Goal: Task Accomplishment & Management: Complete application form

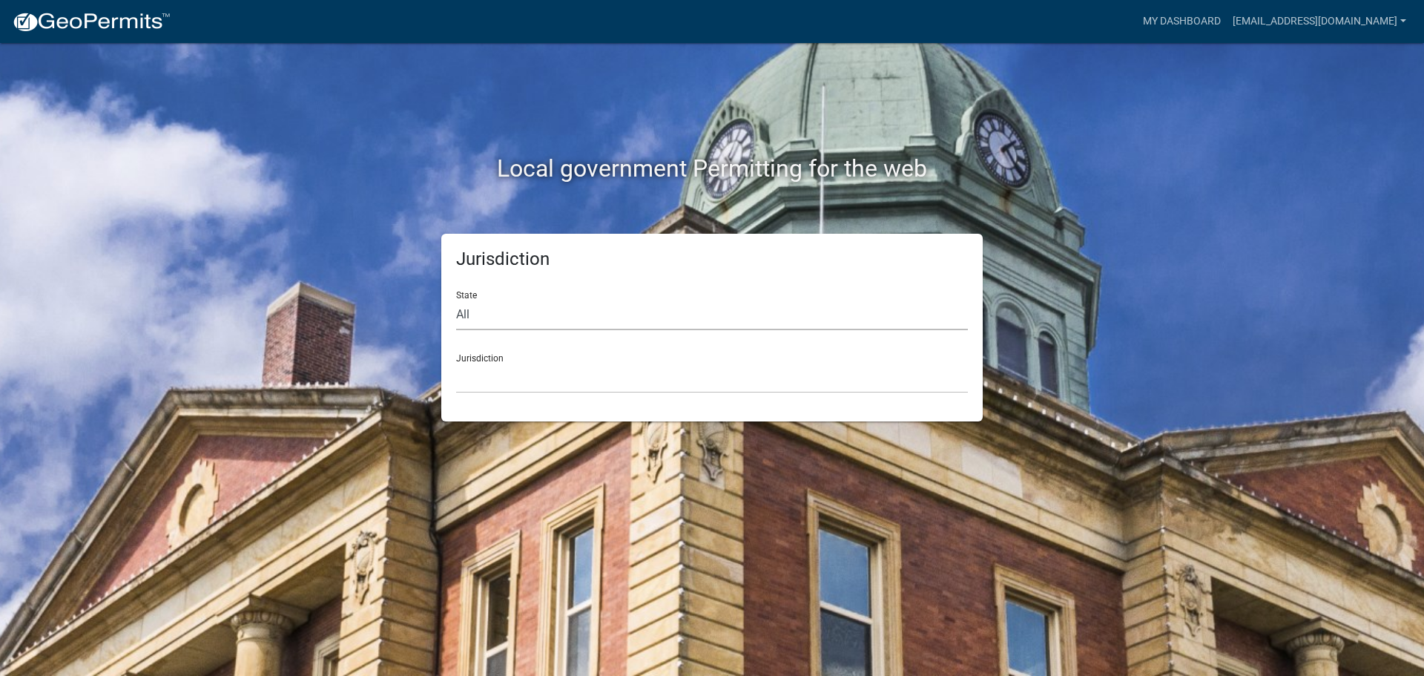
click at [509, 306] on select "All [US_STATE] [US_STATE] [US_STATE] [US_STATE] [US_STATE] [US_STATE] [US_STATE…" at bounding box center [712, 315] width 512 height 30
select select "[US_STATE]"
click at [456, 300] on select "All [US_STATE] [US_STATE] [US_STATE] [US_STATE] [US_STATE] [US_STATE] [US_STATE…" at bounding box center [712, 315] width 512 height 30
click at [512, 385] on select "City of [GEOGRAPHIC_DATA], [US_STATE] City of [GEOGRAPHIC_DATA], [US_STATE] Cit…" at bounding box center [712, 378] width 512 height 30
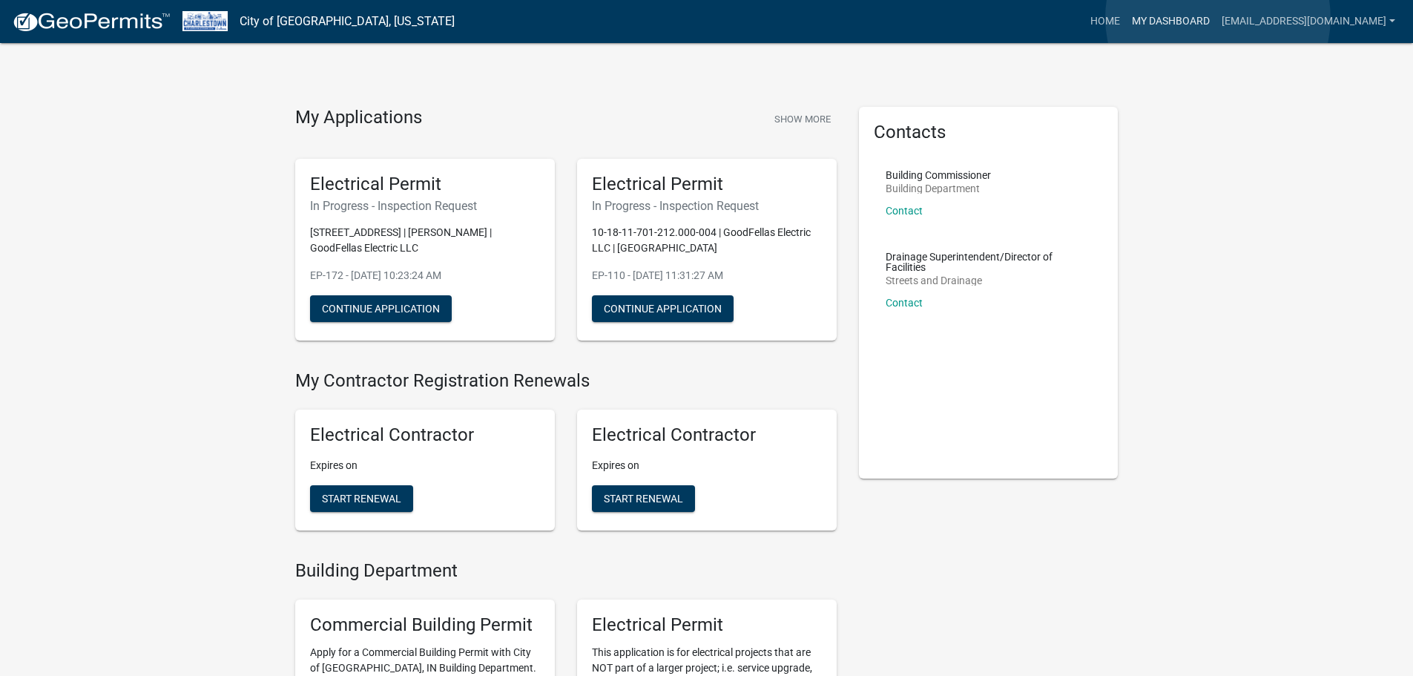
click at [1216, 18] on link "My Dashboard" at bounding box center [1171, 21] width 90 height 28
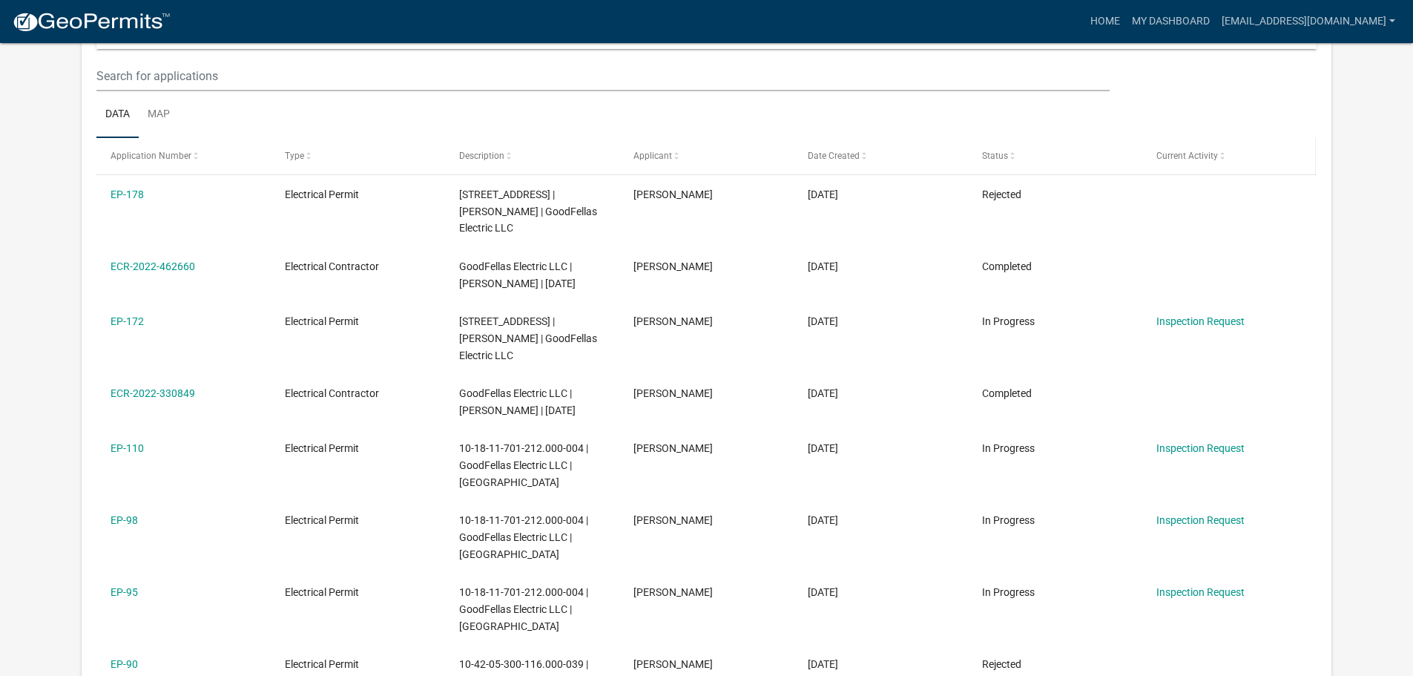
scroll to position [223, 0]
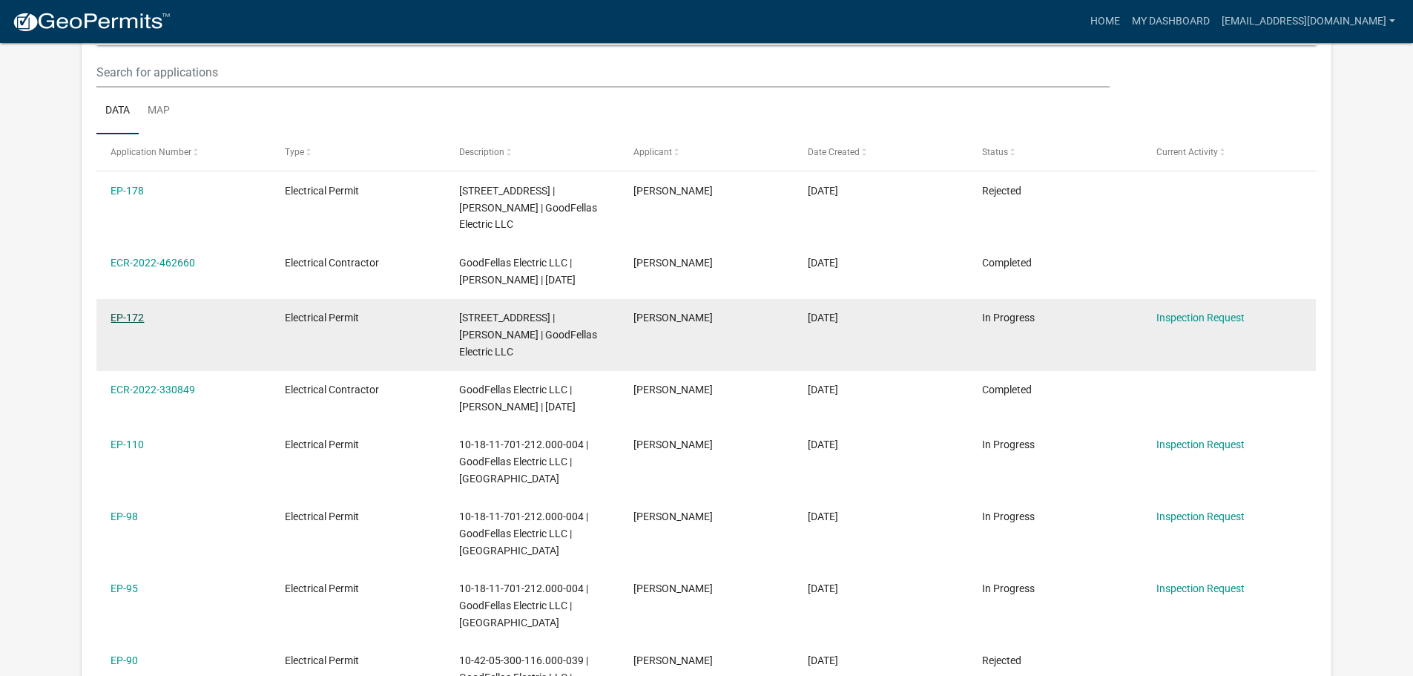
click at [128, 320] on link "EP-172" at bounding box center [127, 318] width 33 height 12
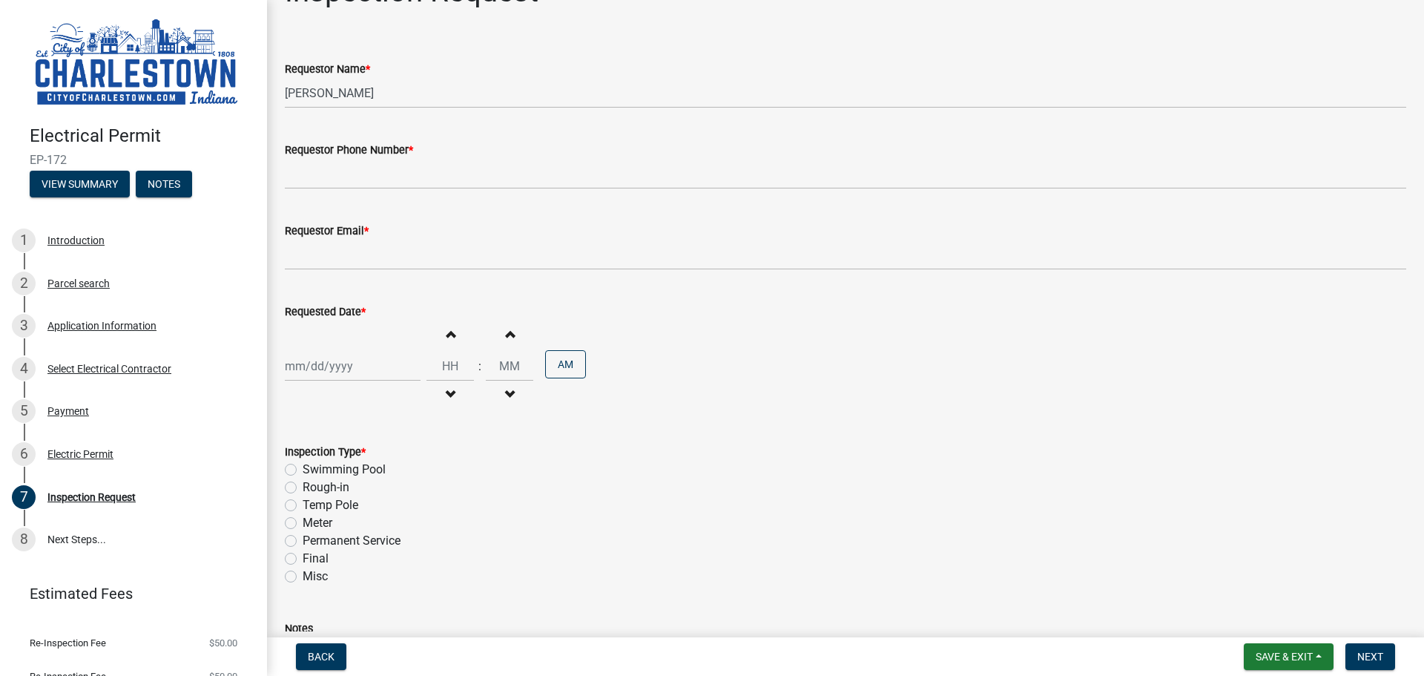
scroll to position [41, 0]
click at [285, 525] on div "Inspection Type * Swimming Pool Rough-in Temp Pole Meter Permanent Service Fina…" at bounding box center [846, 508] width 1144 height 160
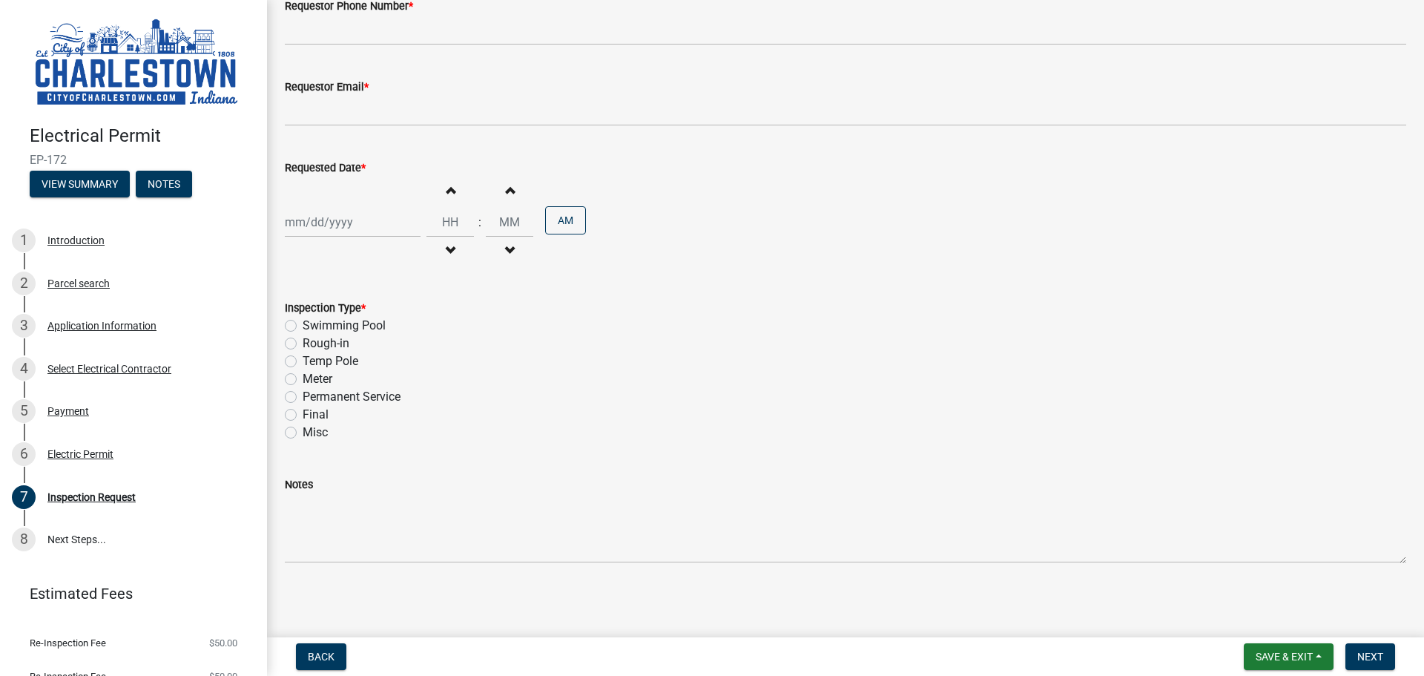
scroll to position [189, 0]
click at [294, 386] on div "Permanent Service" at bounding box center [845, 395] width 1121 height 18
click at [303, 378] on label "Meter" at bounding box center [318, 378] width 30 height 18
click at [303, 378] on input "Meter" at bounding box center [308, 374] width 10 height 10
radio input "true"
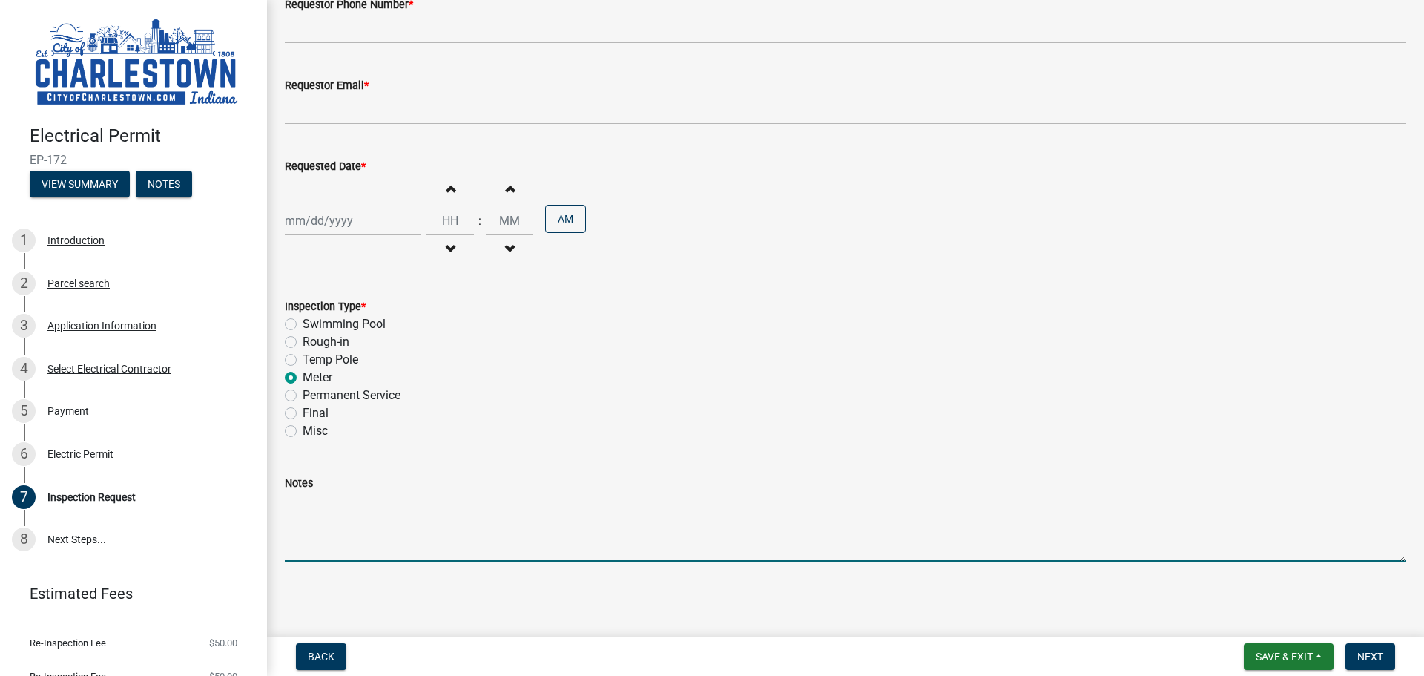
click at [446, 551] on textarea "Notes" at bounding box center [845, 527] width 1121 height 70
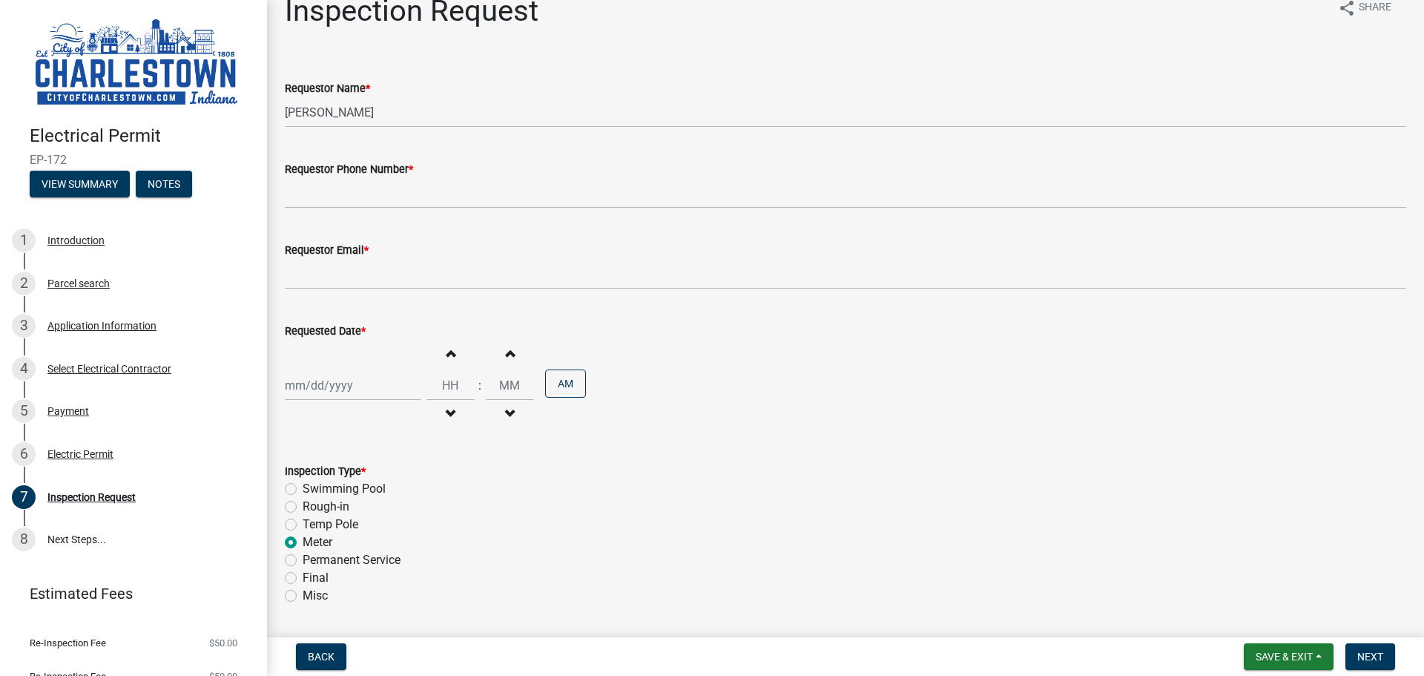
scroll to position [0, 0]
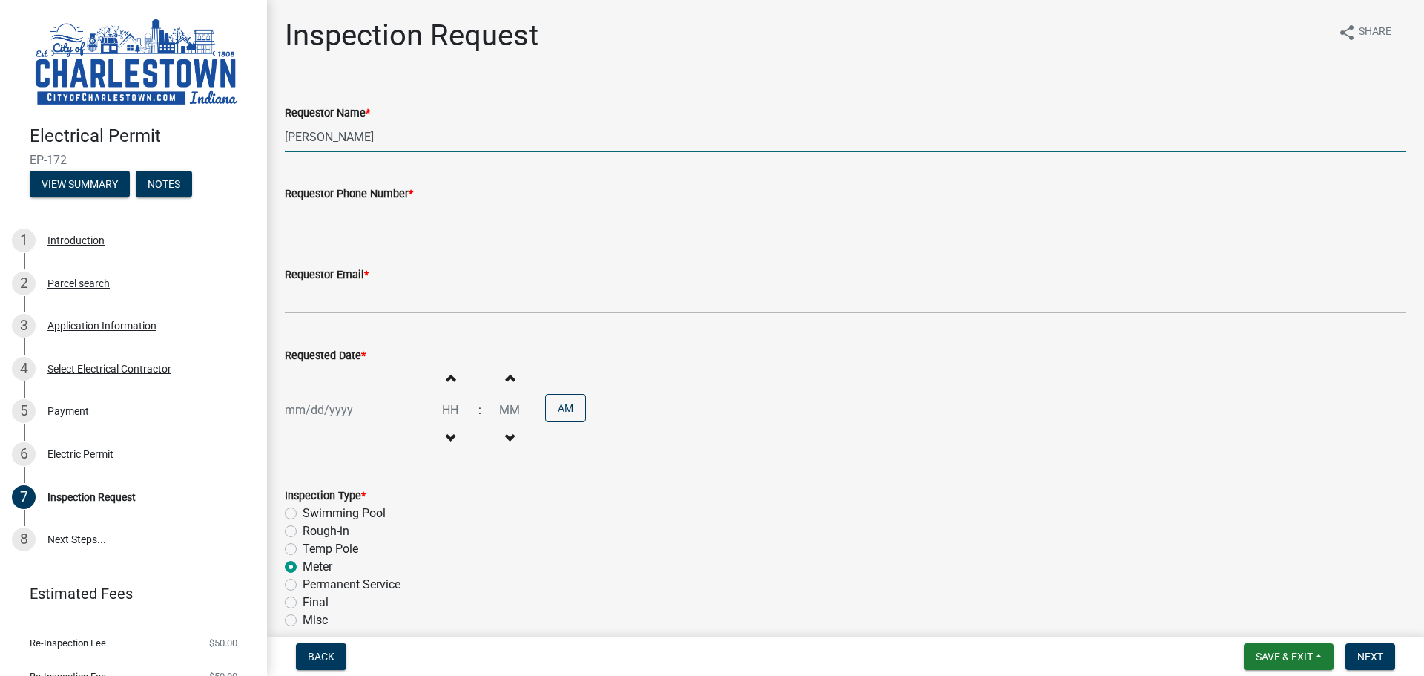
drag, startPoint x: 383, startPoint y: 134, endPoint x: 284, endPoint y: 125, distance: 99.1
click at [284, 125] on div "Requestor Name * [PERSON_NAME]" at bounding box center [846, 117] width 1144 height 69
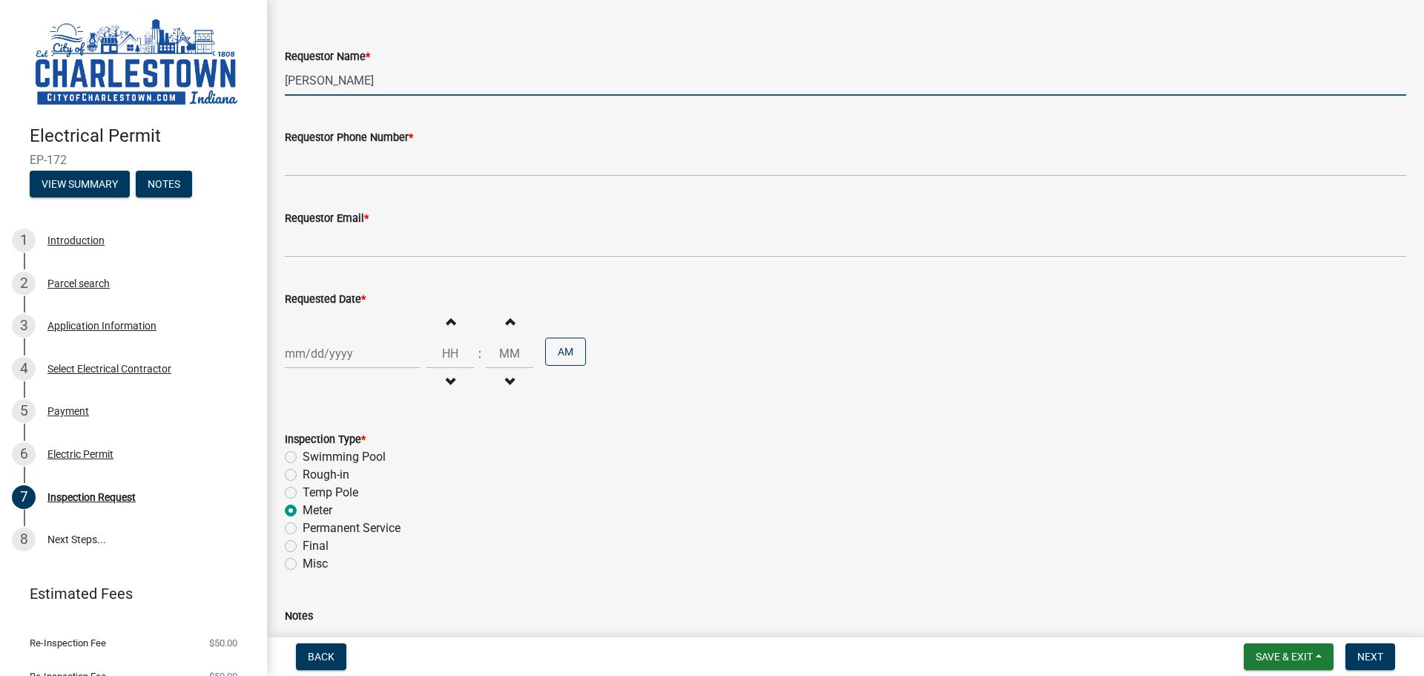
scroll to position [148, 0]
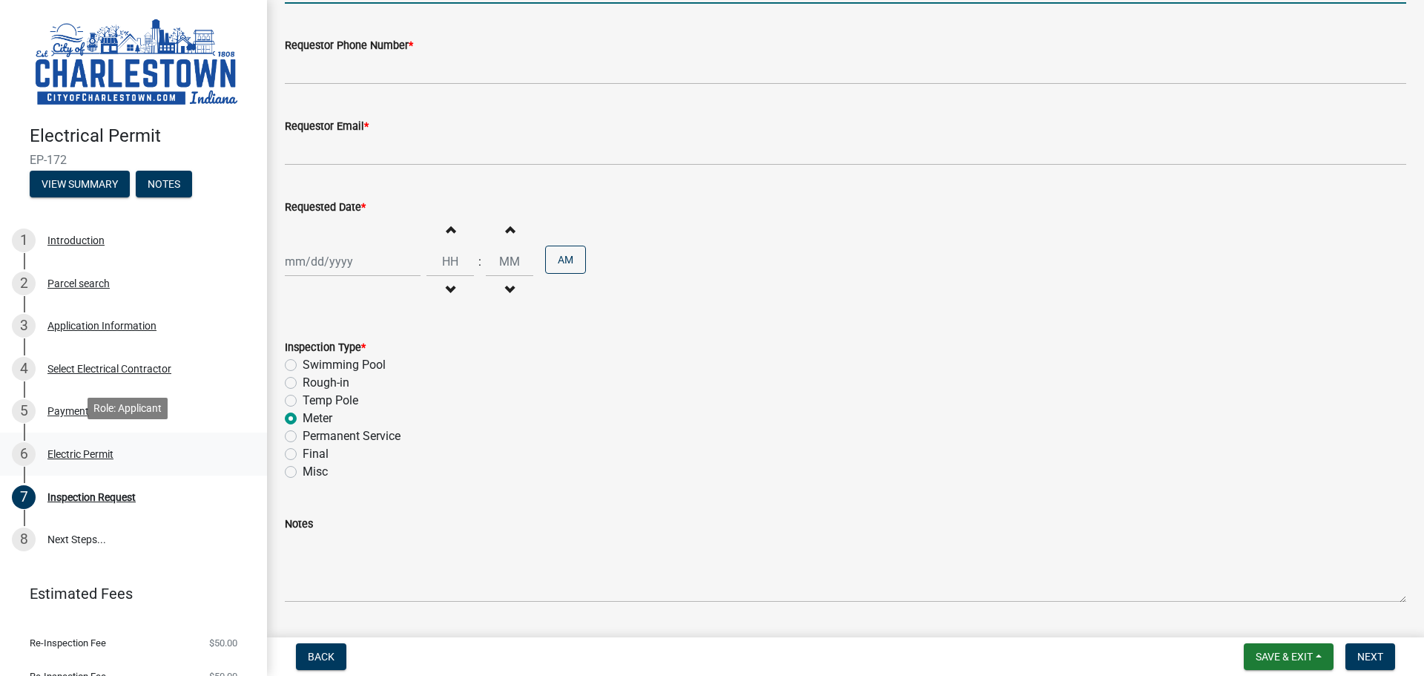
click at [83, 449] on div "Electric Permit" at bounding box center [80, 454] width 66 height 10
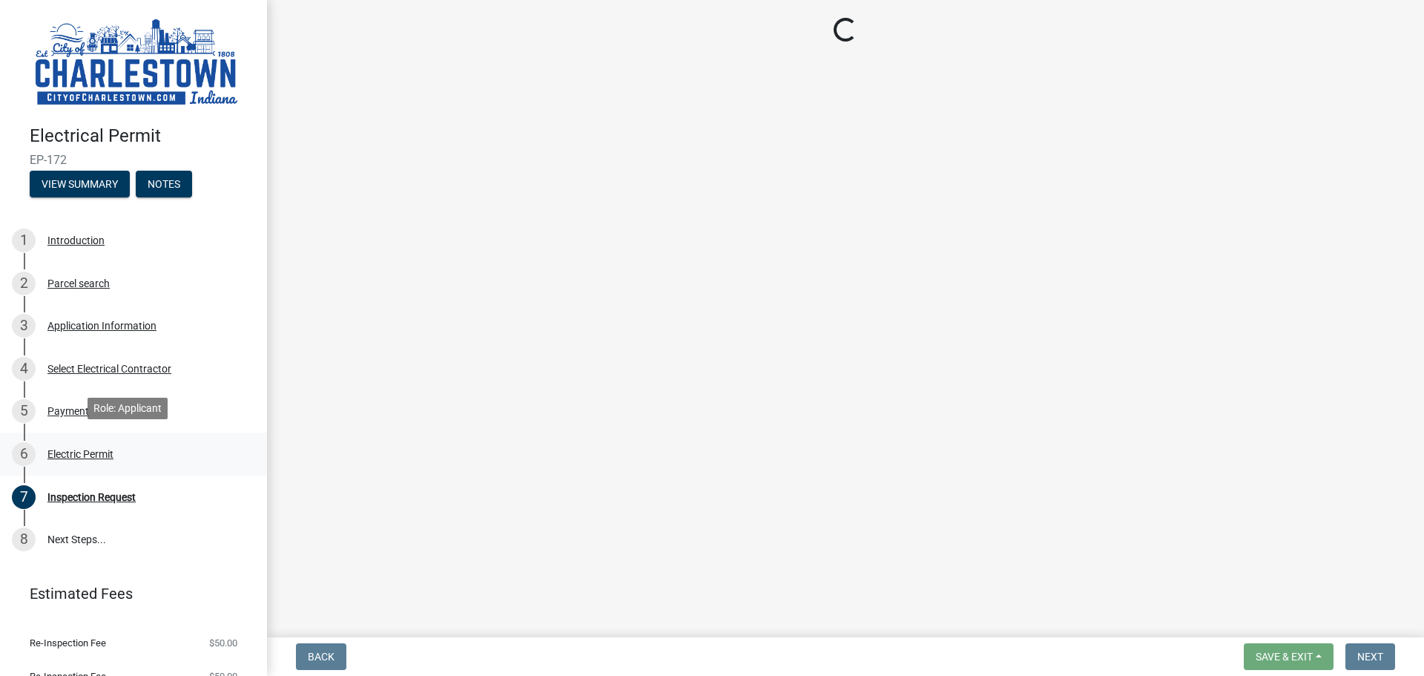
scroll to position [0, 0]
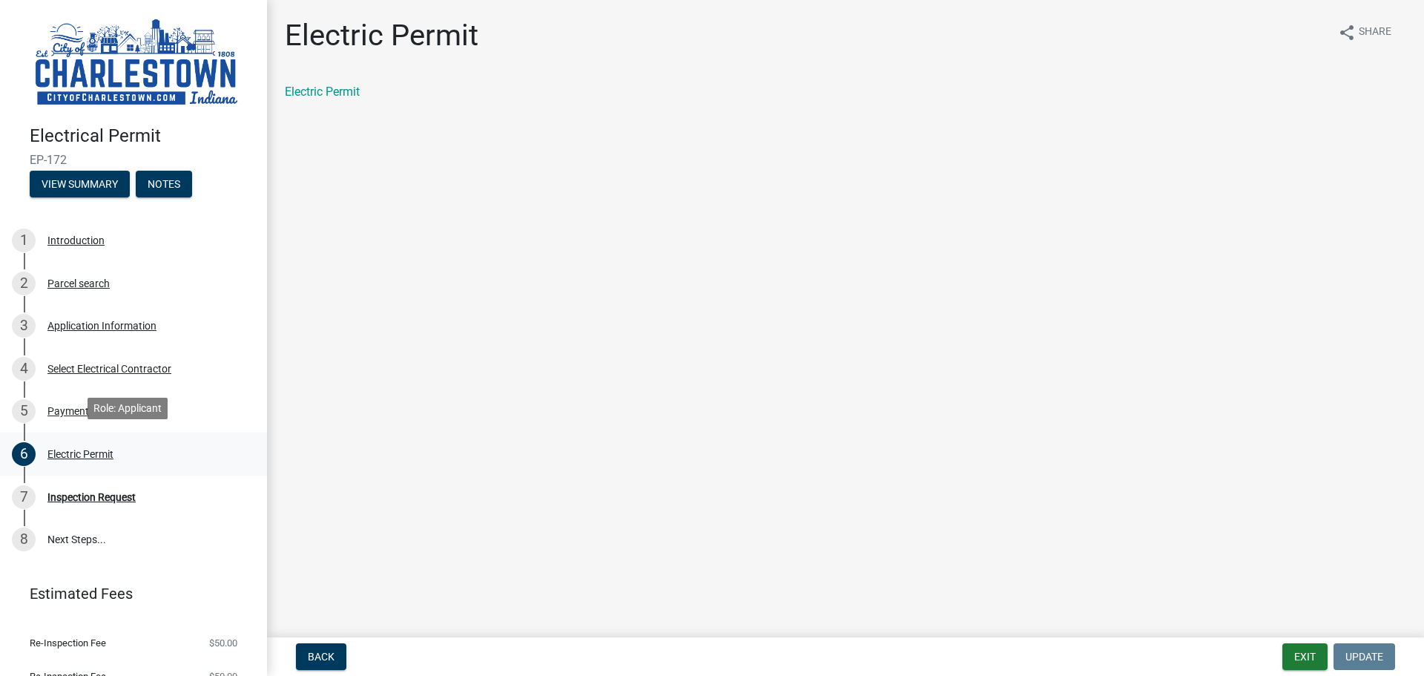
click at [77, 449] on div "Electric Permit" at bounding box center [80, 454] width 66 height 10
click at [126, 357] on div "4 Select Electrical Contractor" at bounding box center [127, 369] width 231 height 24
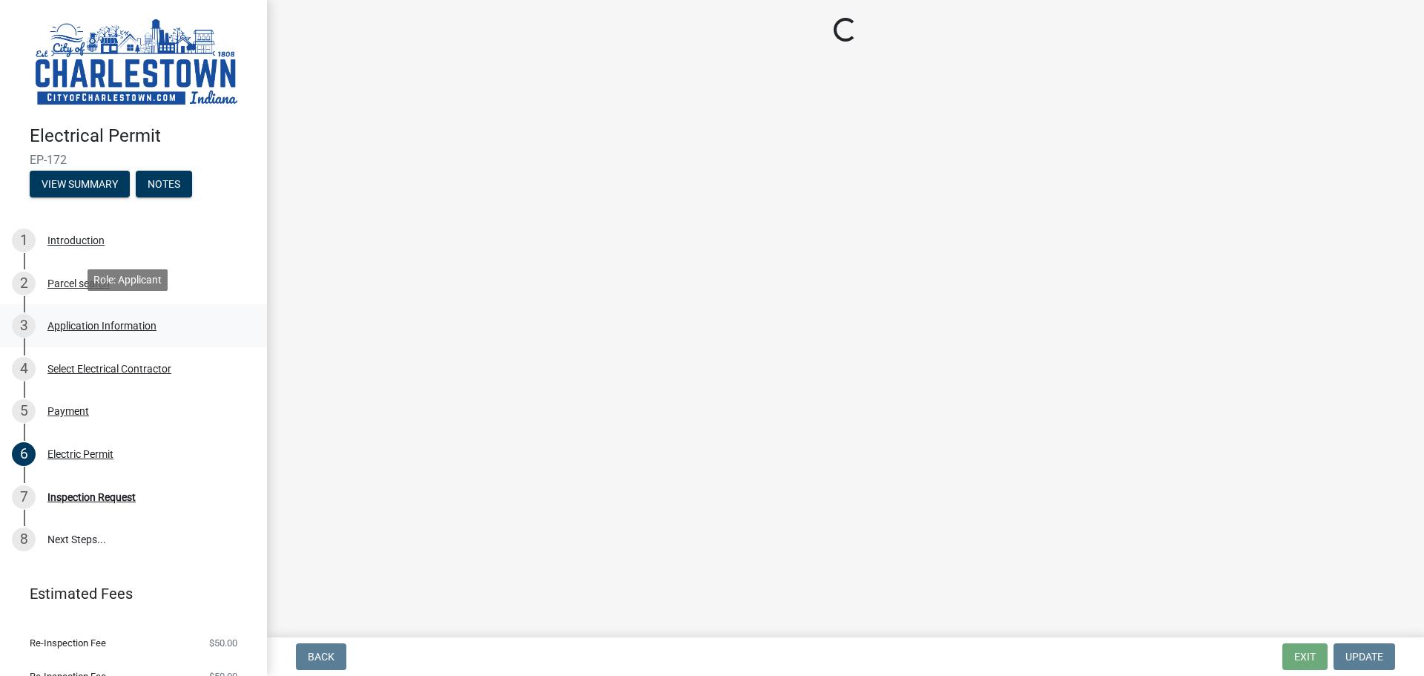
click at [98, 325] on div "Application Information" at bounding box center [101, 325] width 109 height 10
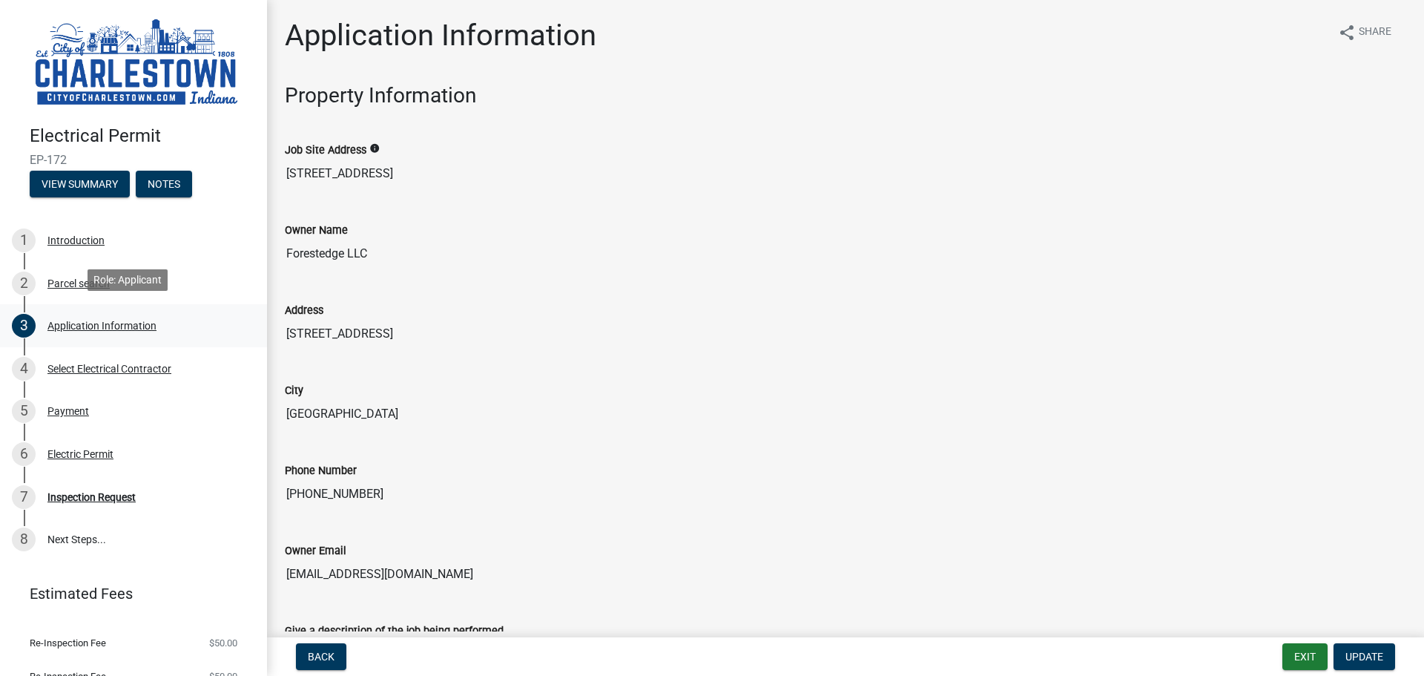
click at [102, 323] on div "Application Information" at bounding box center [101, 325] width 109 height 10
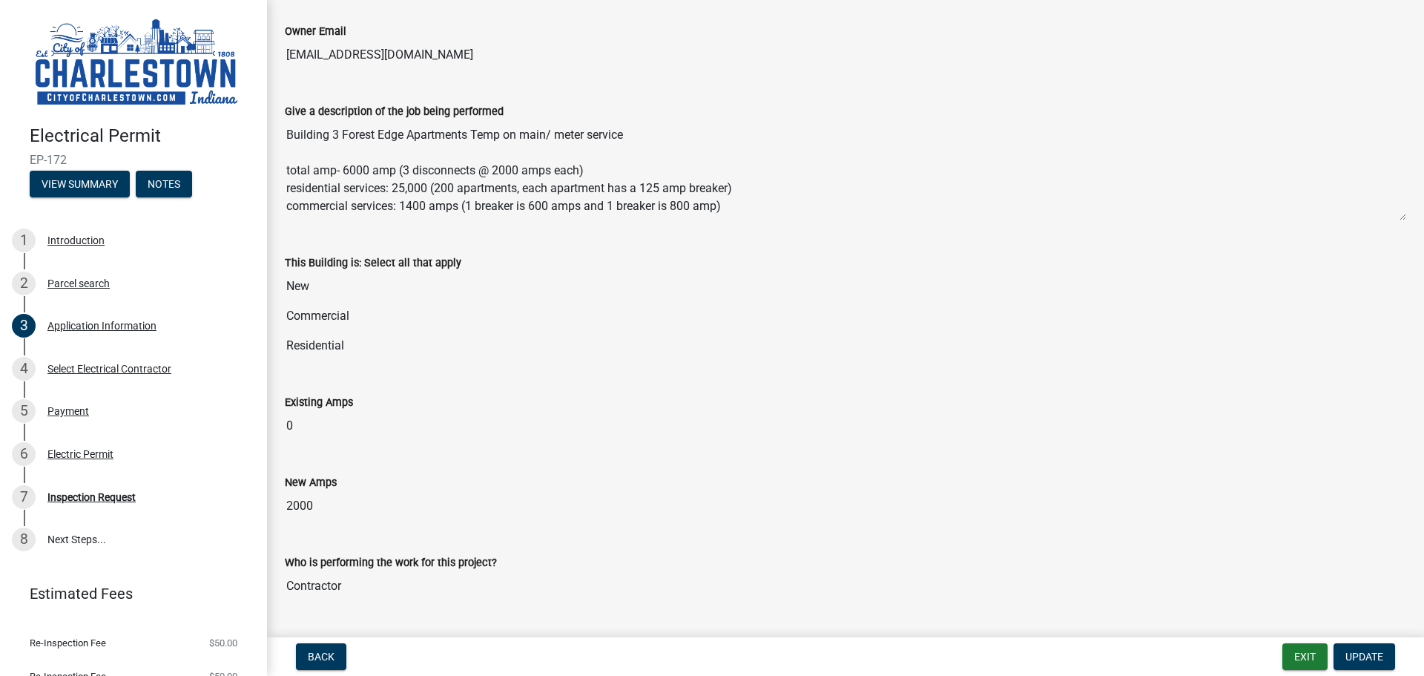
drag, startPoint x: 534, startPoint y: 181, endPoint x: 252, endPoint y: 114, distance: 289.7
click at [252, 114] on div "Electrical Permit EP-172 View Summary Notes 1 Introduction 2 Parcel search 3 Ap…" at bounding box center [712, 338] width 1424 height 676
click at [120, 492] on div "Inspection Request" at bounding box center [91, 497] width 88 height 10
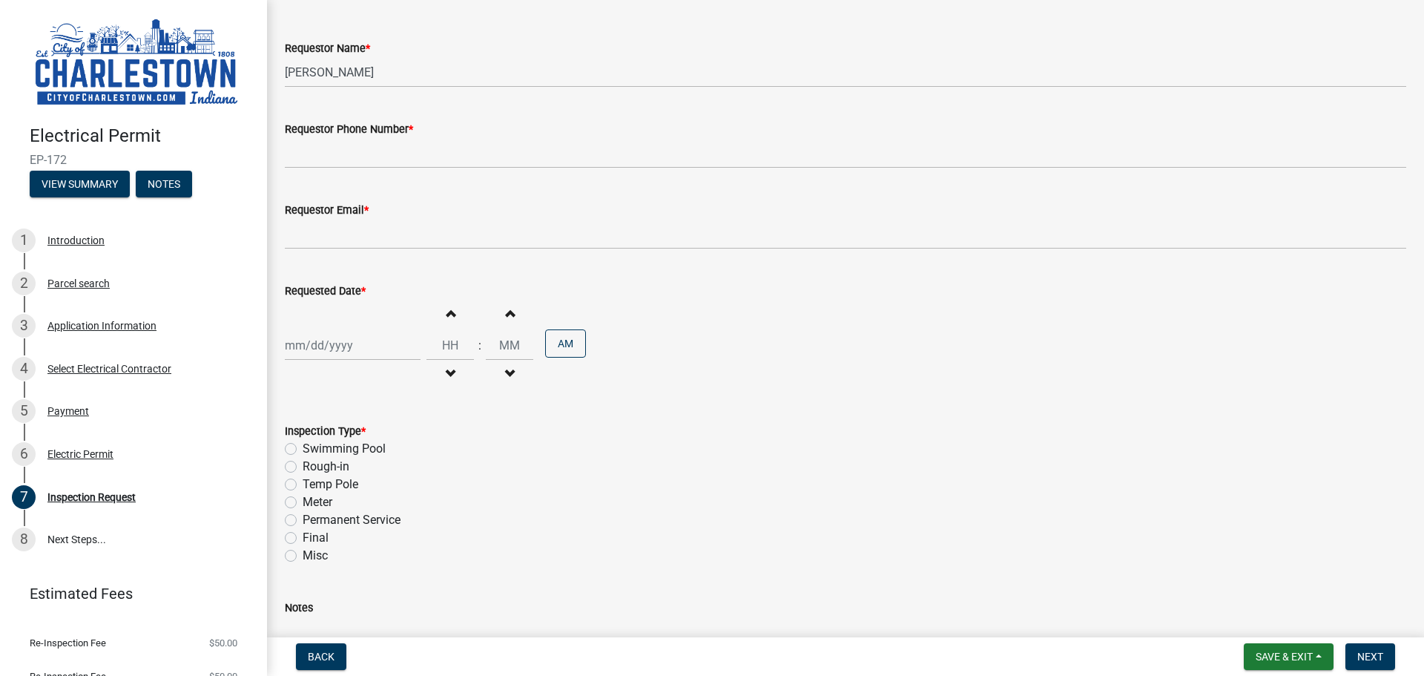
scroll to position [189, 0]
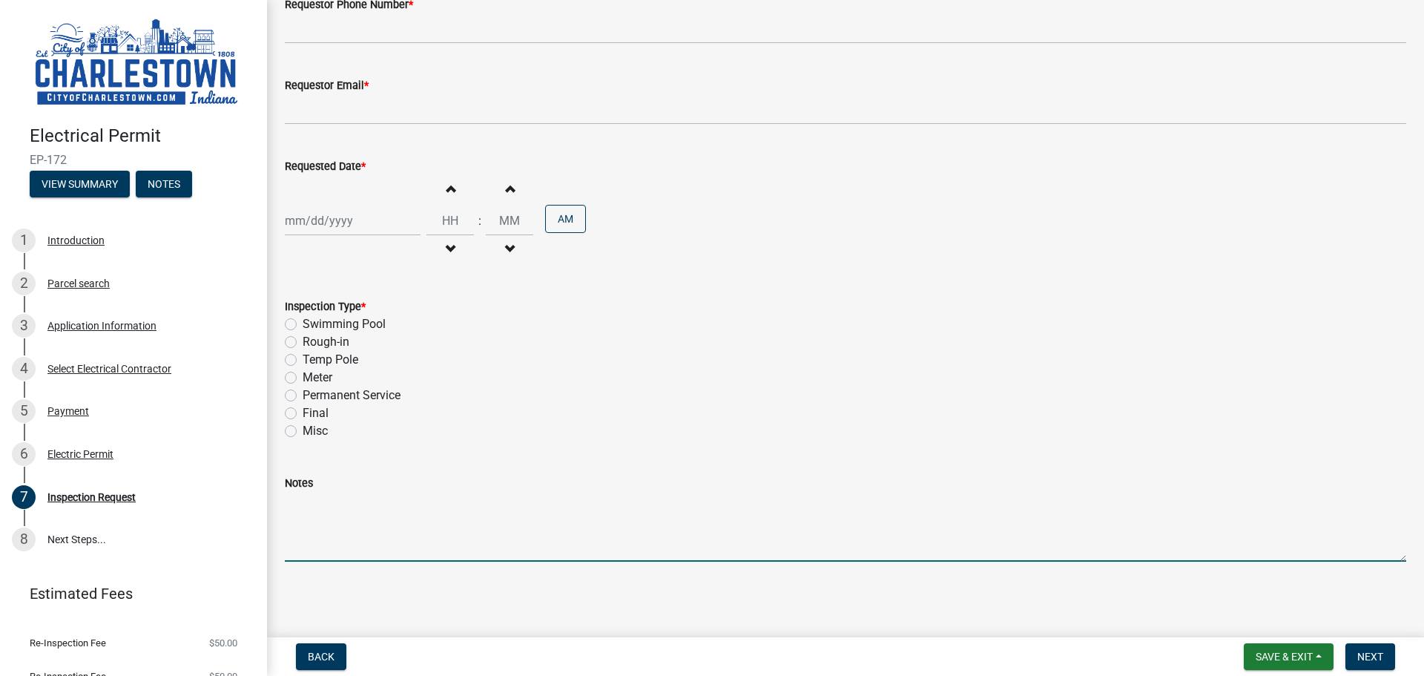
click at [450, 543] on textarea "Notes" at bounding box center [845, 527] width 1121 height 70
paste textarea
type textarea "residental side-"
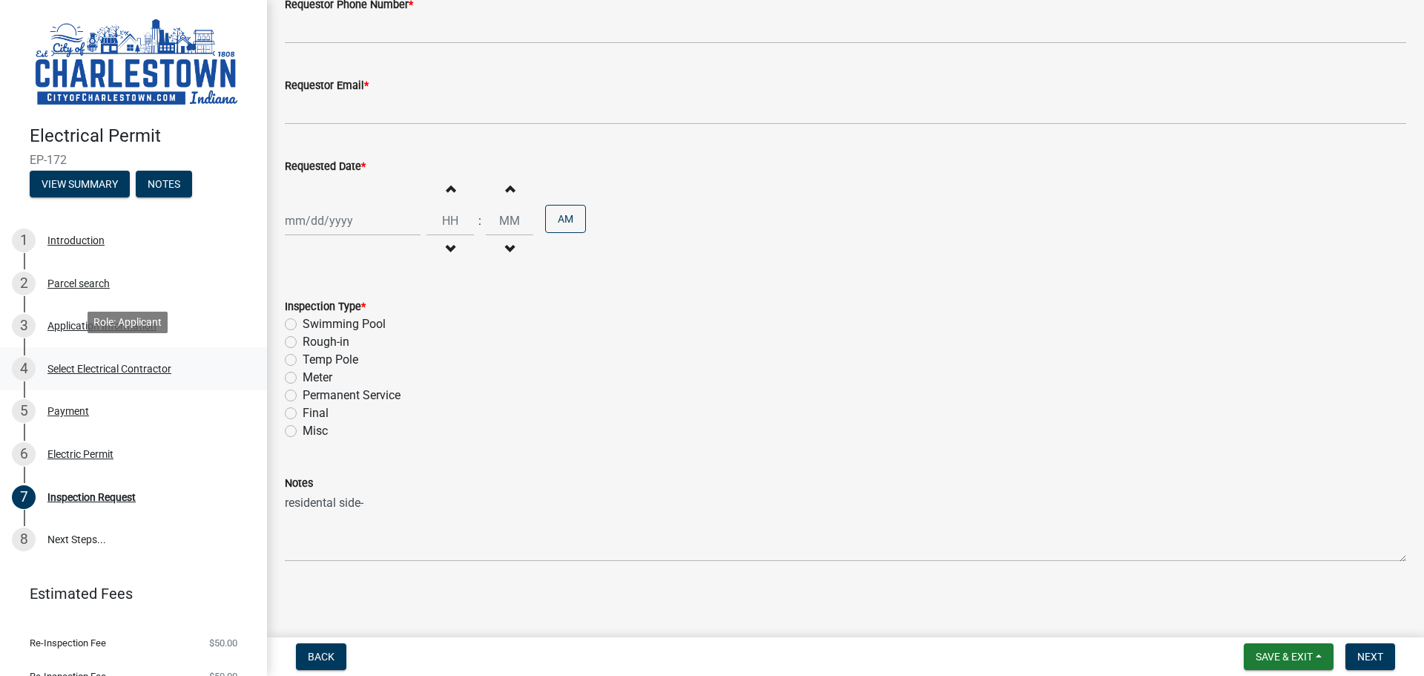
click at [83, 349] on link "4 Select Electrical Contractor" at bounding box center [133, 368] width 267 height 43
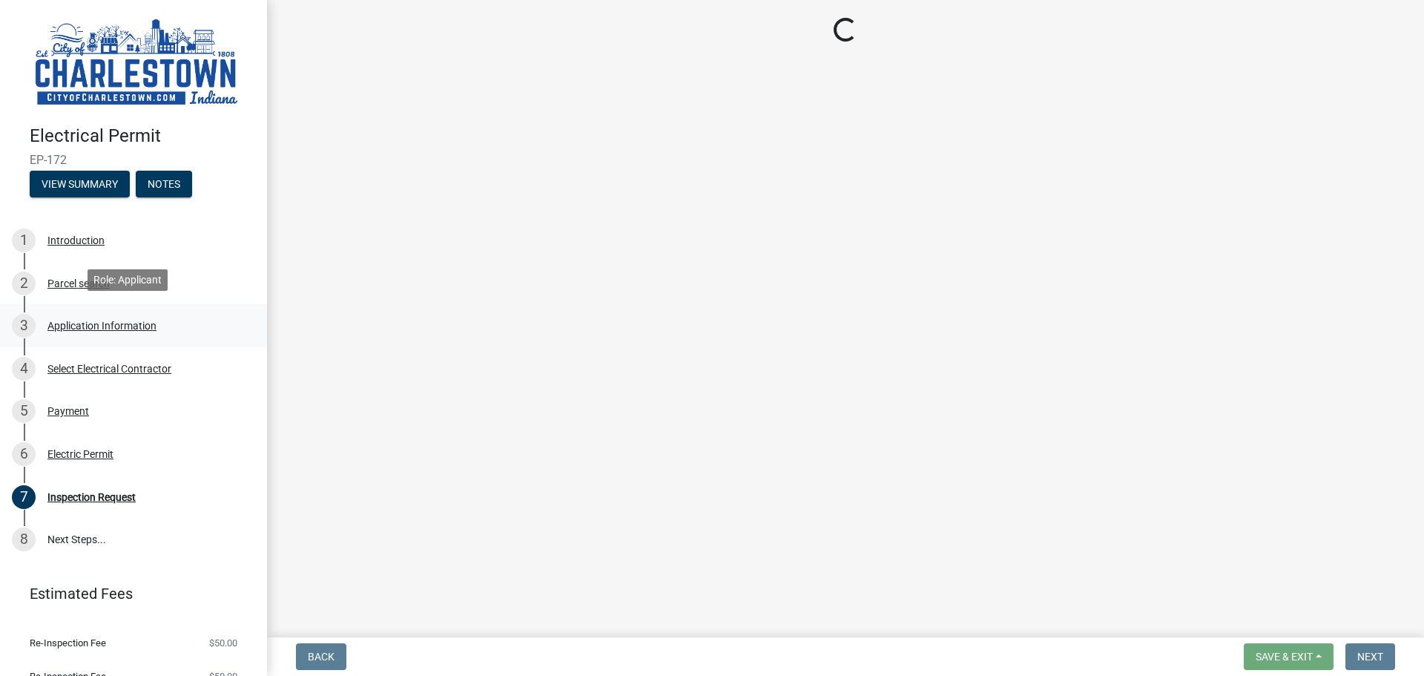
click at [79, 325] on div "Application Information" at bounding box center [101, 325] width 109 height 10
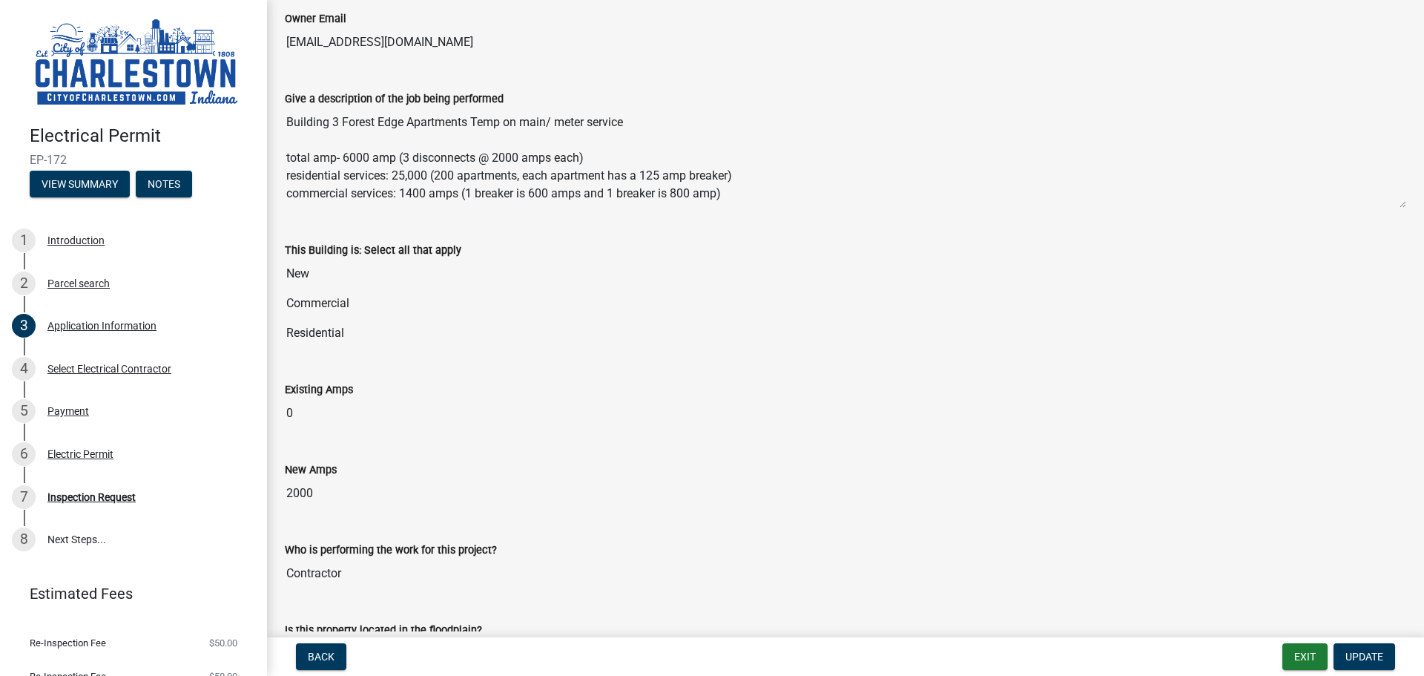
drag, startPoint x: 539, startPoint y: 155, endPoint x: 257, endPoint y: 65, distance: 296.7
click at [261, 65] on div "Electrical Permit EP-172 View Summary Notes 1 Introduction 2 Parcel search 3 Ap…" at bounding box center [712, 338] width 1424 height 676
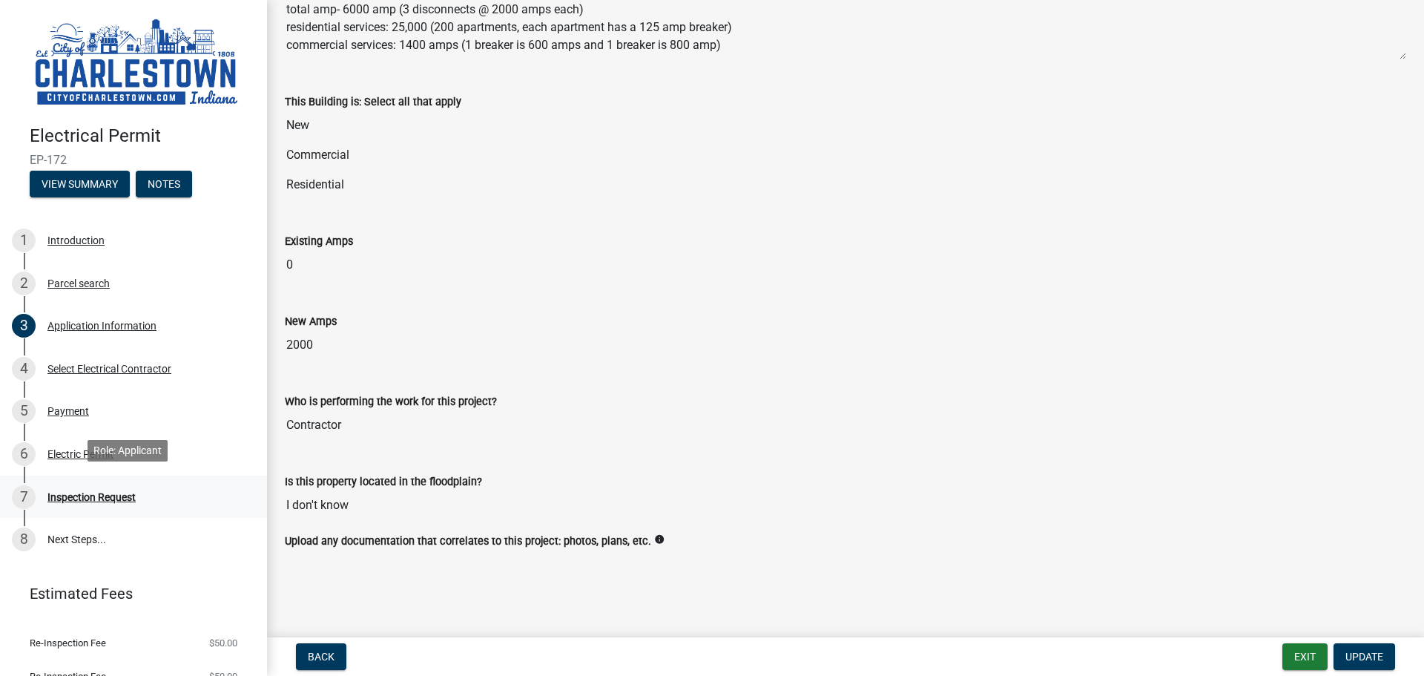
click at [90, 492] on div "Inspection Request" at bounding box center [91, 497] width 88 height 10
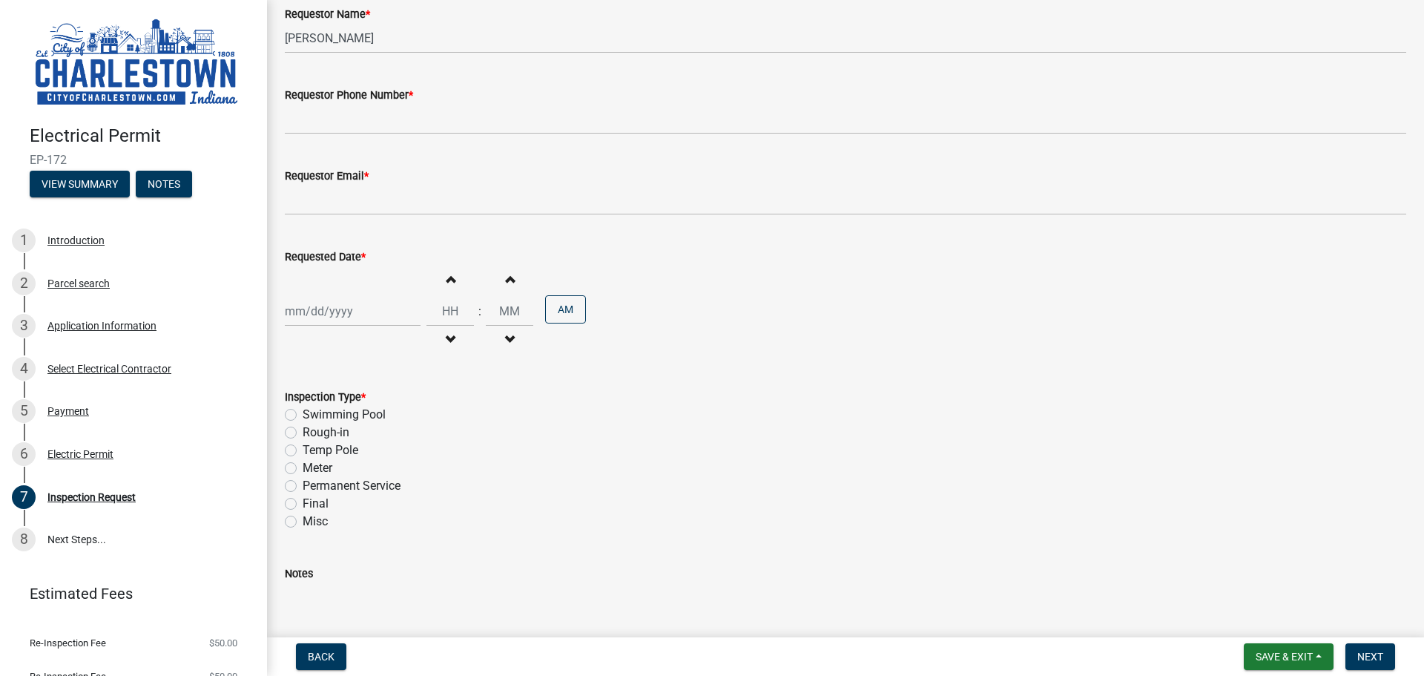
scroll to position [189, 0]
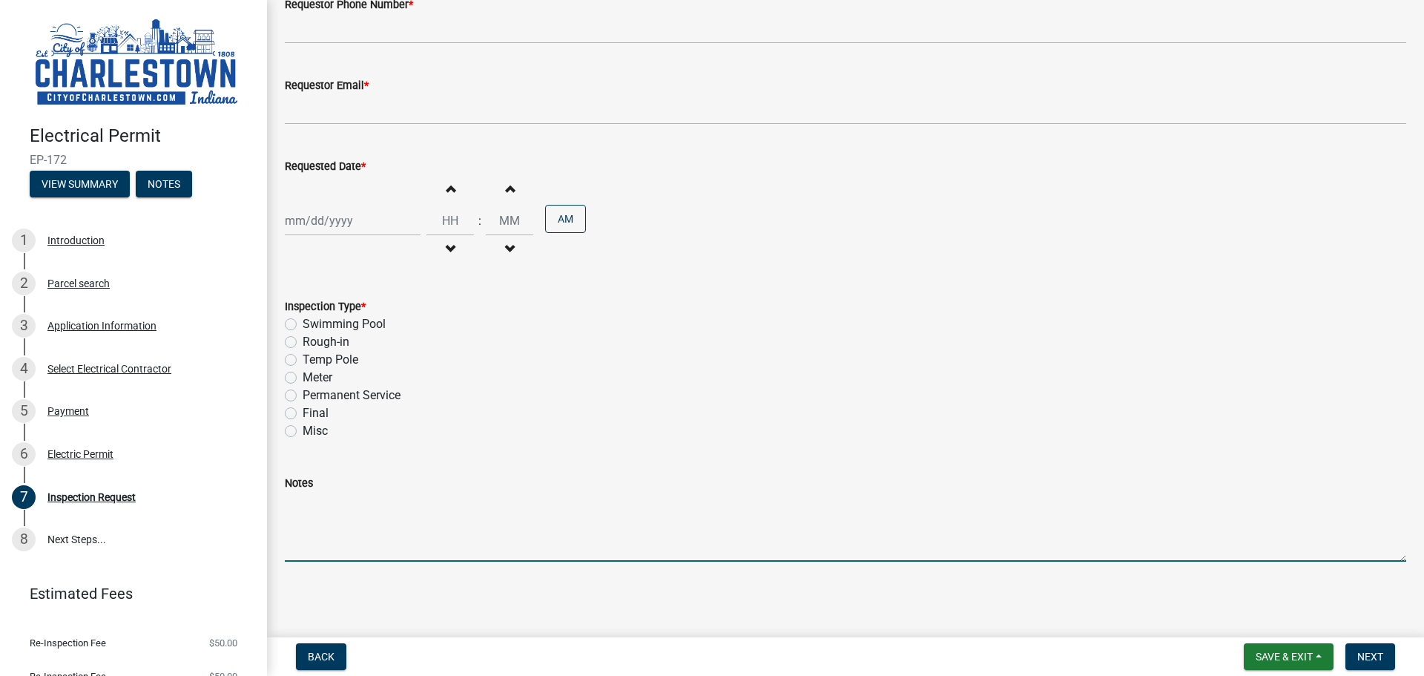
click at [416, 530] on textarea "Notes" at bounding box center [845, 527] width 1121 height 70
click at [443, 504] on textarea "resi" at bounding box center [845, 527] width 1121 height 70
click at [449, 544] on textarea "residential: 2000 amps- 68 apts- each apts 125 amps" at bounding box center [845, 527] width 1121 height 70
click at [612, 513] on textarea "residential: 2000 amps- 68 apts- each apts 125 amps" at bounding box center [845, 527] width 1121 height 70
paste textarea "Building 3 Forest Edge Apartments Temp on main/ meter service total amp- 6000 a…"
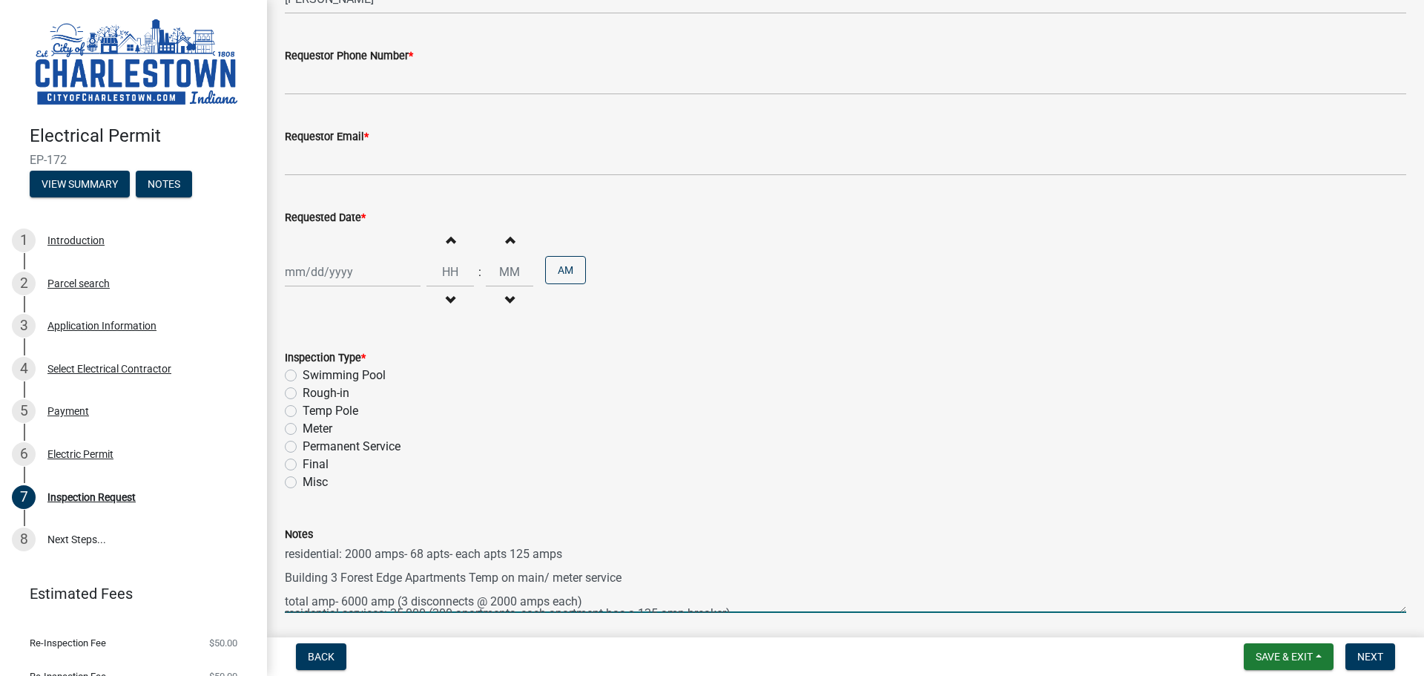
scroll to position [115, 0]
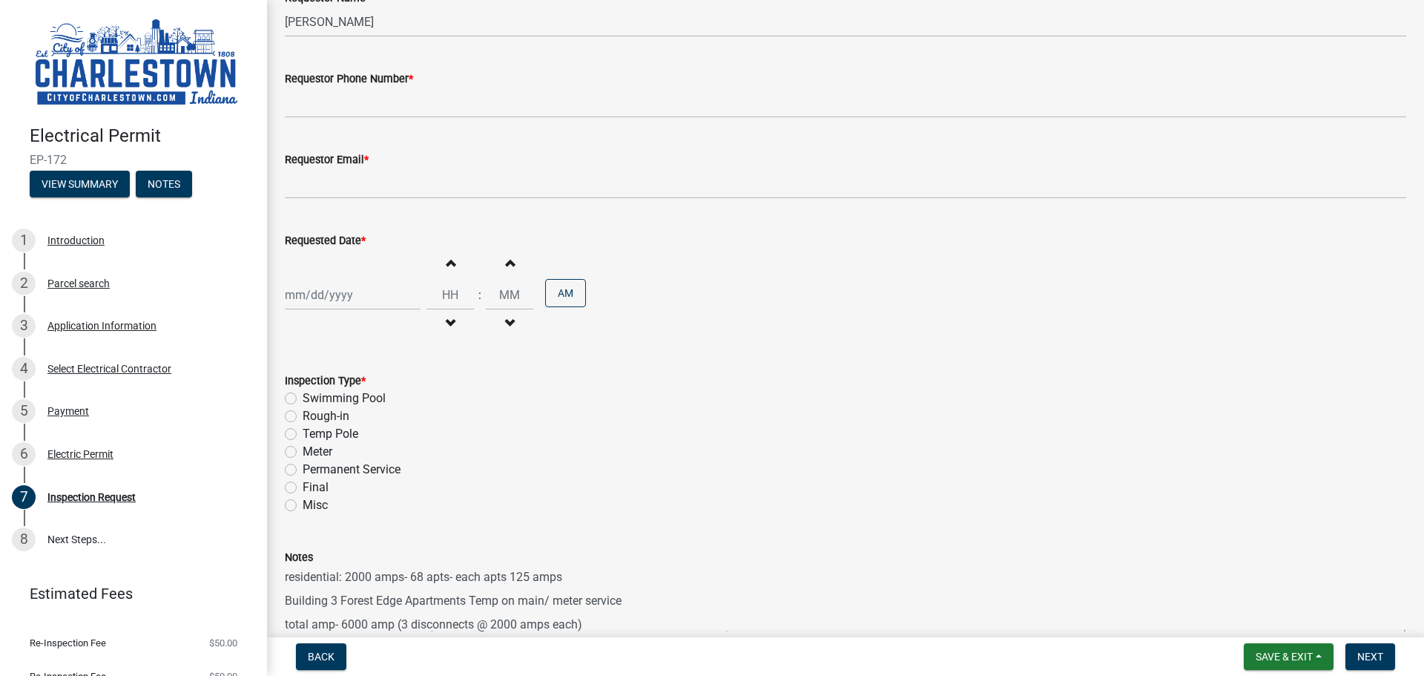
click at [403, 574] on textarea "residential: 2000 amps- 68 apts- each apts 125 amps Building 3 Forest Edge Apar…" at bounding box center [845, 601] width 1121 height 70
drag, startPoint x: 274, startPoint y: 600, endPoint x: 335, endPoint y: 605, distance: 60.2
click at [335, 605] on div "Notes residential: 2000 amps- 68 apts- each apts 125 amps Building 3 Forest Edg…" at bounding box center [846, 581] width 1144 height 108
click at [347, 575] on textarea "residential: 2000 amps- 68 apts- each apts 125 amps Building 3 Forest Edge Apar…" at bounding box center [845, 601] width 1121 height 70
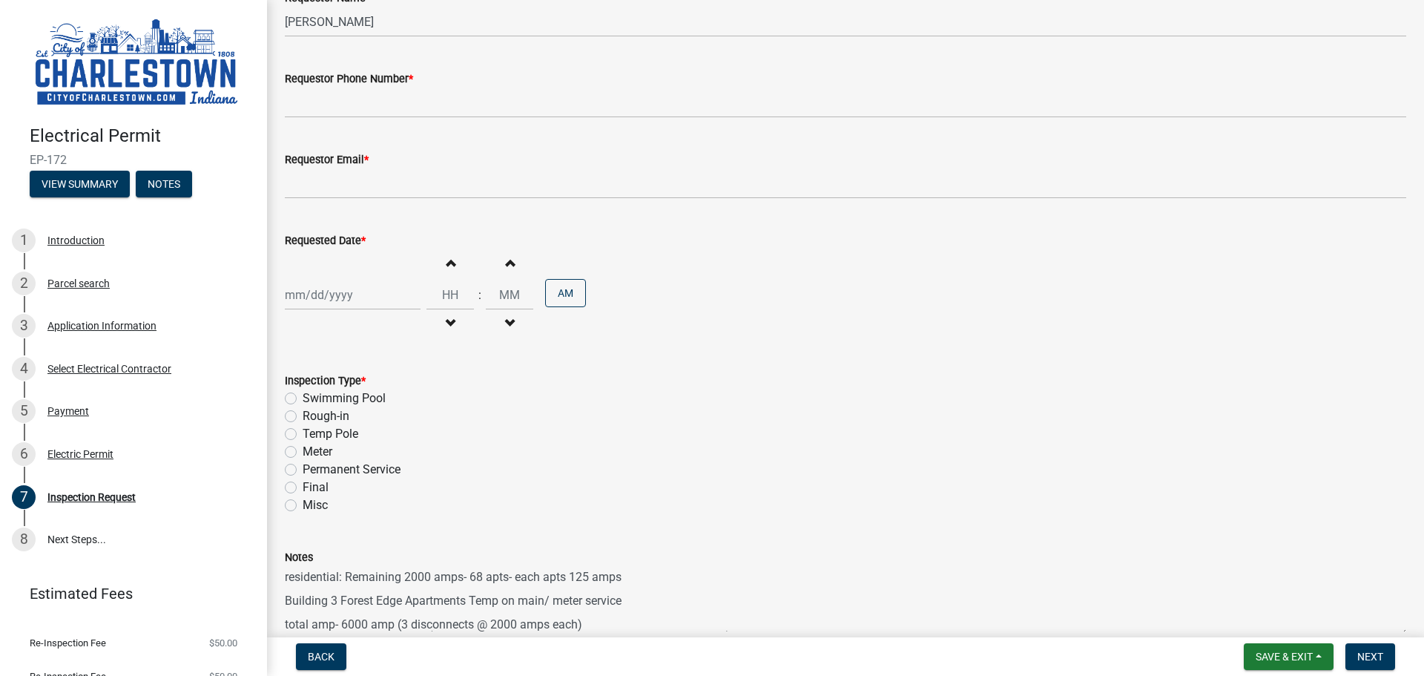
click at [650, 573] on textarea "residential: Remaining 2000 amps- 68 apts- each apts 125 amps Building 3 Forest…" at bounding box center [845, 601] width 1121 height 70
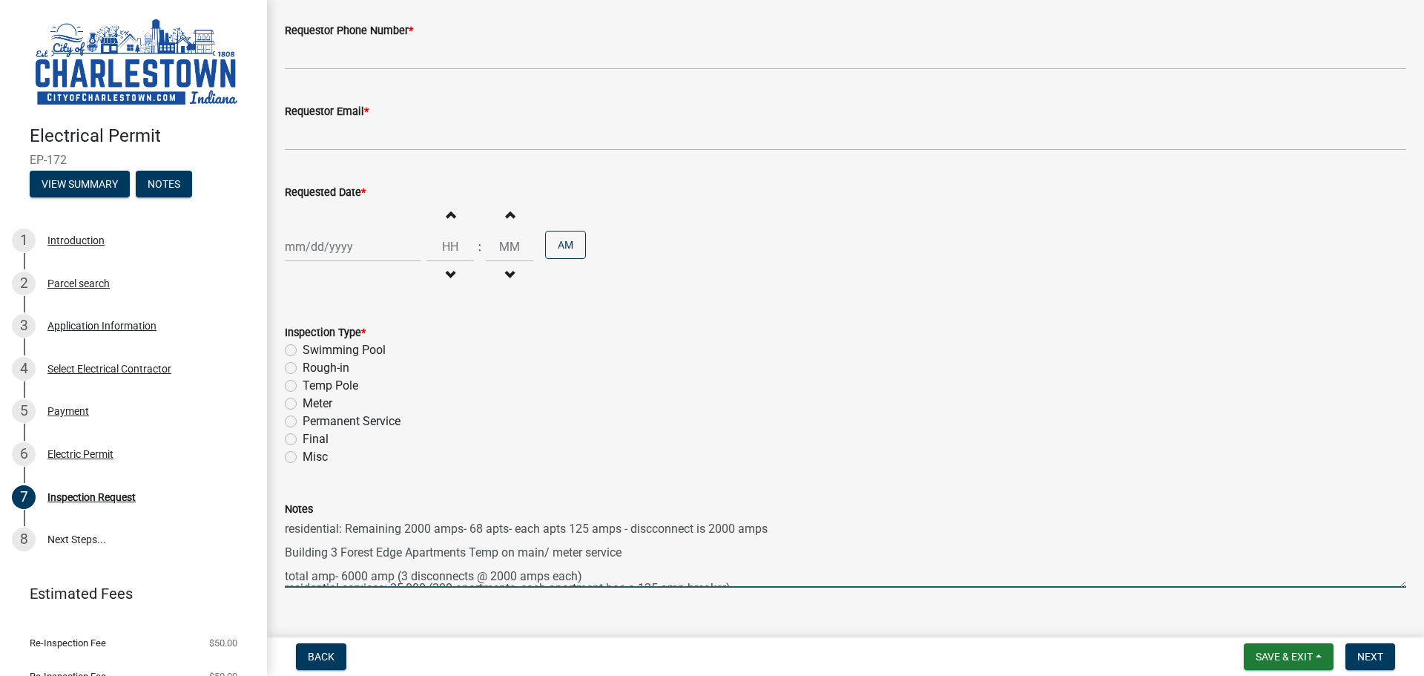
scroll to position [189, 0]
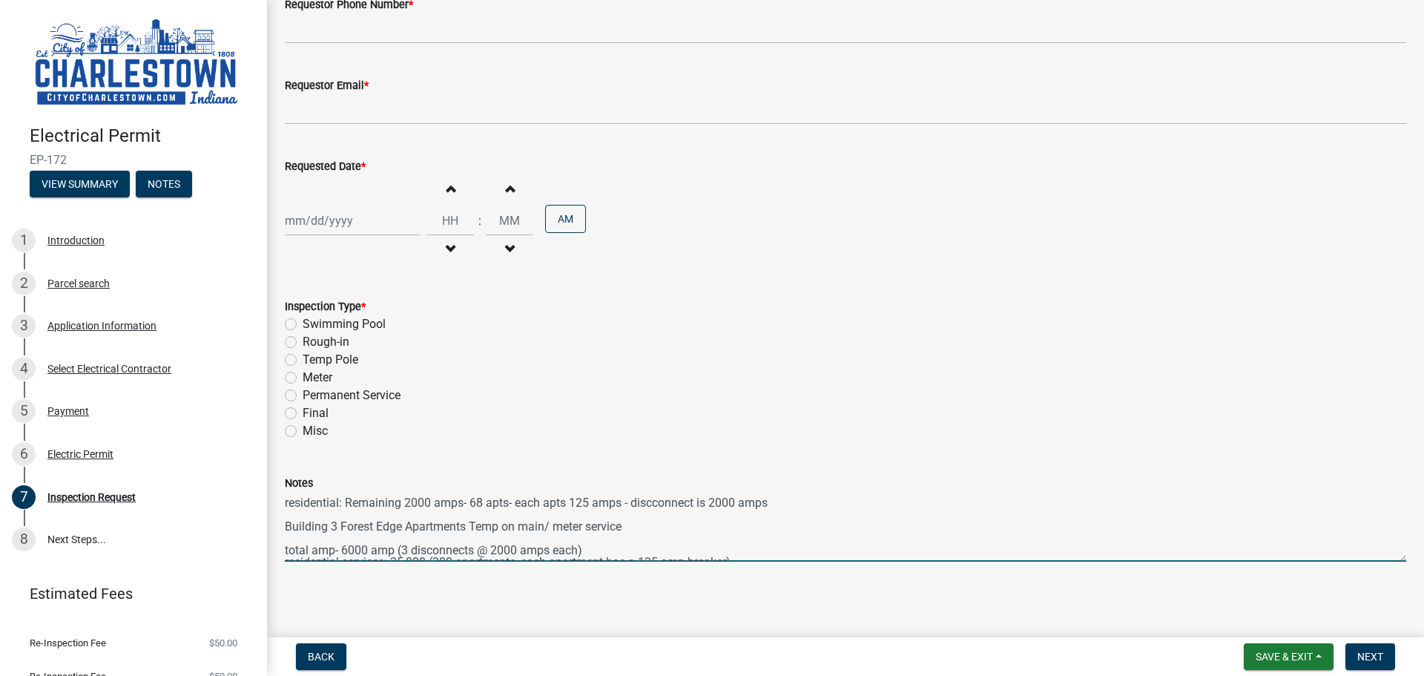
click at [818, 507] on textarea "residential: Remaining 2000 amps- 68 apts- each apts 125 amps - discconnect is …" at bounding box center [845, 527] width 1121 height 70
click at [646, 526] on textarea "residential: Remaining 2000 amps- 68 apts- each apts 125 amps - discconnect is …" at bounding box center [845, 527] width 1121 height 70
click at [357, 524] on textarea "residential: Remaining 2000 amps- 68 apts- each apts 125 amps - discconnect is …" at bounding box center [845, 527] width 1121 height 70
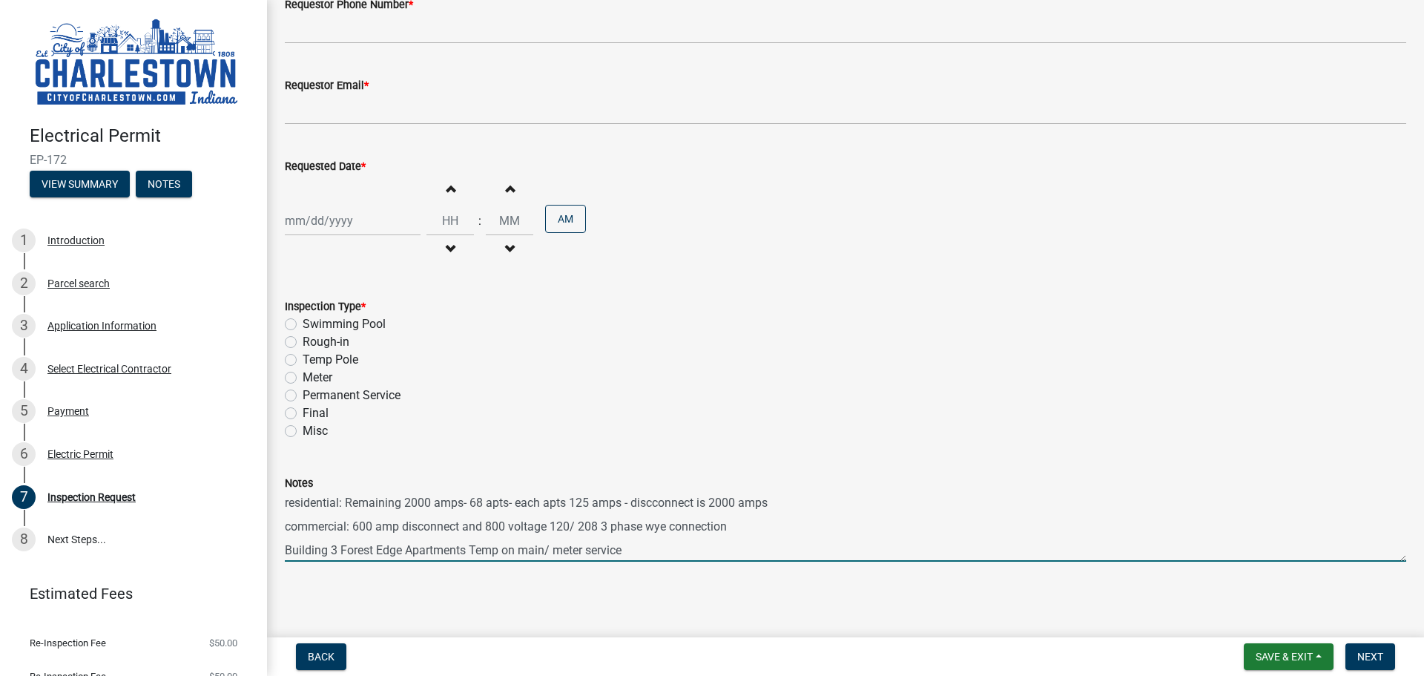
click at [353, 524] on textarea "residential: Remaining 2000 amps- 68 apts- each apts 125 amps - discconnect is …" at bounding box center [845, 527] width 1121 height 70
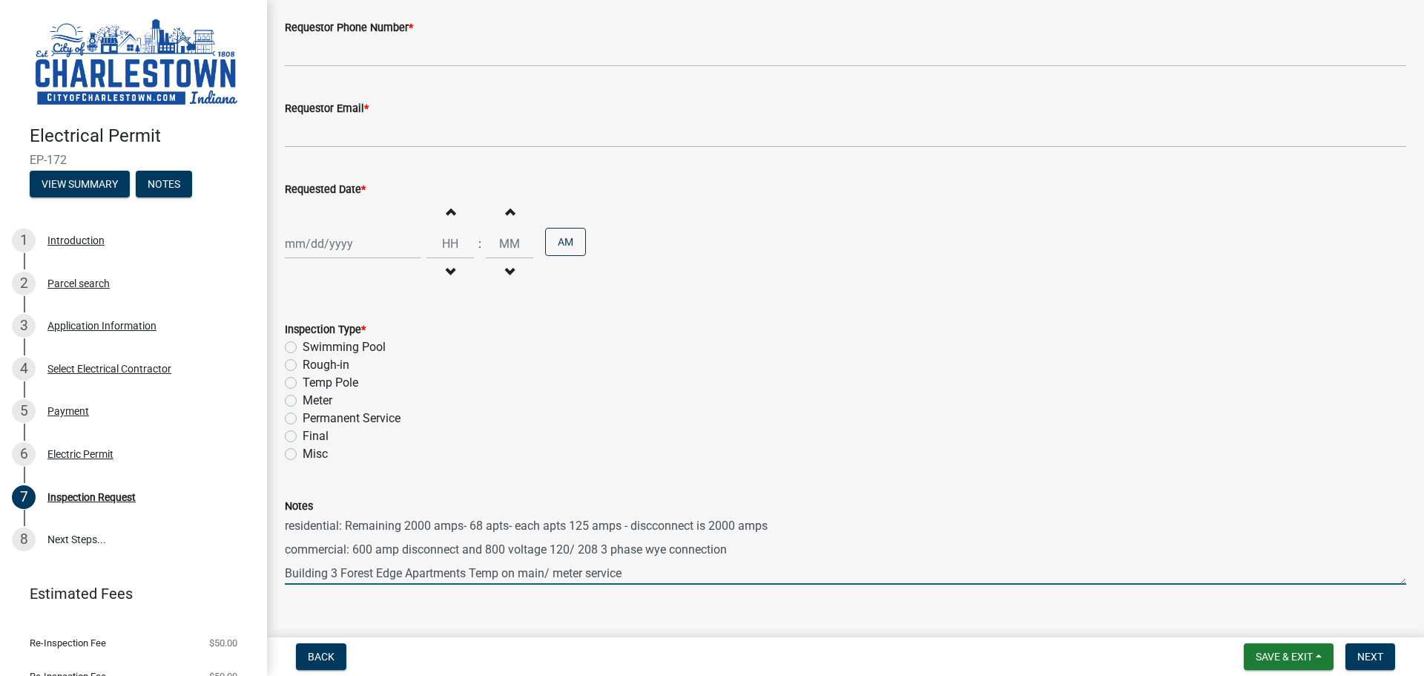
scroll to position [189, 0]
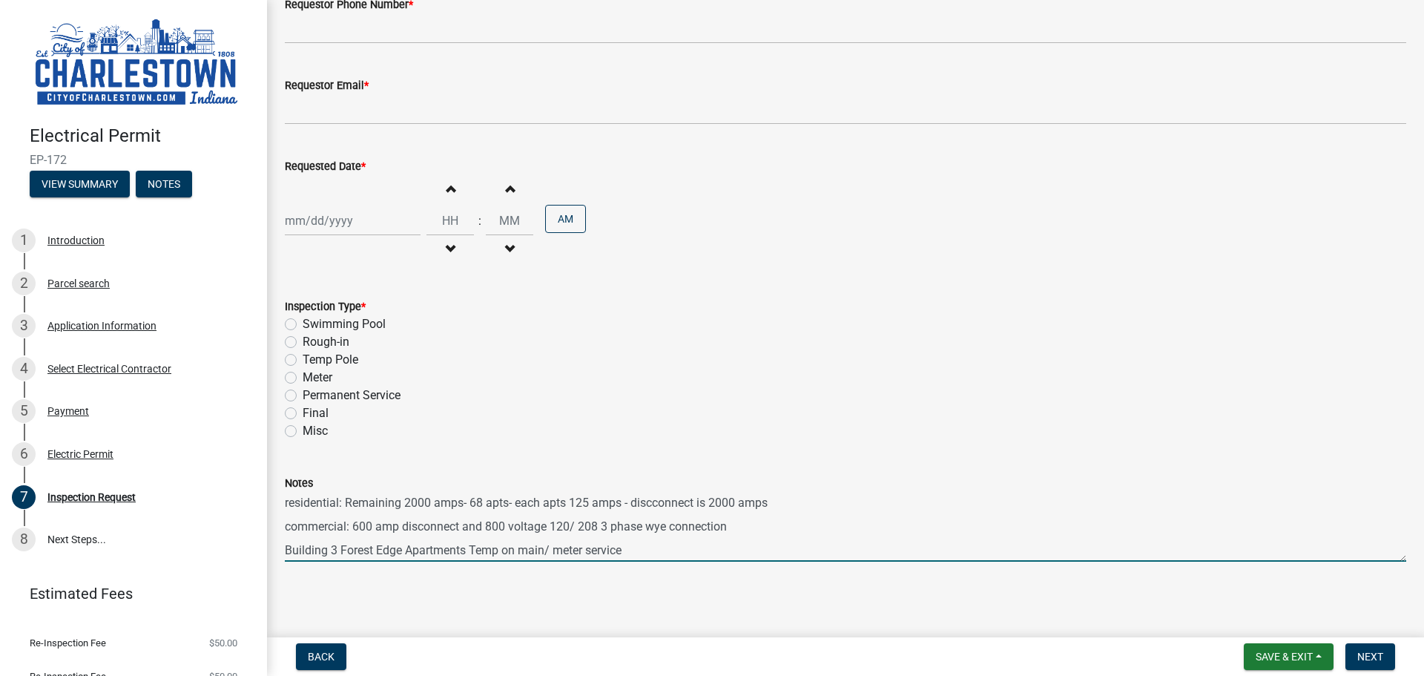
type textarea "residential: Remaining 2000 amps- 68 apts- each apts 125 amps - discconnect is …"
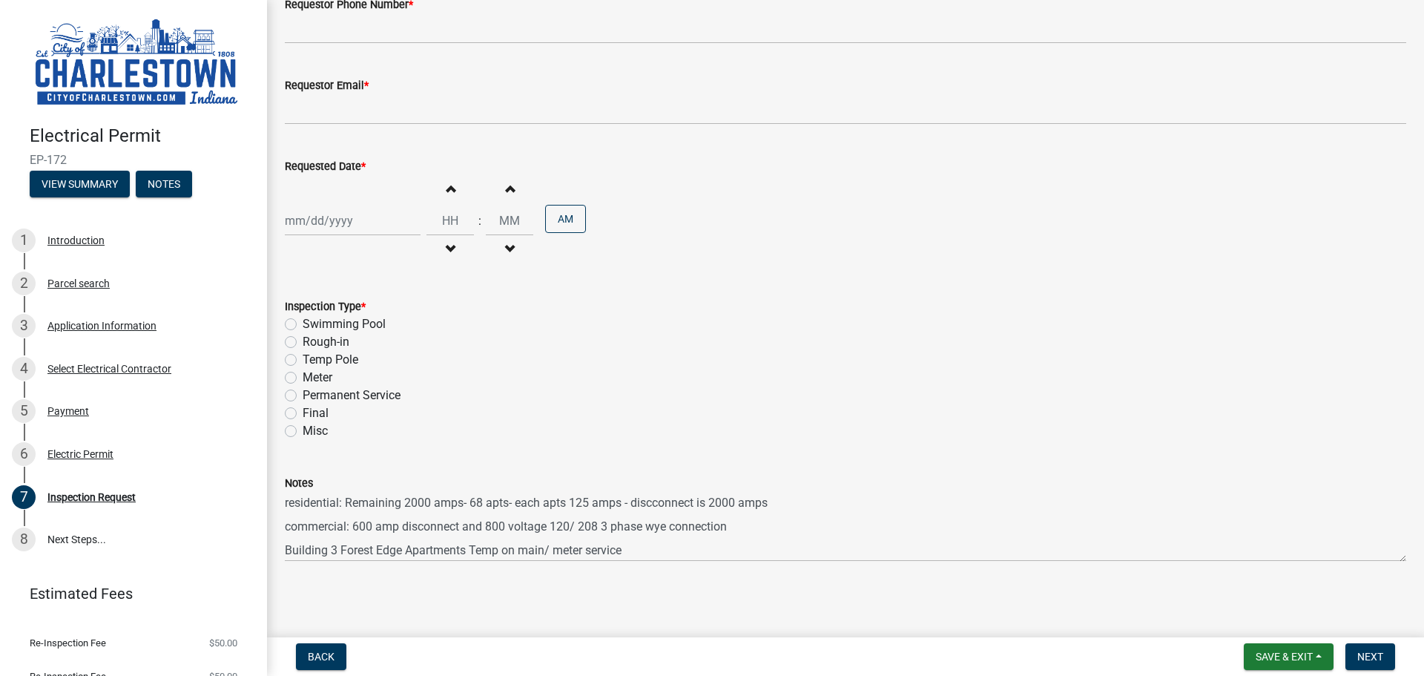
click at [297, 381] on div "Meter" at bounding box center [845, 378] width 1121 height 18
click at [283, 378] on div "Inspection Type * Swimming Pool Rough-in Temp Pole Meter Permanent Service Fina…" at bounding box center [846, 360] width 1144 height 160
click at [303, 378] on label "Meter" at bounding box center [318, 378] width 30 height 18
click at [303, 378] on input "Meter" at bounding box center [308, 374] width 10 height 10
radio input "true"
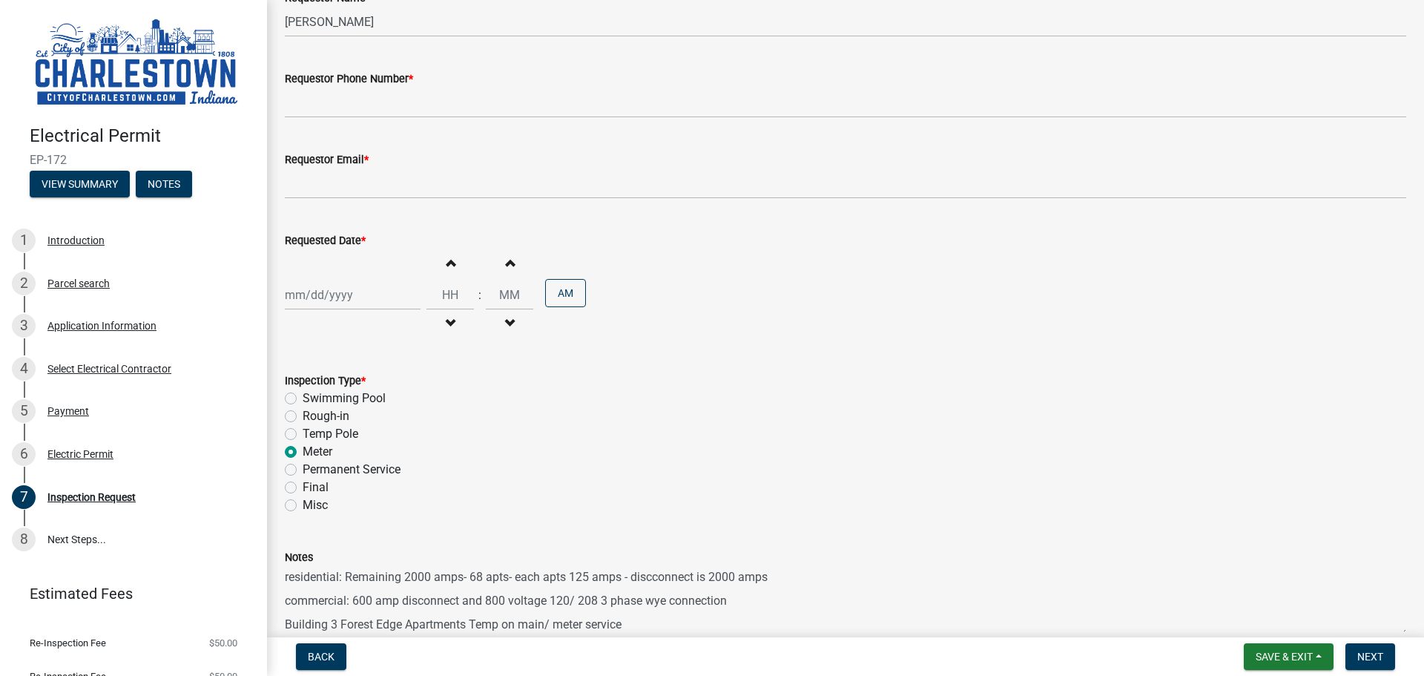
scroll to position [0, 0]
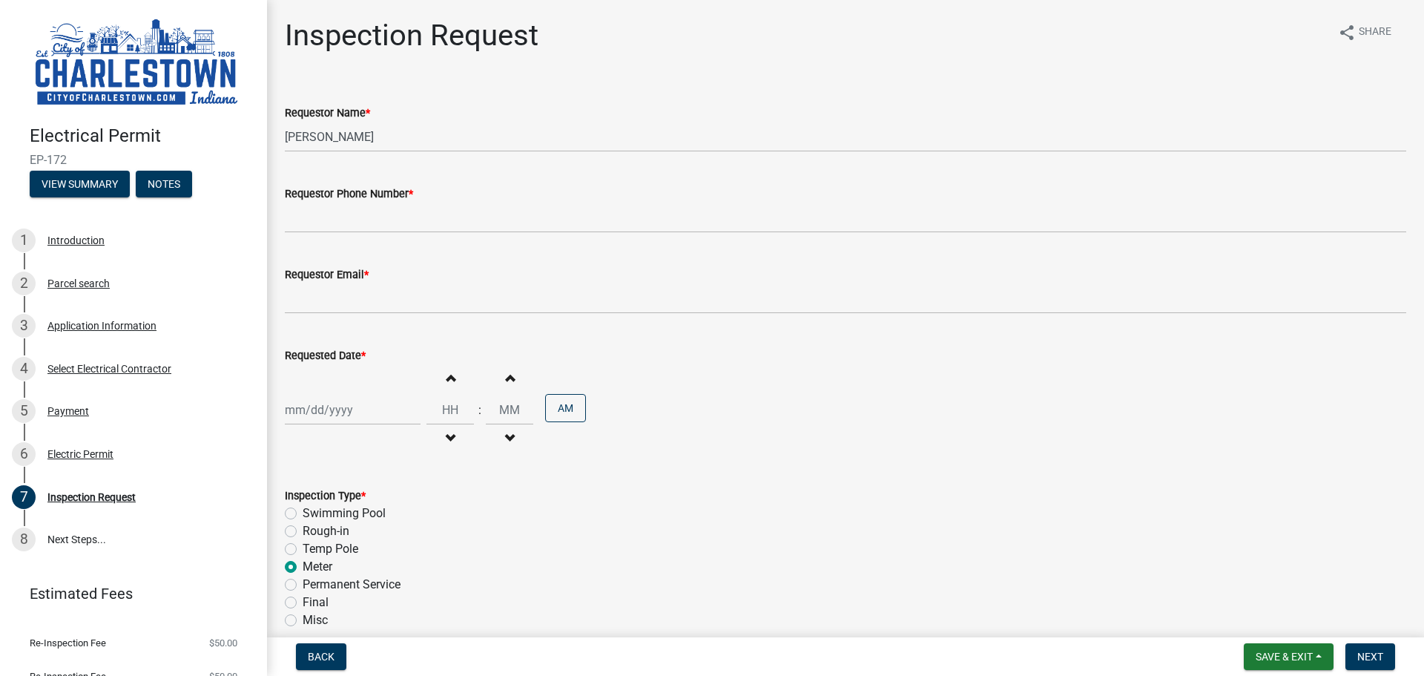
click at [352, 401] on div at bounding box center [353, 410] width 136 height 30
select select "9"
select select "2025"
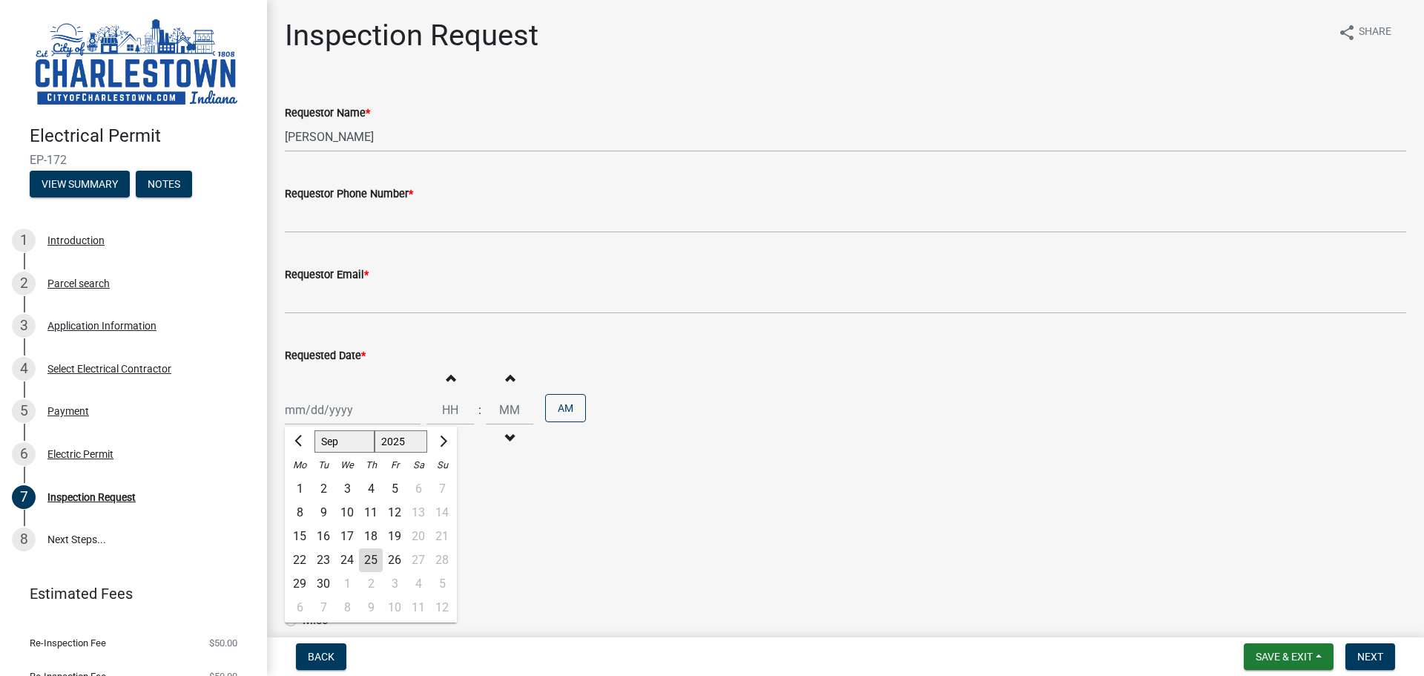
click at [399, 559] on div "26" at bounding box center [395, 560] width 24 height 24
type input "[DATE]"
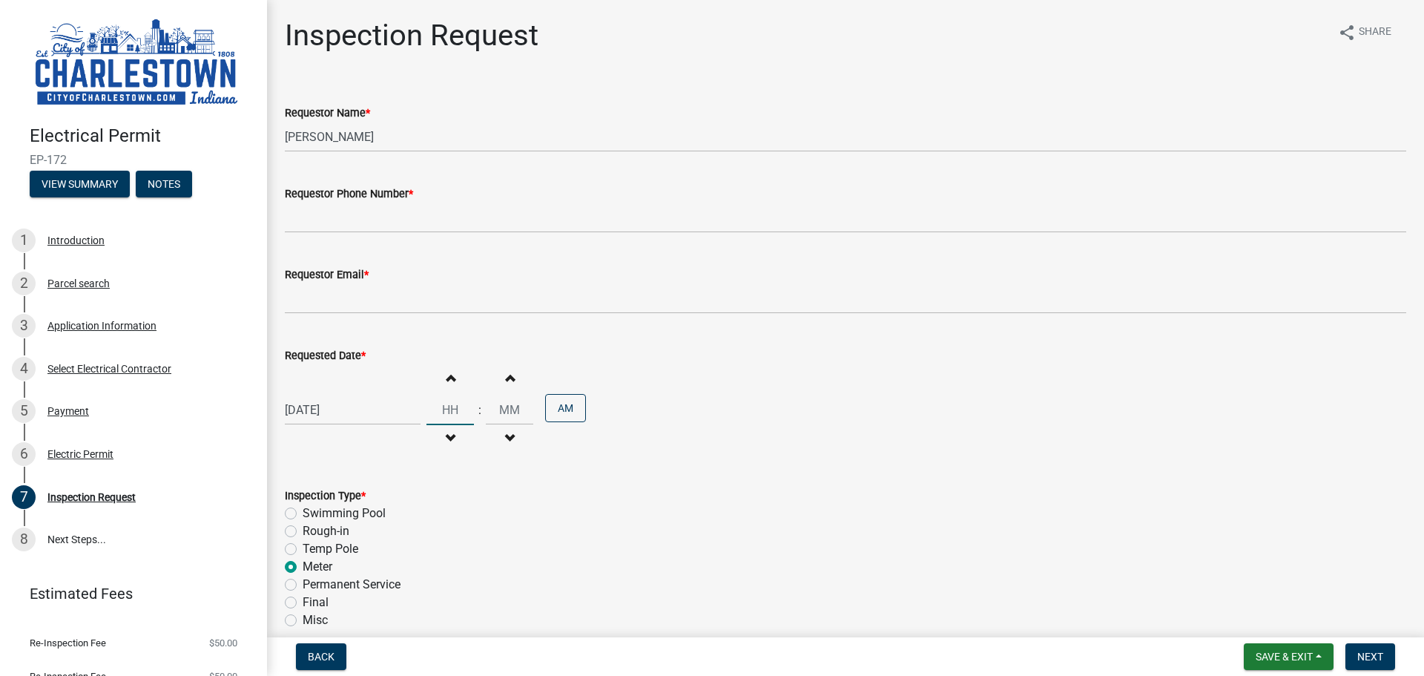
click at [455, 405] on input "Hours" at bounding box center [449, 410] width 47 height 30
drag, startPoint x: 455, startPoint y: 386, endPoint x: 435, endPoint y: 390, distance: 20.4
click at [452, 386] on button "Increment hours" at bounding box center [450, 377] width 31 height 27
type input "01"
type input "00"
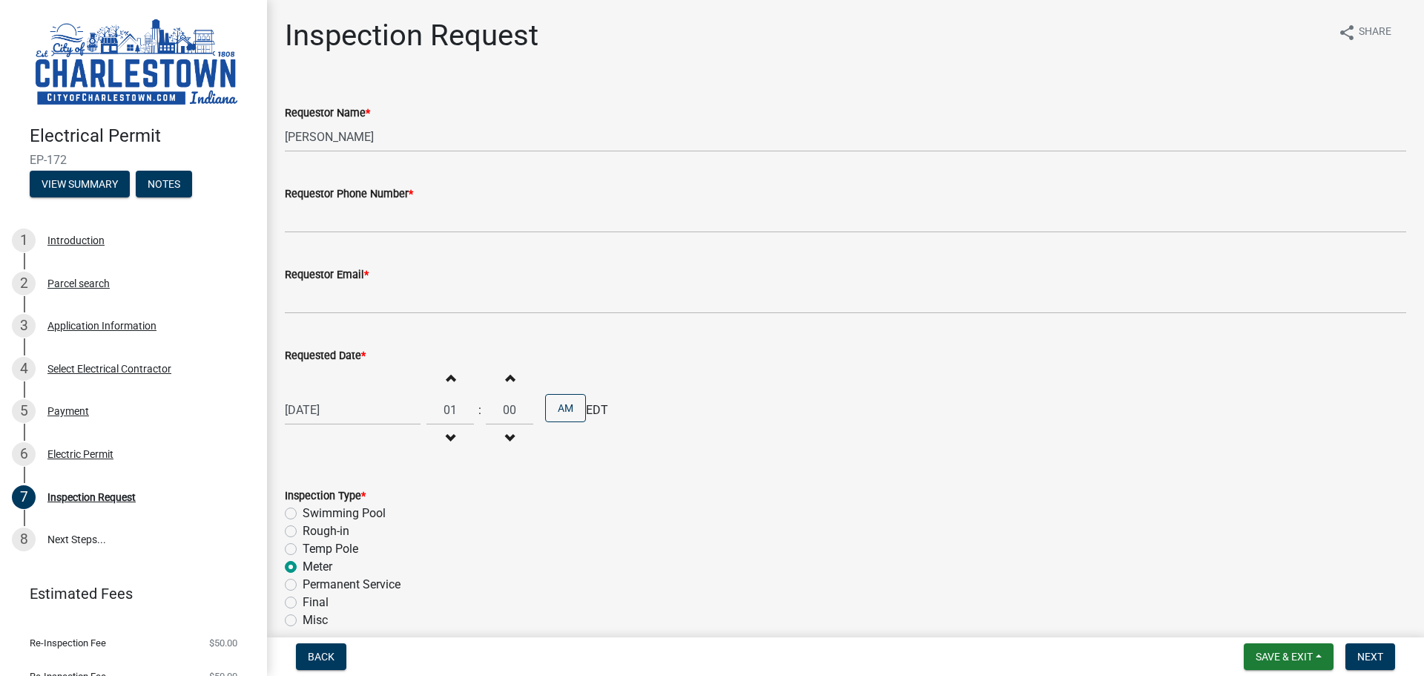
click at [447, 378] on span "button" at bounding box center [450, 378] width 7 height 12
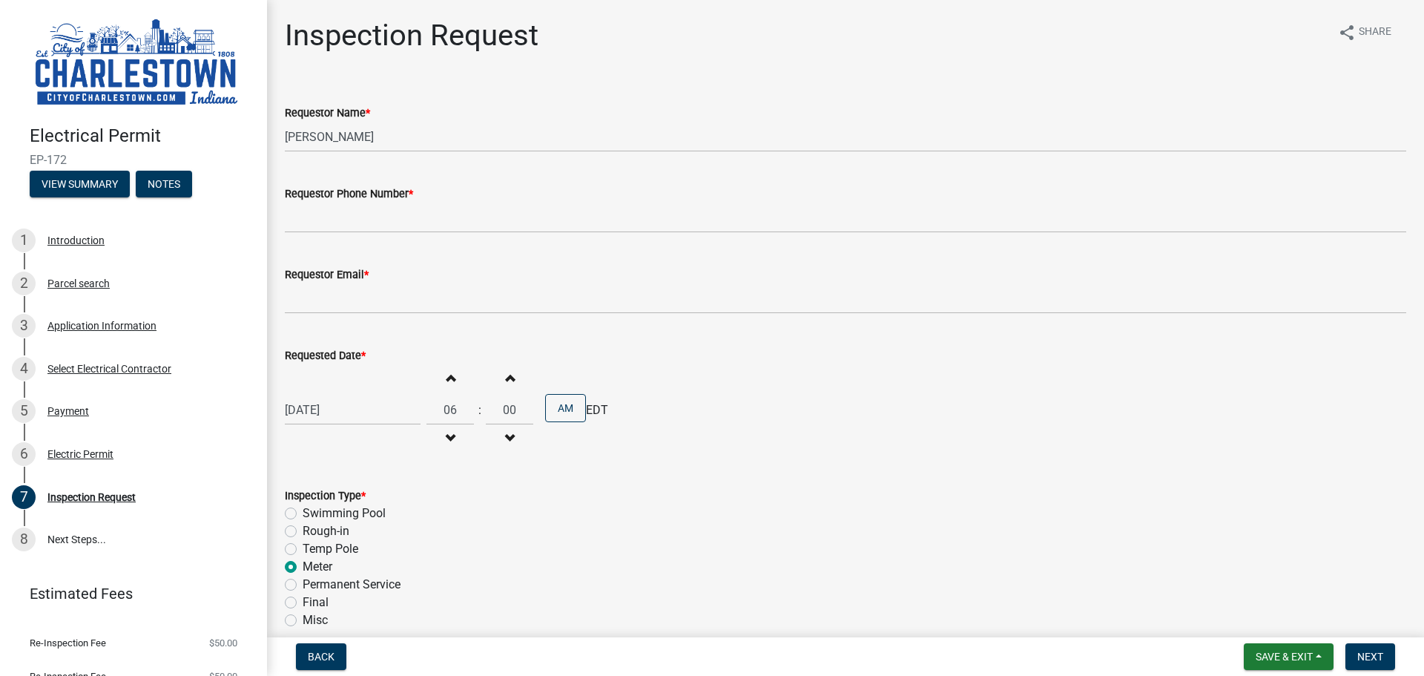
click at [447, 378] on span "button" at bounding box center [450, 378] width 7 height 12
click at [447, 434] on span "button" at bounding box center [450, 438] width 7 height 12
click at [449, 391] on div "Increment hours 08 Decrement hours" at bounding box center [449, 409] width 47 height 91
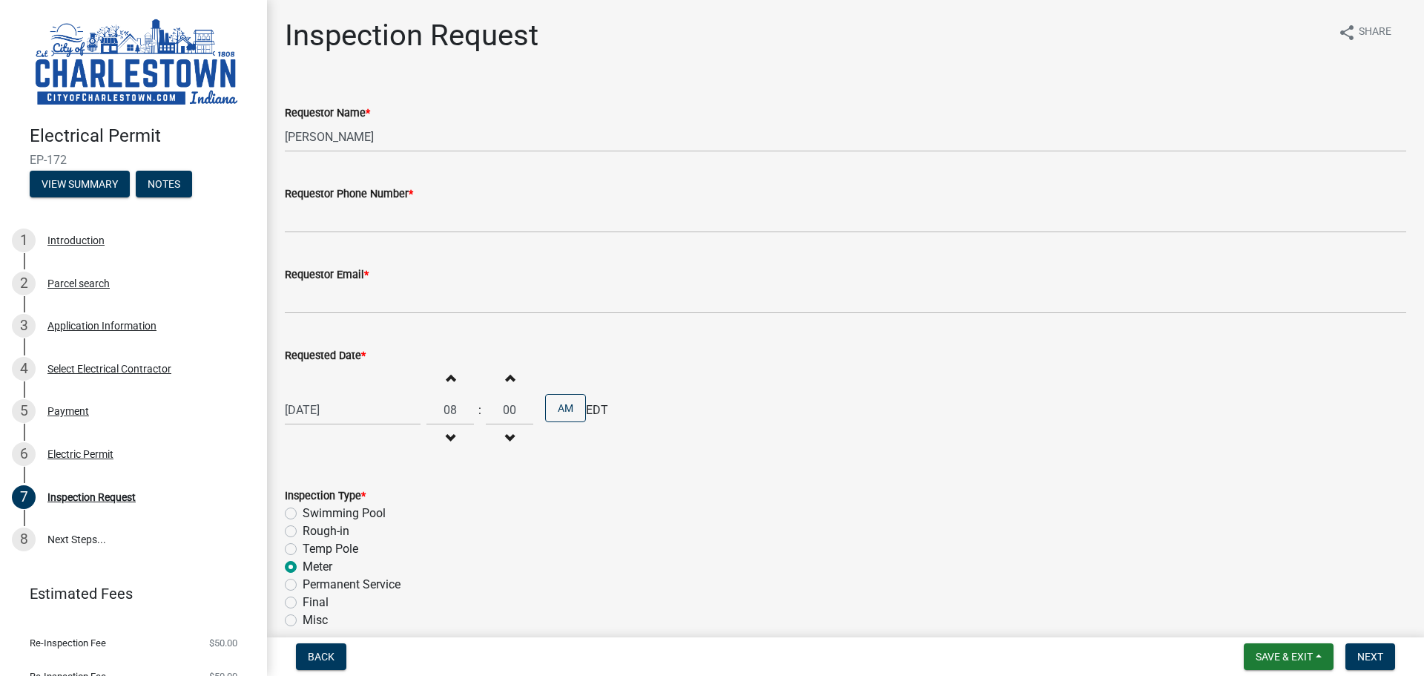
click at [449, 383] on button "Increment hours" at bounding box center [450, 377] width 31 height 27
type input "09"
click at [680, 401] on div "[DATE] Increment hours 09 Decrement hours : Increment minutes 00 Decrement minu…" at bounding box center [845, 409] width 1121 height 91
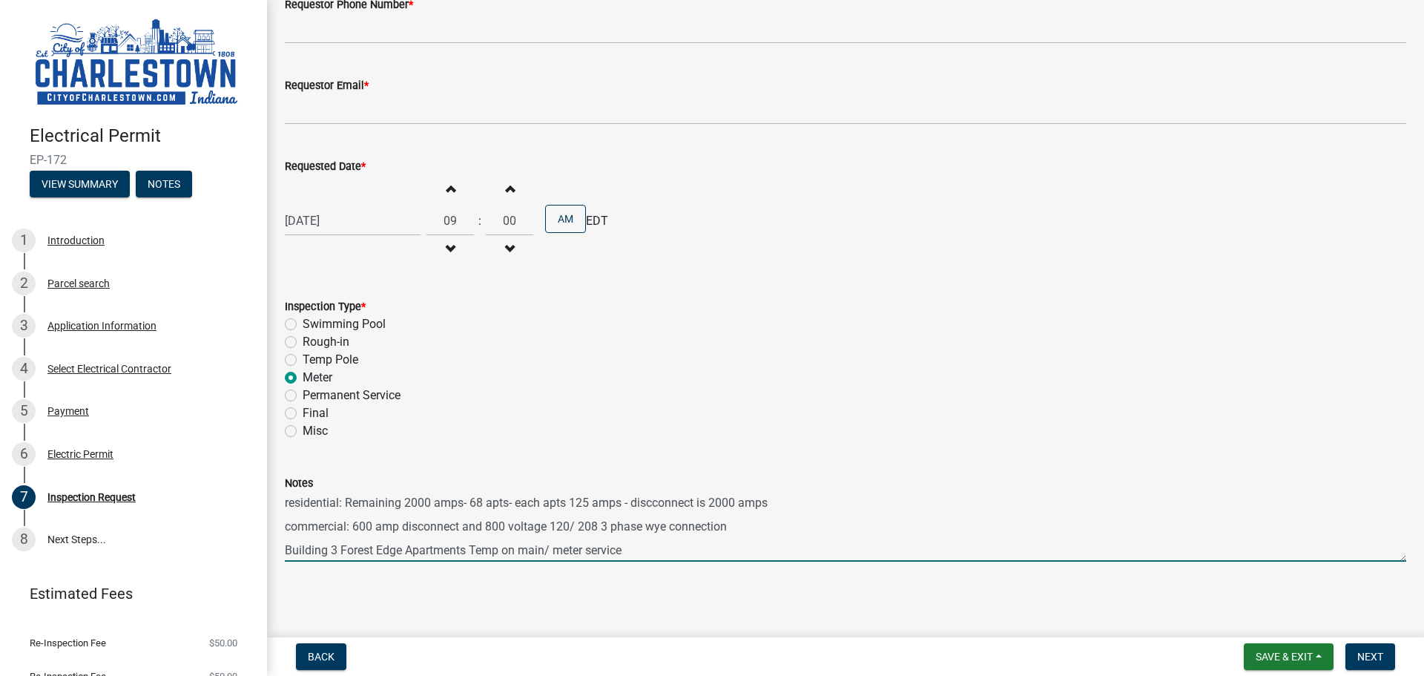
click at [346, 501] on textarea "residential: Remaining 2000 amps- 68 apts- each apts 125 amps - discconnect is …" at bounding box center [845, 527] width 1121 height 70
drag, startPoint x: 433, startPoint y: 504, endPoint x: 472, endPoint y: 504, distance: 38.6
click at [472, 504] on textarea "residential: Need Remaining 2000 amps- 68 apts- each apts 125 amps - discconnec…" at bounding box center [845, 527] width 1121 height 70
drag, startPoint x: 435, startPoint y: 502, endPoint x: 498, endPoint y: 504, distance: 63.1
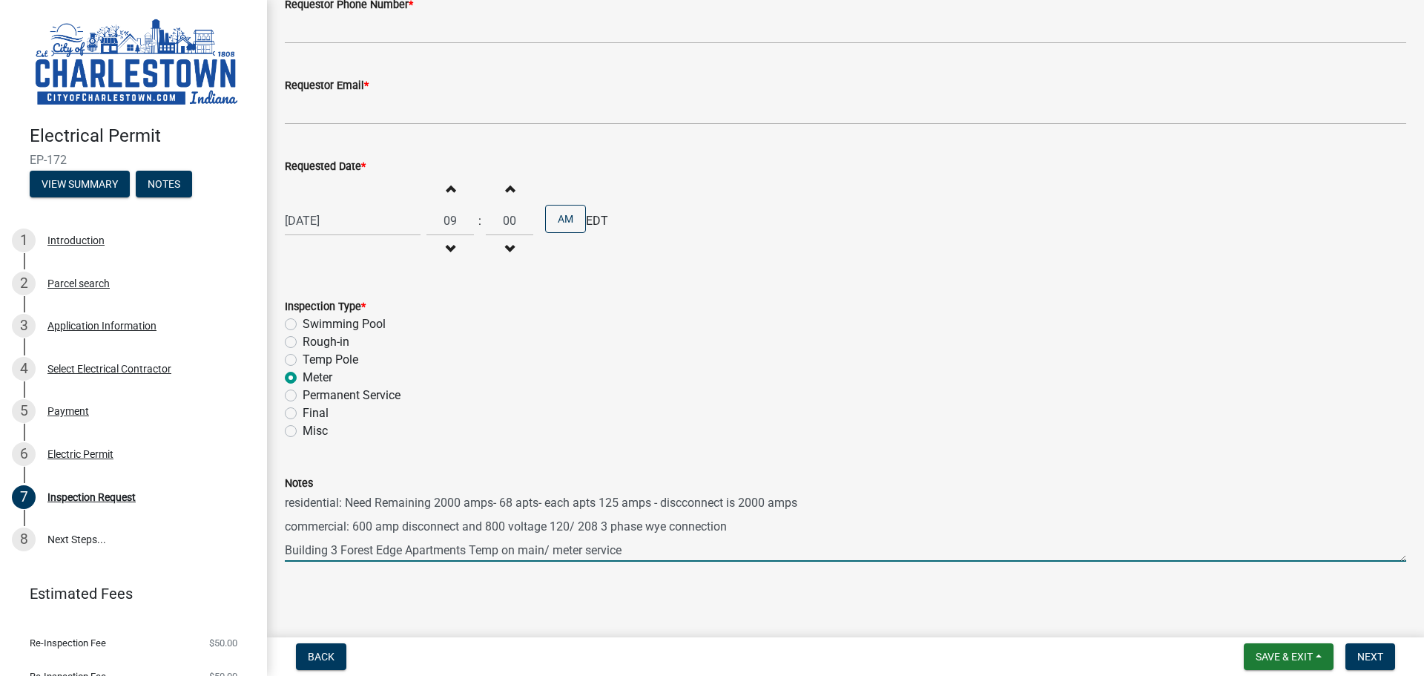
click at [498, 504] on textarea "residential: Need Remaining 2000 amps- 68 apts- each apts 125 amps - discconnec…" at bounding box center [845, 527] width 1121 height 70
drag, startPoint x: 476, startPoint y: 502, endPoint x: 804, endPoint y: 508, distance: 327.9
click at [804, 508] on textarea "residential: Need Remaining 68 apts- each apts 125 amps - discconnect is 2000 a…" at bounding box center [845, 527] width 1121 height 70
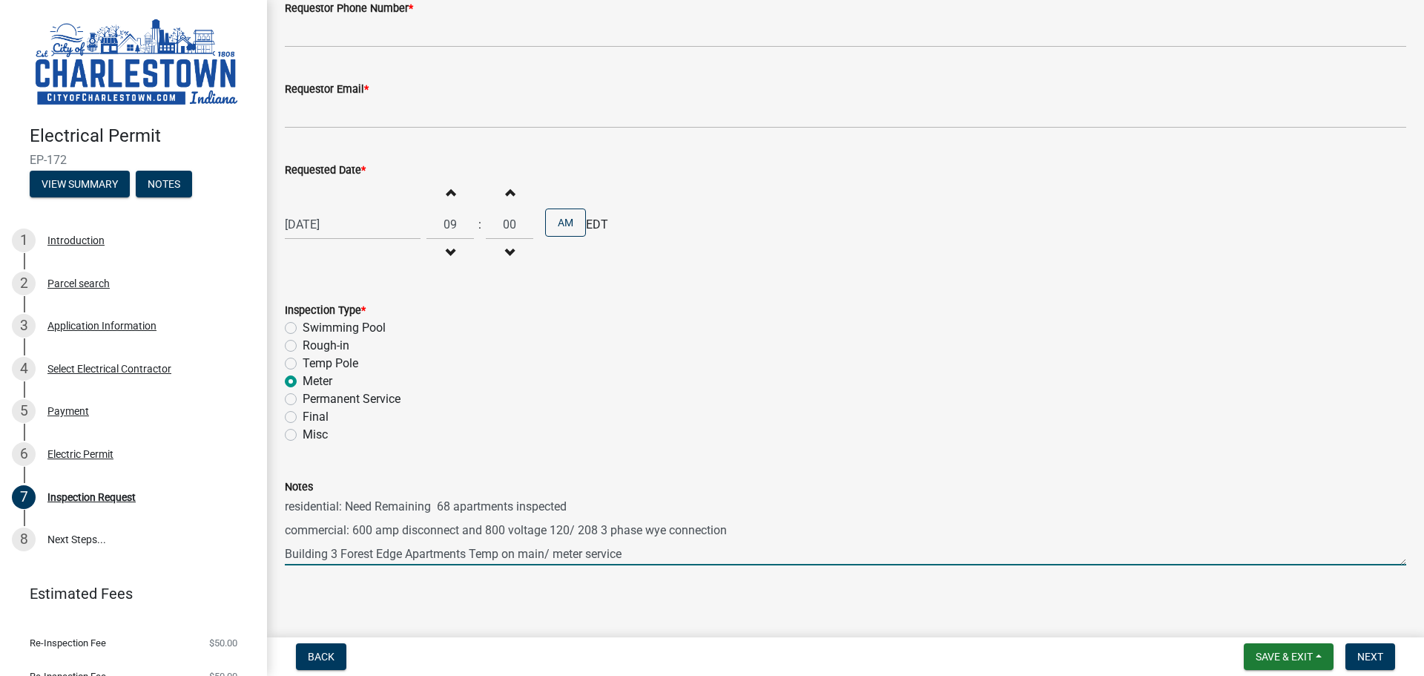
scroll to position [189, 0]
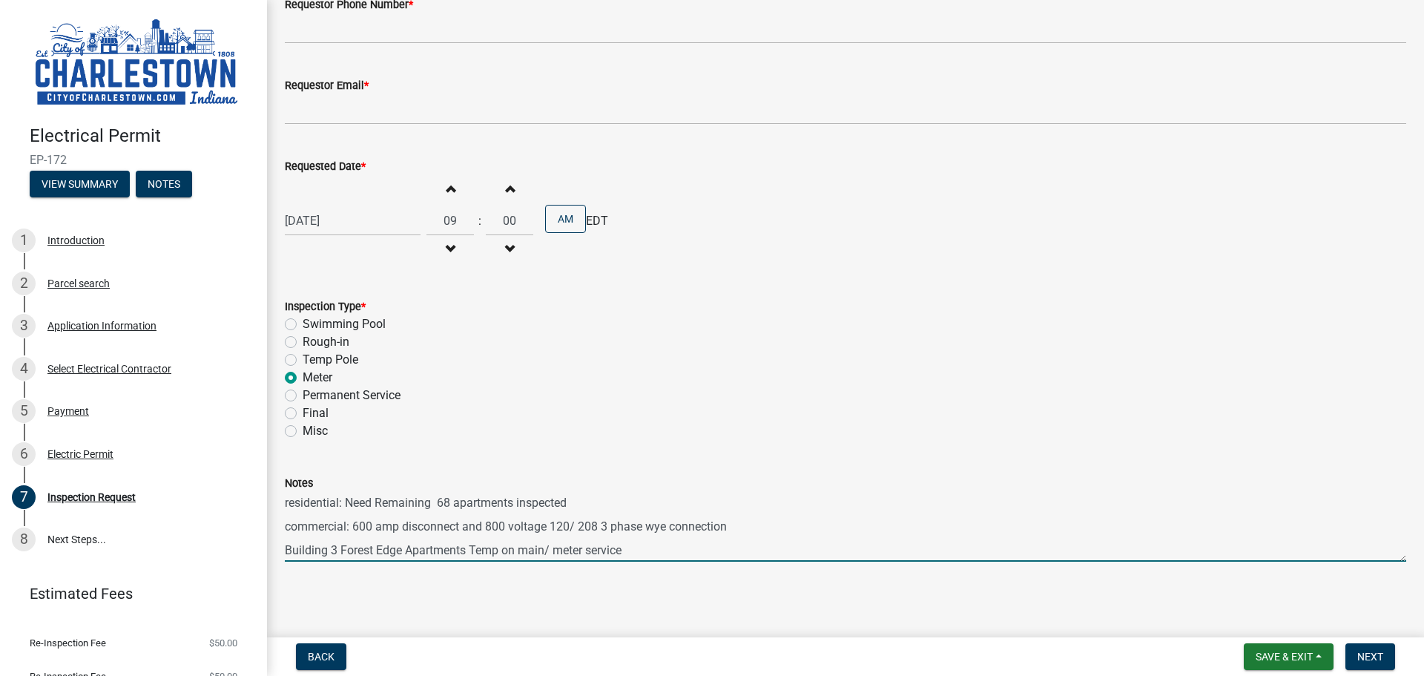
click at [354, 524] on textarea "residential: Need Remaining 68 apartments inspected commercial: 600 amp disconn…" at bounding box center [845, 527] width 1121 height 70
click at [559, 527] on textarea "residential: Need Remaining 68 apartments inspected commercial: Need the 600 am…" at bounding box center [845, 527] width 1121 height 70
click at [947, 524] on textarea "residential: Need Remaining 68 apartments inspected commercial: Need the 600 am…" at bounding box center [845, 527] width 1121 height 70
click at [287, 499] on textarea "residential: Need Remaining 68 apartments inspected commercial: Need the 600 am…" at bounding box center [845, 527] width 1121 height 70
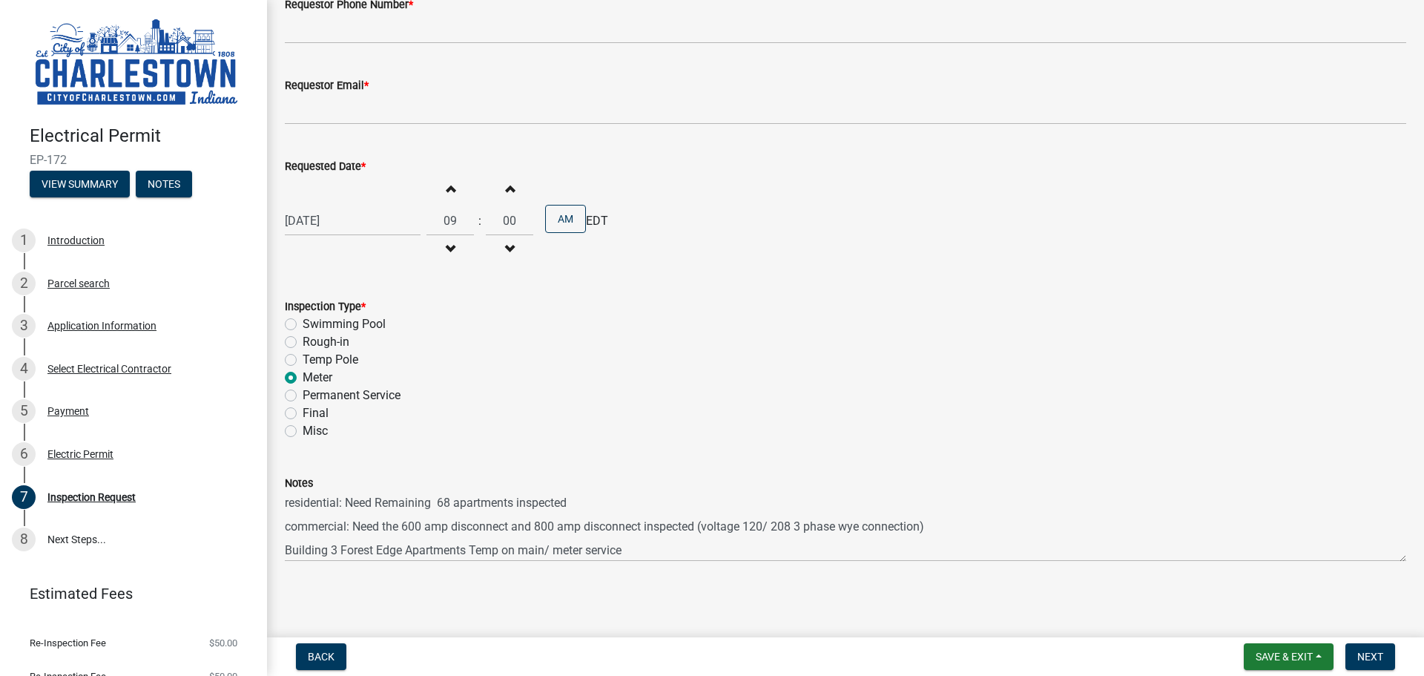
click at [284, 503] on div "Notes residential: Need Remaining 68 apartments inspected commercial: Need the …" at bounding box center [846, 507] width 1144 height 108
click at [280, 504] on div "Notes residential: Need Remaining 68 apartments inspected commercial: Need the …" at bounding box center [846, 507] width 1144 height 108
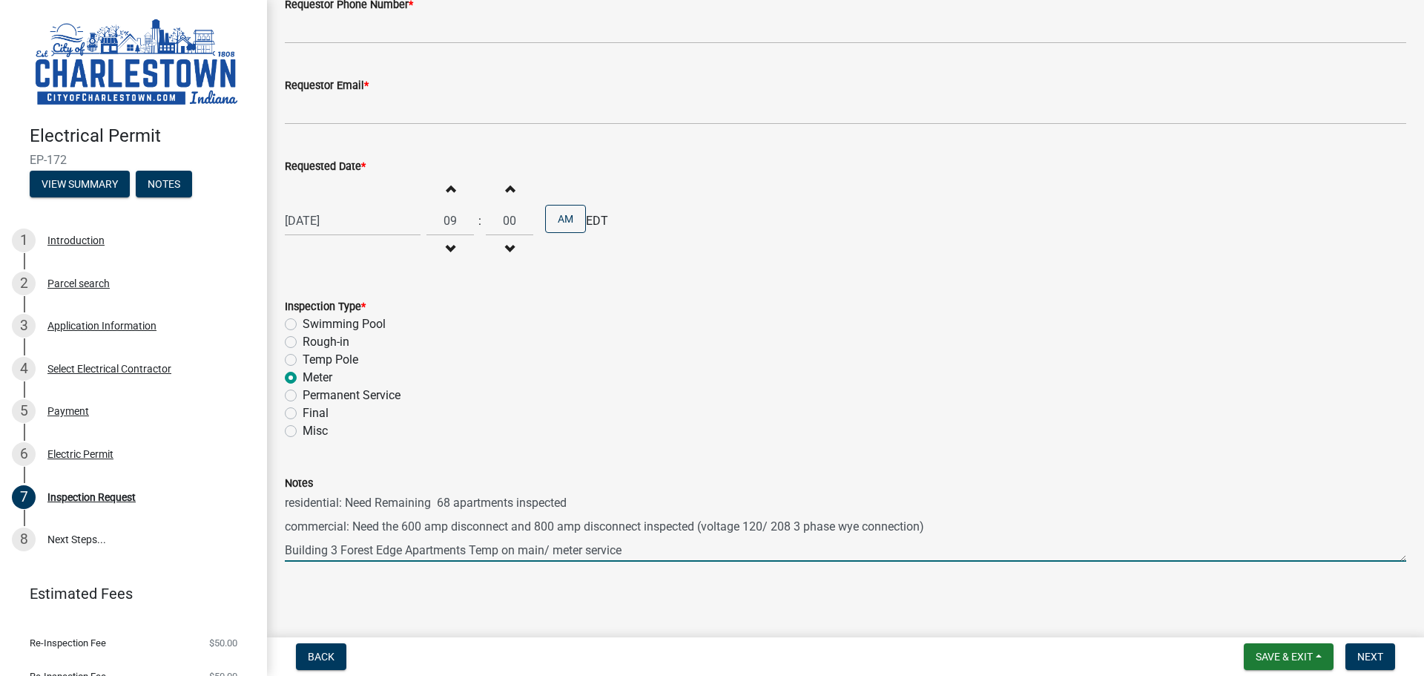
click at [286, 503] on textarea "residential: Need Remaining 68 apartments inspected commercial: Need the 600 am…" at bounding box center [845, 527] width 1121 height 70
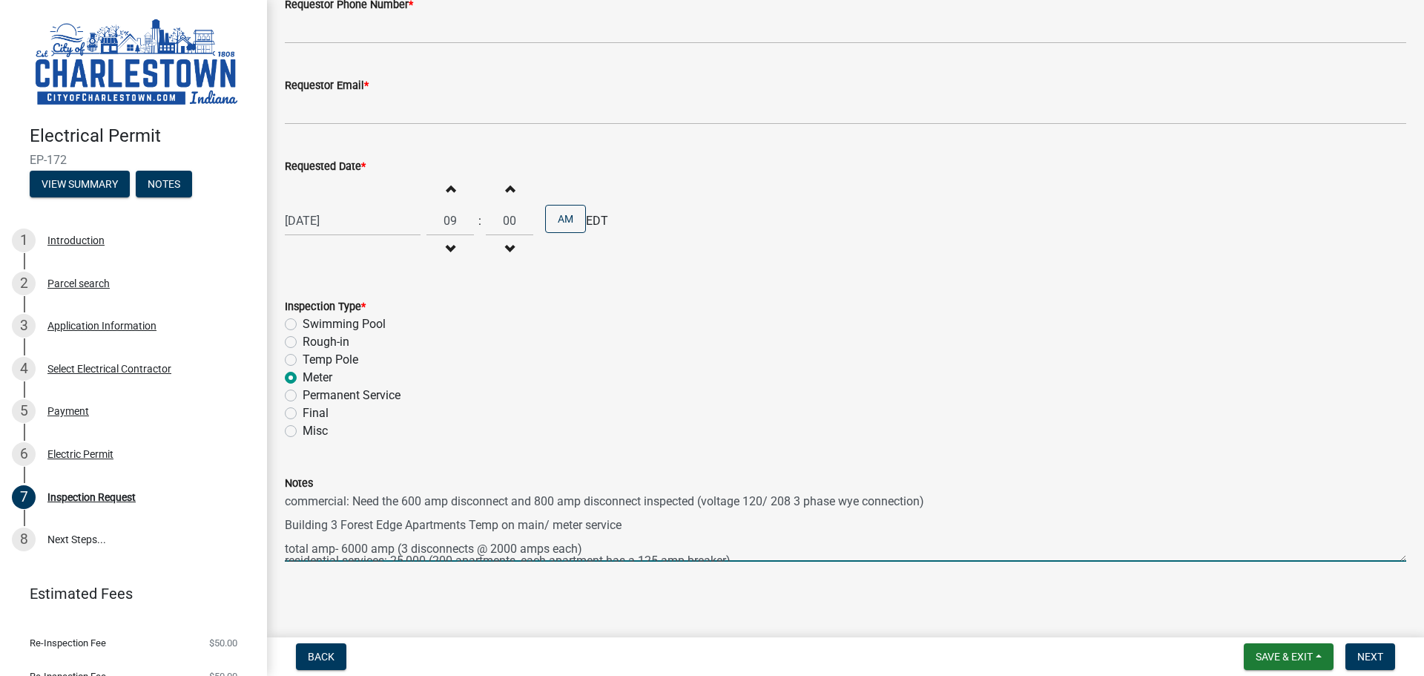
scroll to position [74, 0]
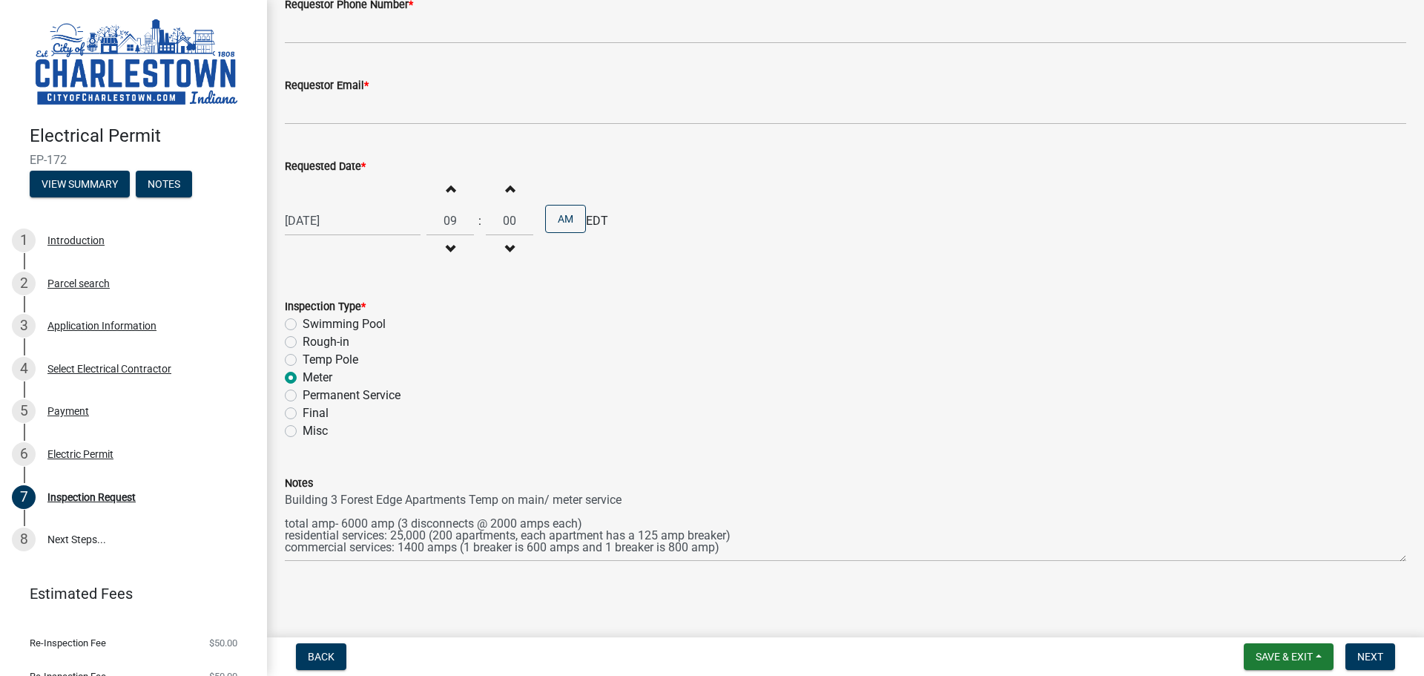
click at [274, 495] on div "Notes Both inspections needed are meter: residential: Need Remaining 68 apartme…" at bounding box center [846, 507] width 1144 height 108
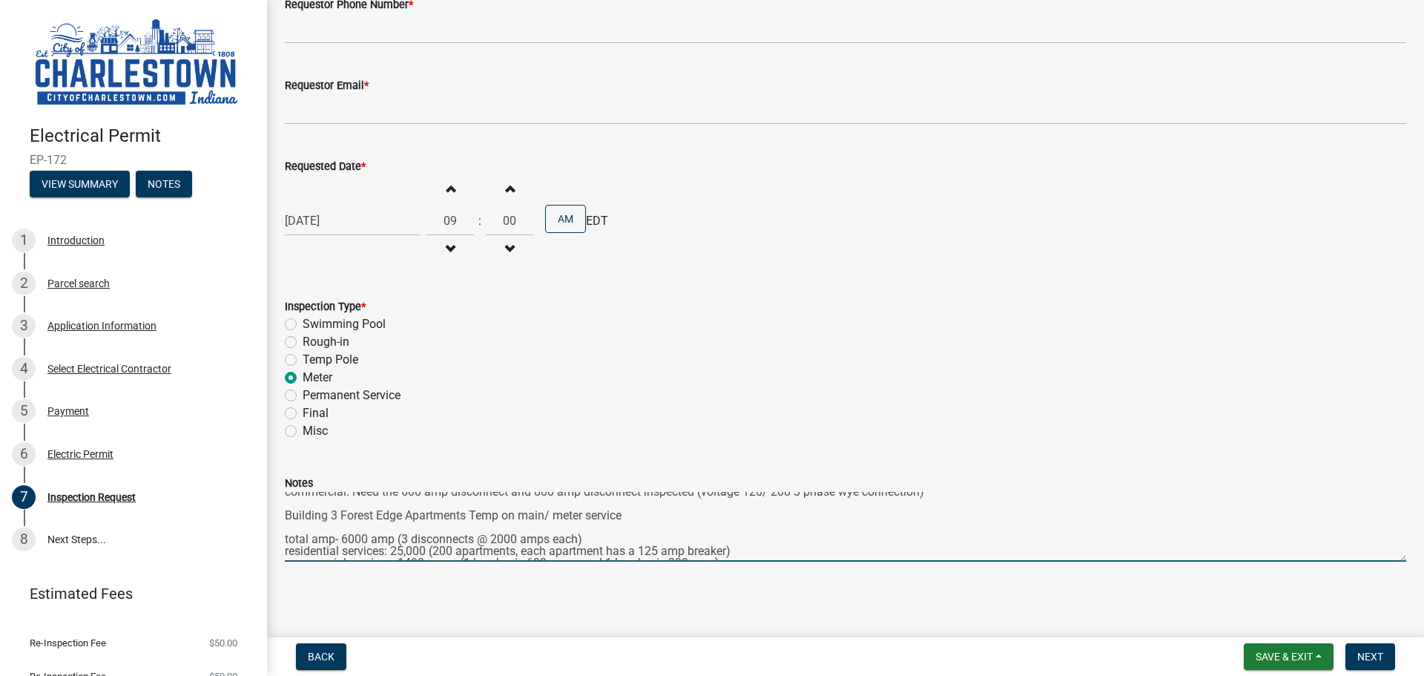
scroll to position [95, 0]
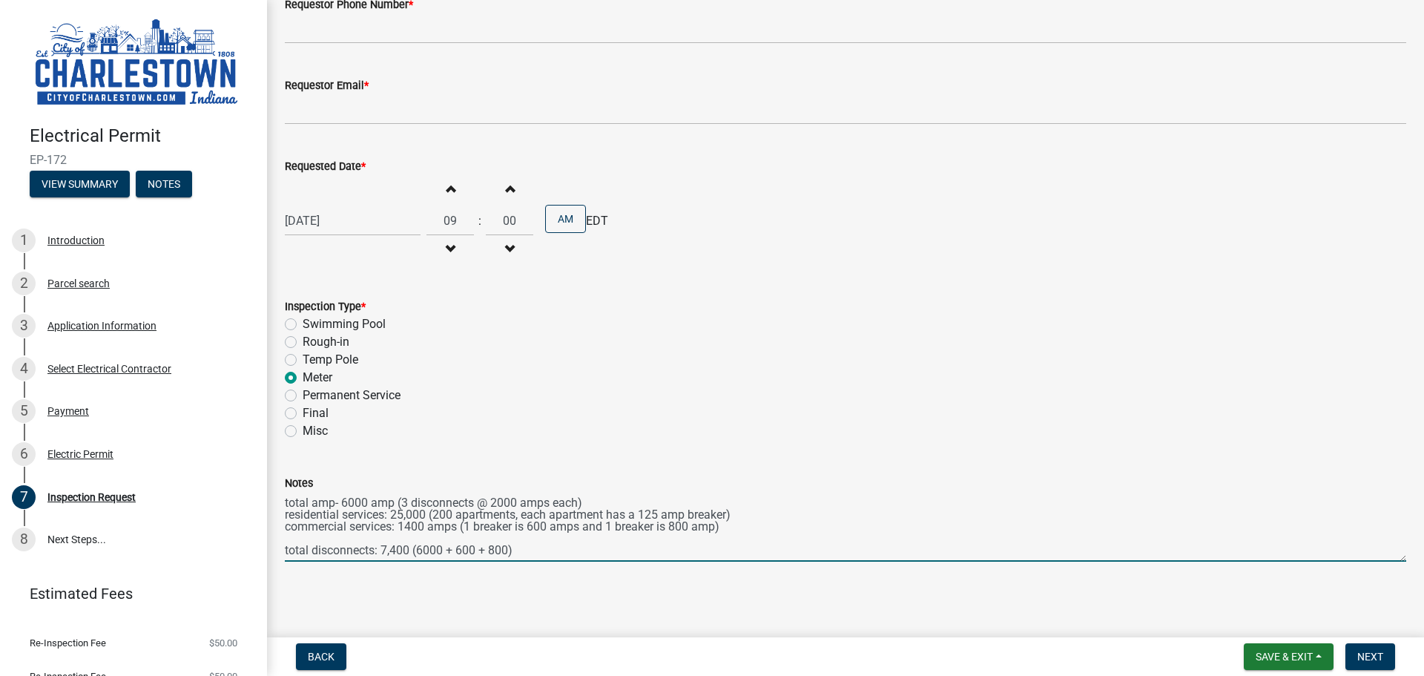
drag, startPoint x: 287, startPoint y: 497, endPoint x: 688, endPoint y: 593, distance: 412.7
click at [688, 593] on main "Inspection Request share Share Requestor Name * [PERSON_NAME] Requestor Phone N…" at bounding box center [845, 315] width 1157 height 631
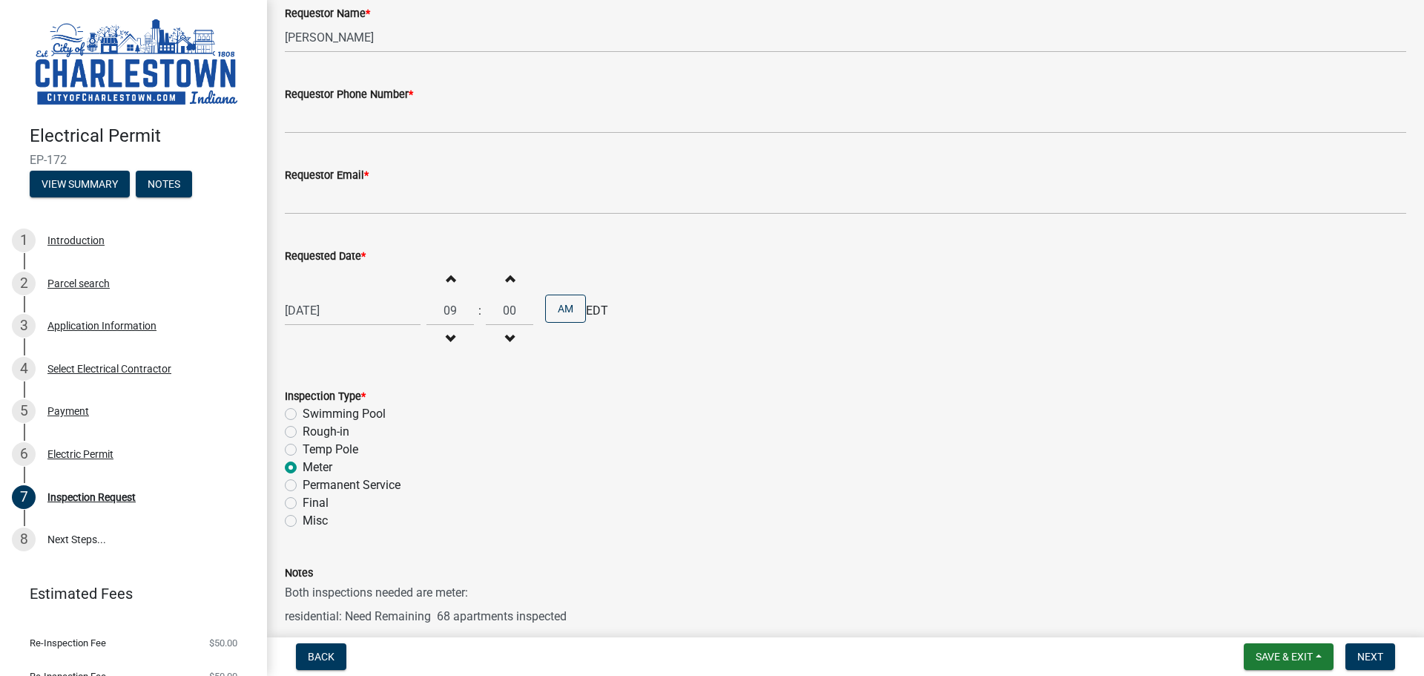
scroll to position [0, 0]
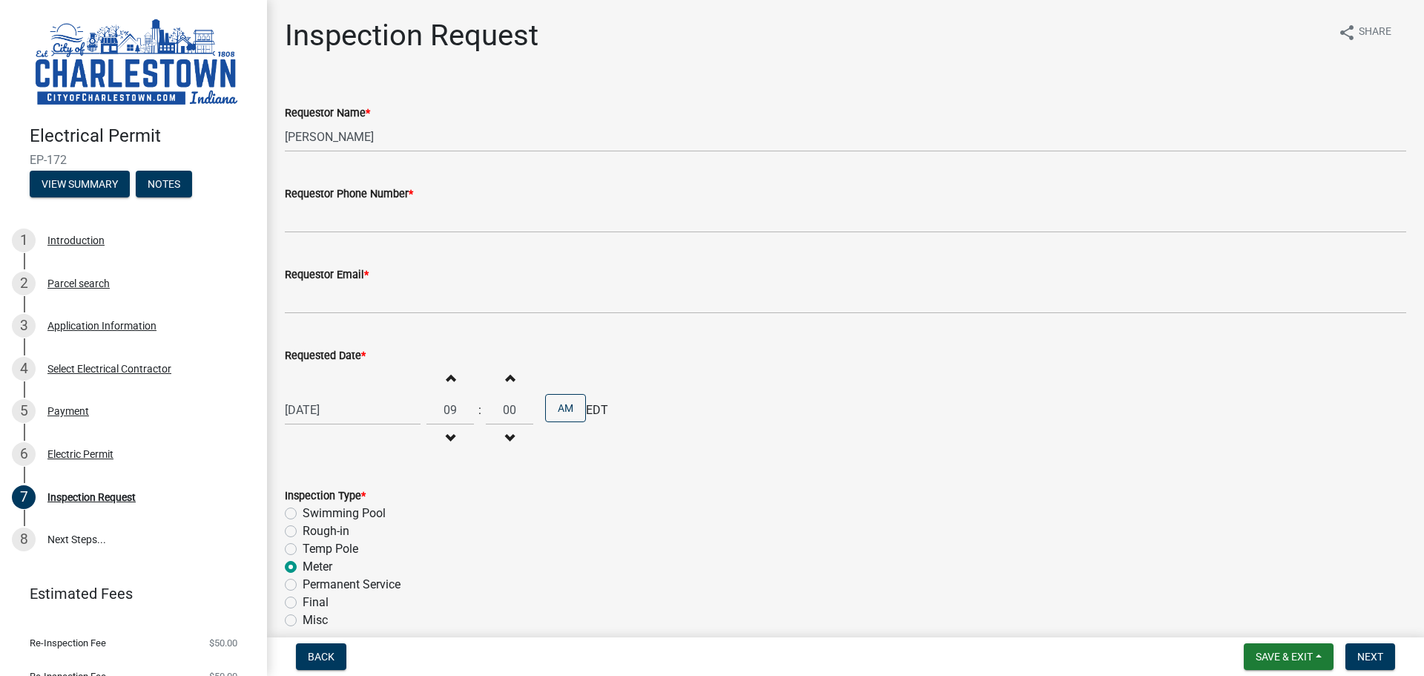
type textarea "Both inspections needed are meter: residential: Need Remaining 68 apartments in…"
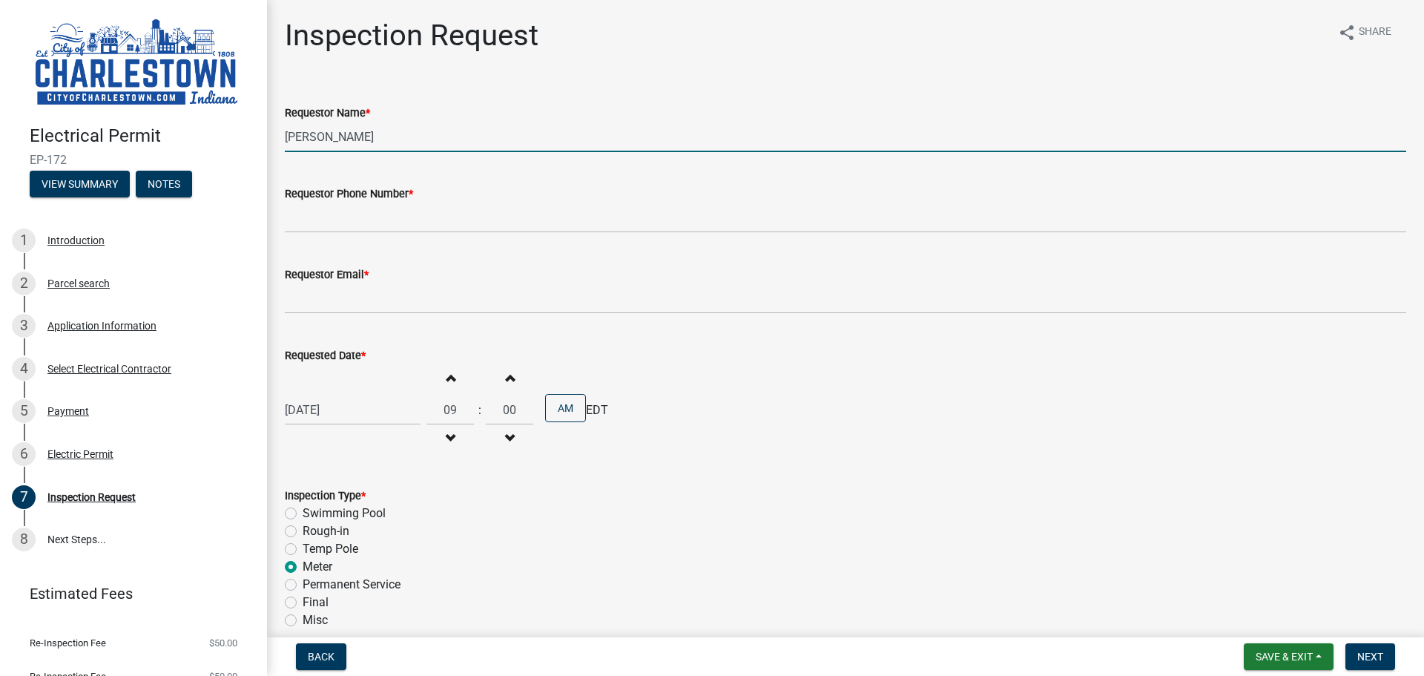
drag, startPoint x: 400, startPoint y: 136, endPoint x: 240, endPoint y: 132, distance: 159.5
click at [240, 132] on div "Electrical Permit EP-172 View Summary Notes 1 Introduction 2 Parcel search 3 Ap…" at bounding box center [712, 338] width 1424 height 676
type input "[PERSON_NAME]- GoodFellas Electric Onsite Employee"
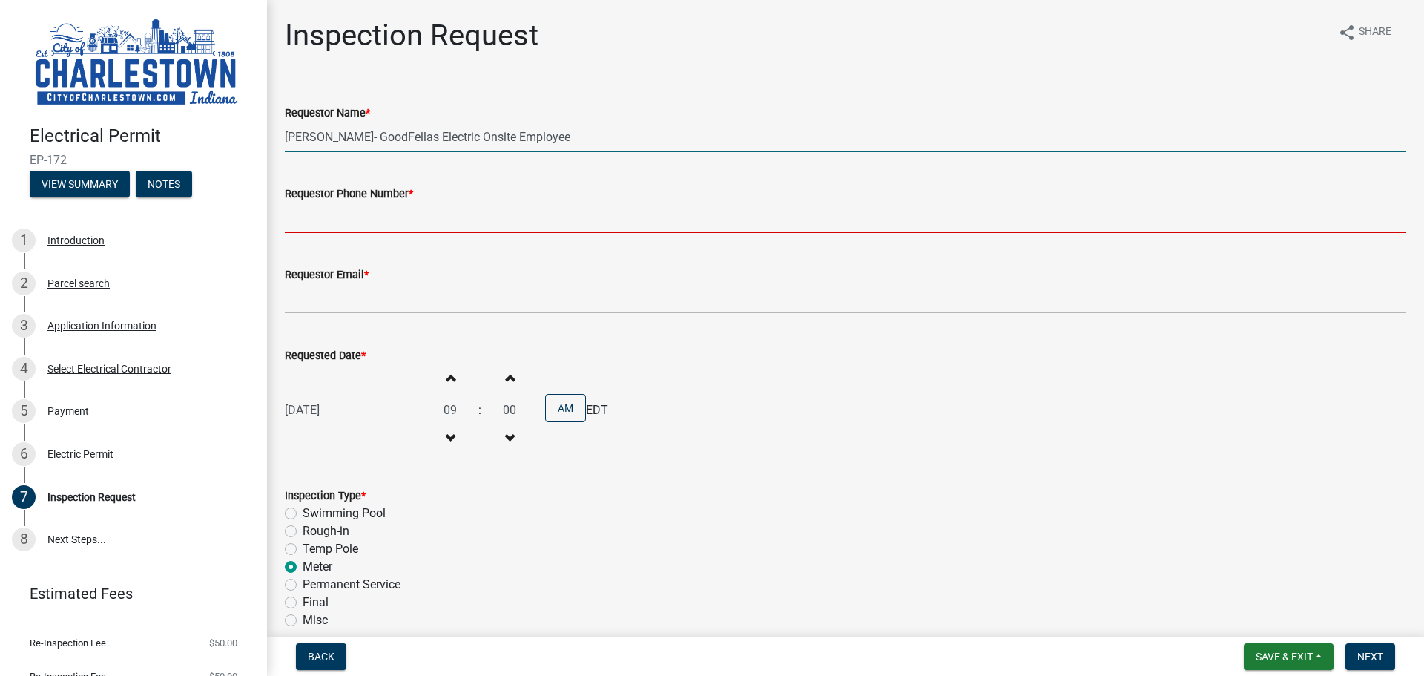
click at [377, 210] on input "Requestor Phone Number *" at bounding box center [845, 217] width 1121 height 30
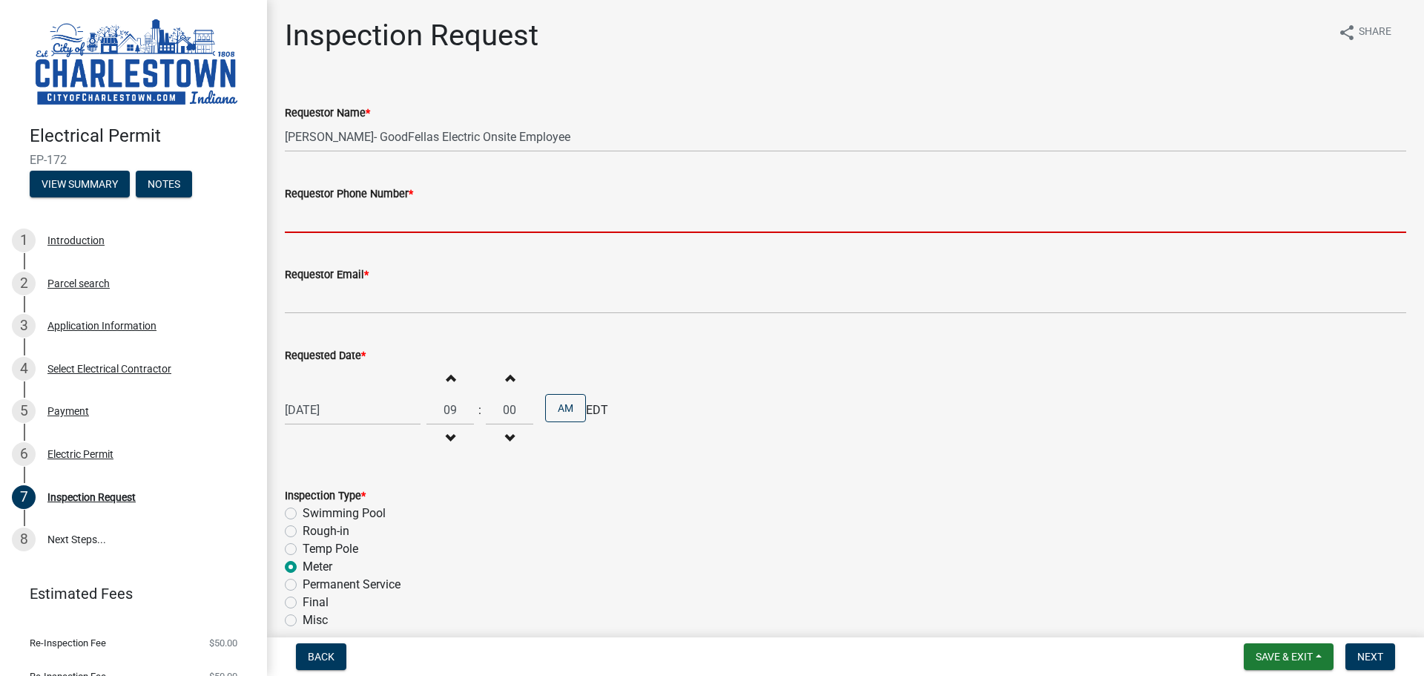
click at [324, 221] on input "Requestor Phone Number *" at bounding box center [845, 217] width 1121 height 30
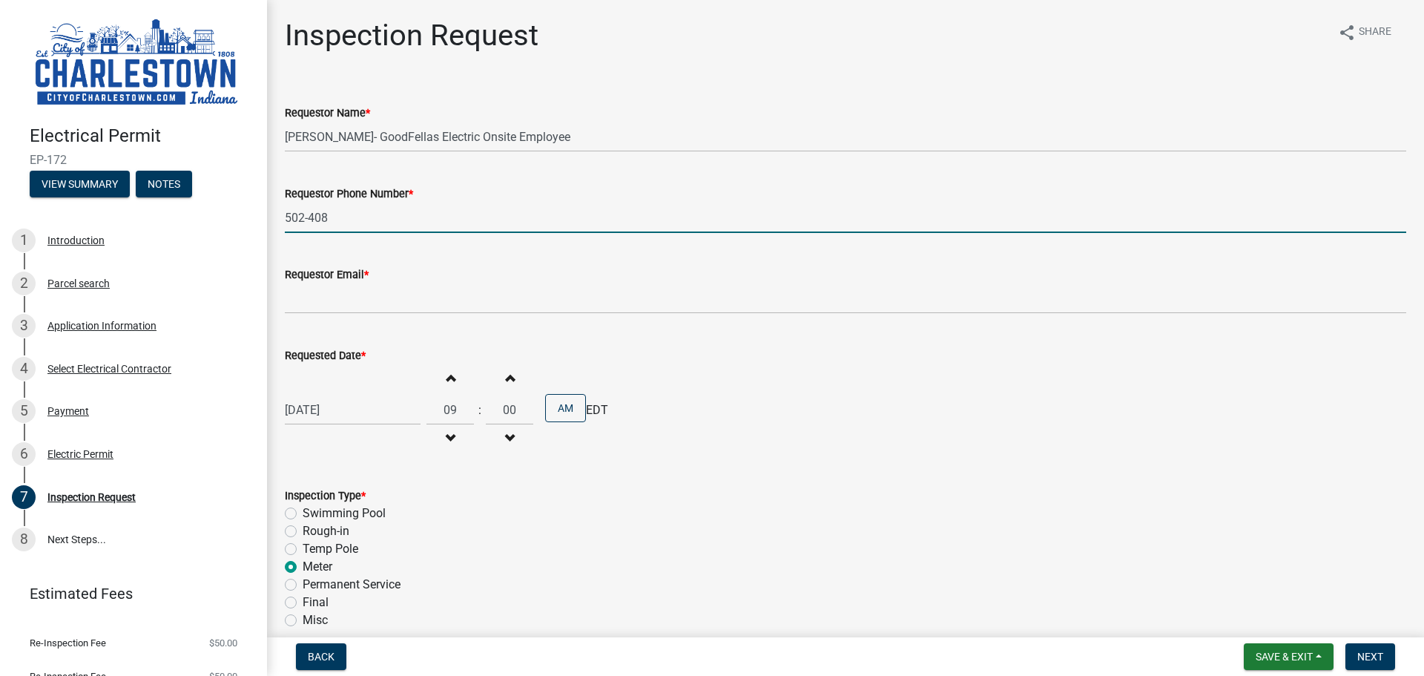
type input "[PHONE_NUMBER]"
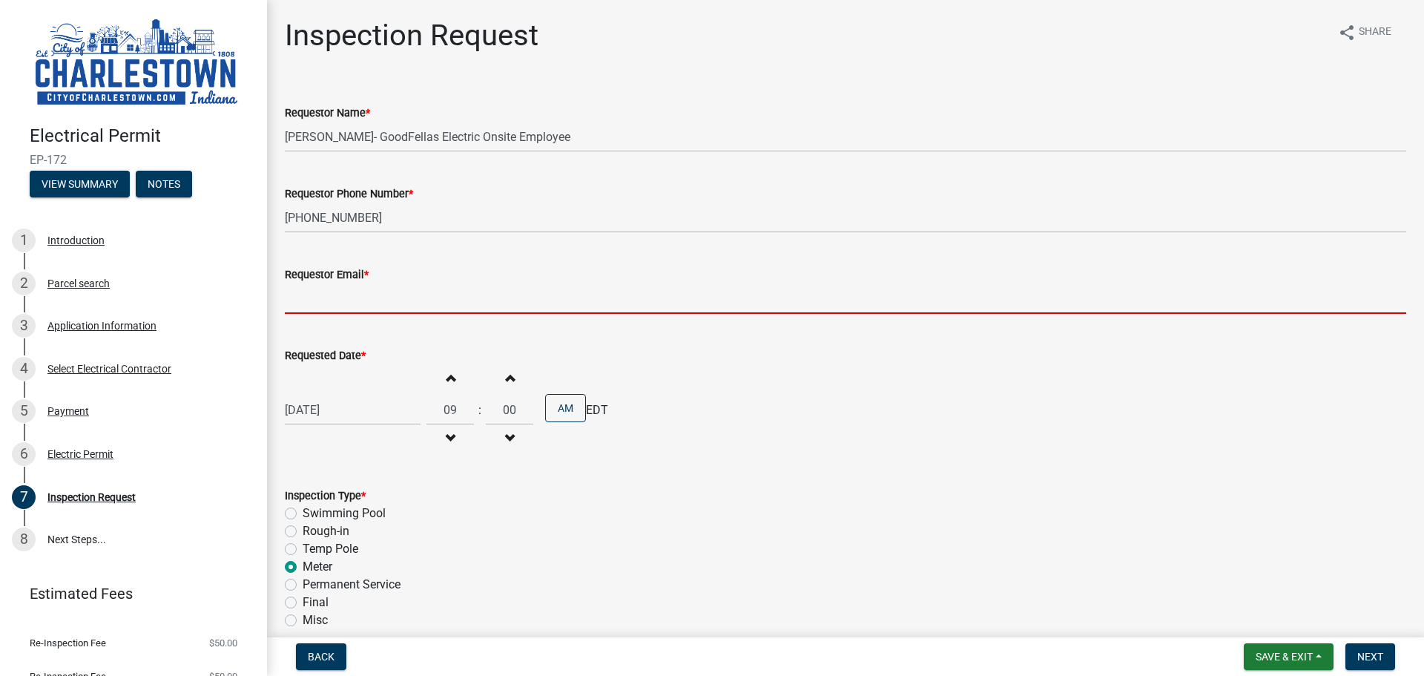
click at [345, 292] on input "Requestor Email *" at bounding box center [845, 298] width 1121 height 30
type input "[EMAIL_ADDRESS][DOMAIN_NAME]"
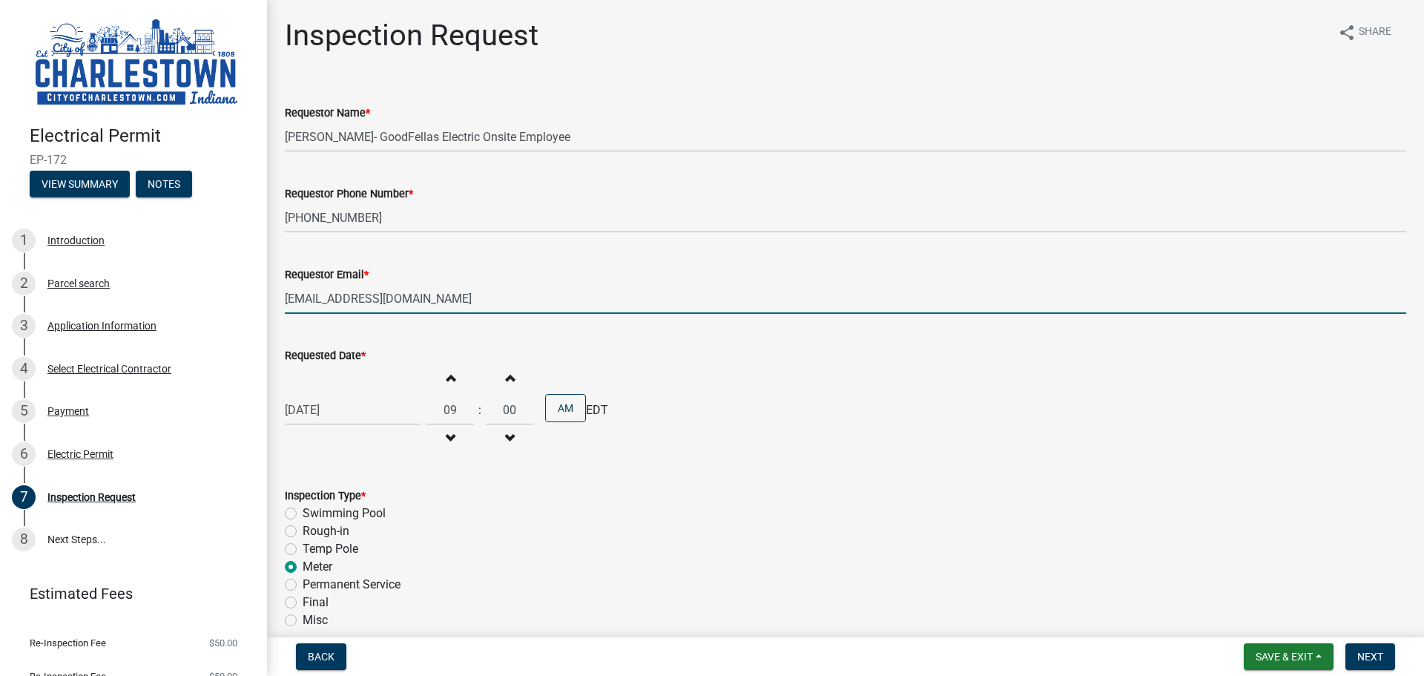
click at [610, 467] on wm-data-entity-input "Requested Date * [DATE] Increment hours 09 Decrement hours : Increment minutes …" at bounding box center [845, 397] width 1121 height 143
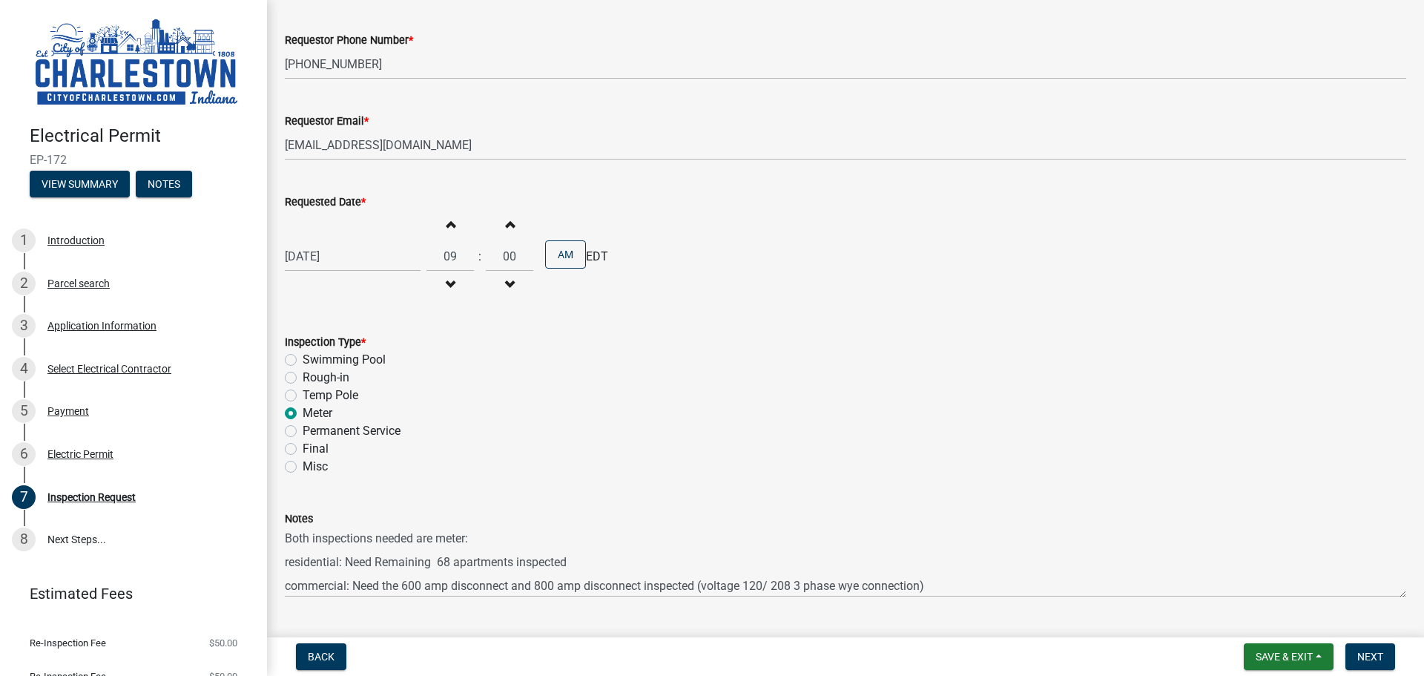
scroll to position [189, 0]
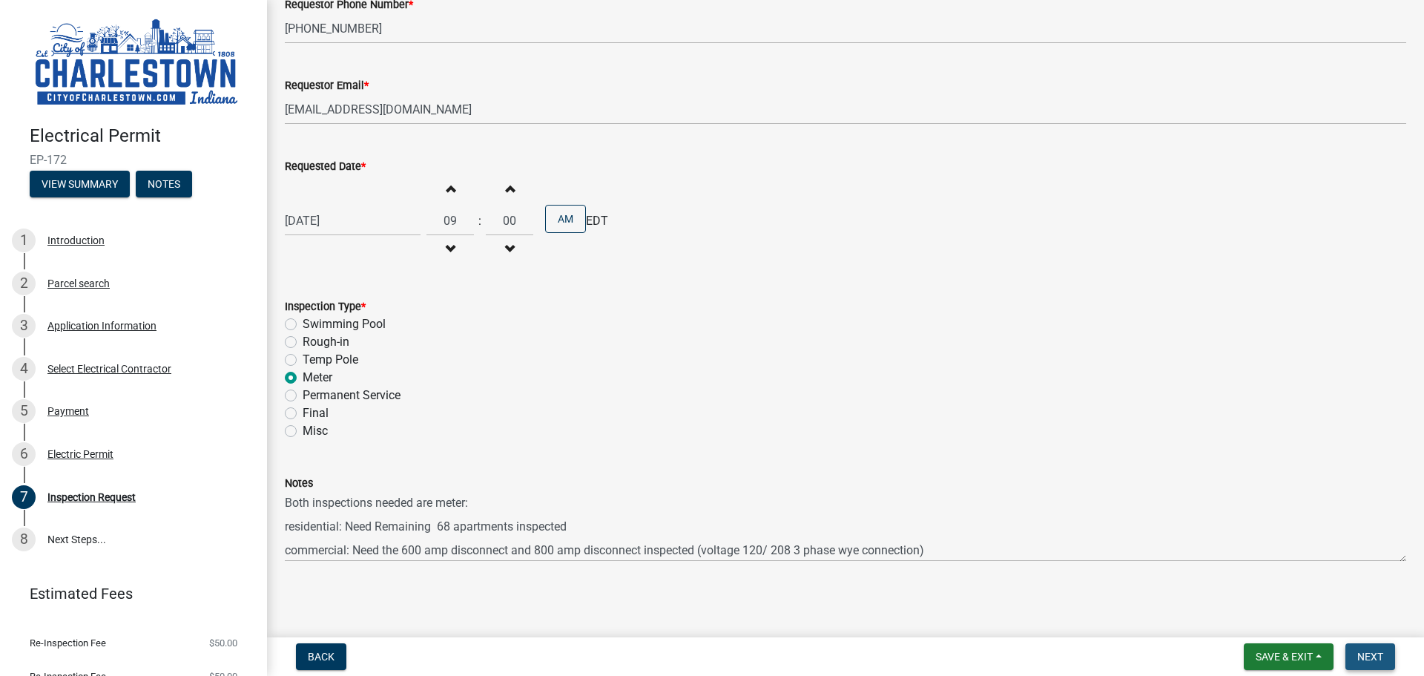
click at [1366, 650] on span "Next" at bounding box center [1370, 656] width 26 height 12
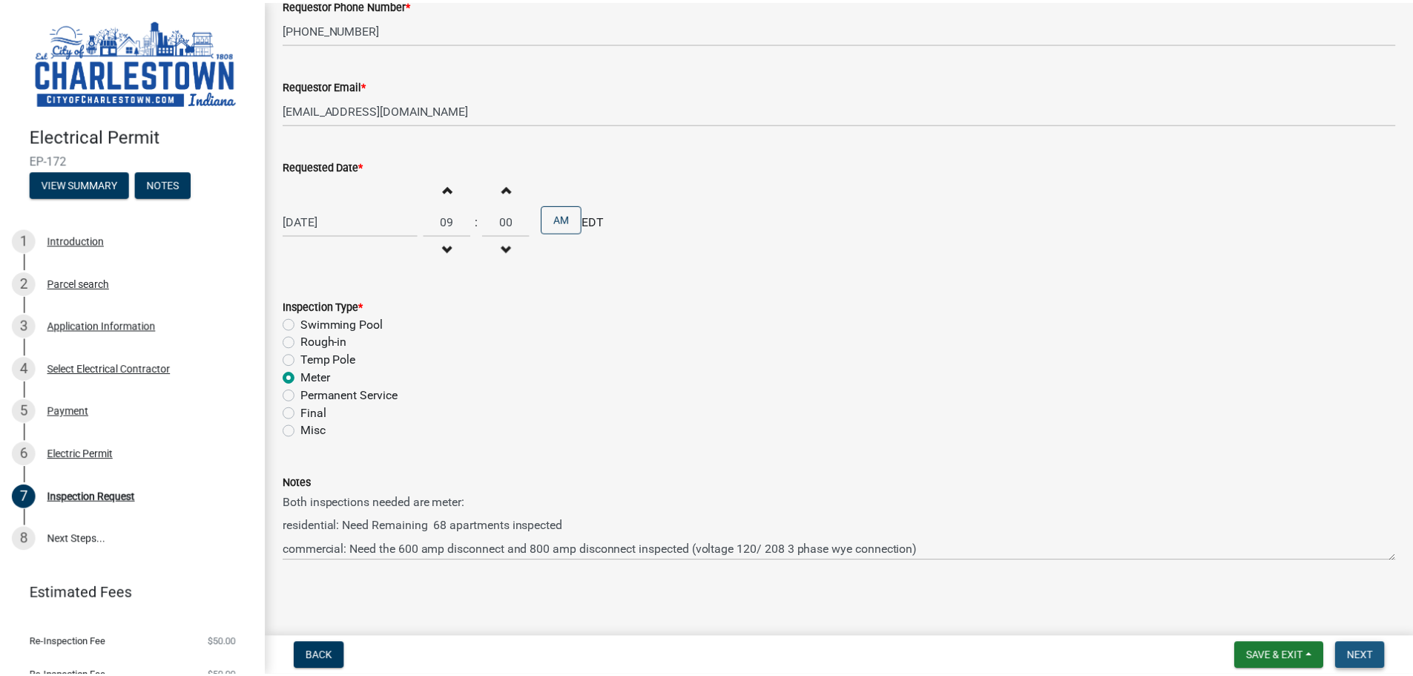
scroll to position [0, 0]
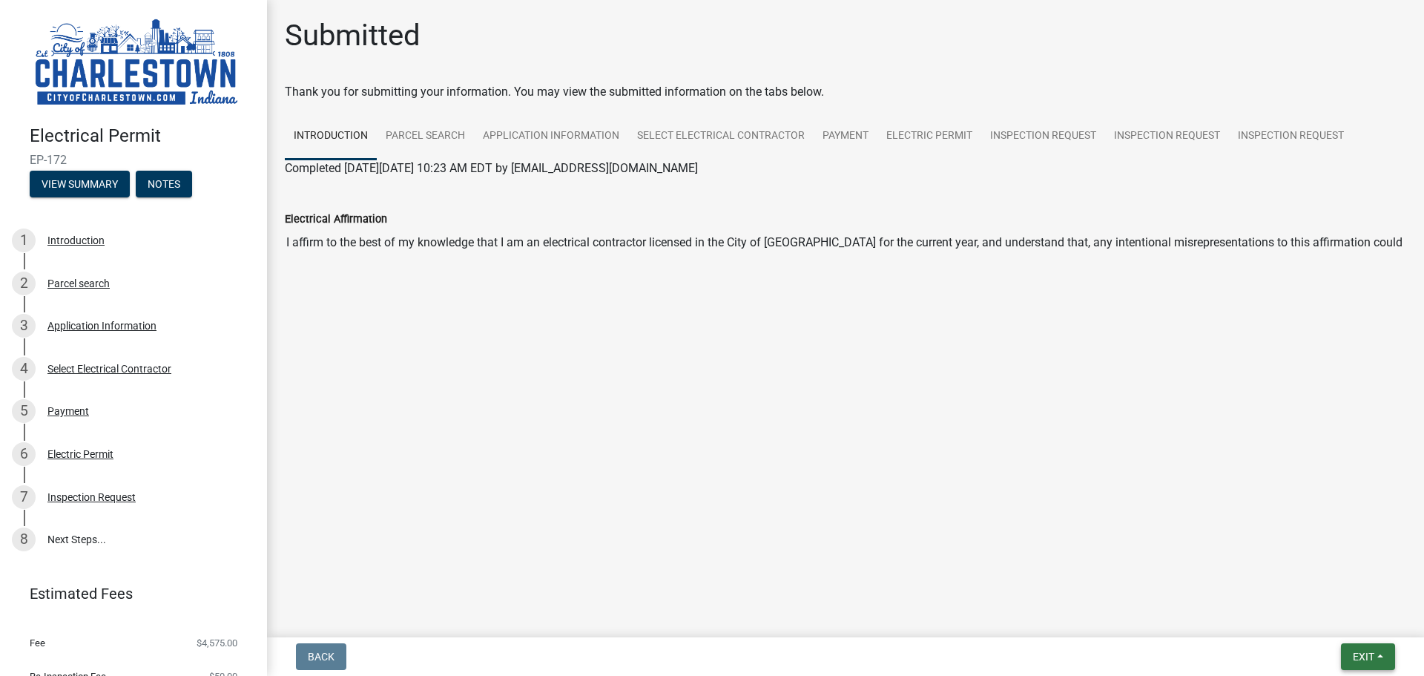
click at [1359, 661] on span "Exit" at bounding box center [1364, 656] width 22 height 12
click at [1328, 616] on button "Save & Exit" at bounding box center [1335, 618] width 119 height 36
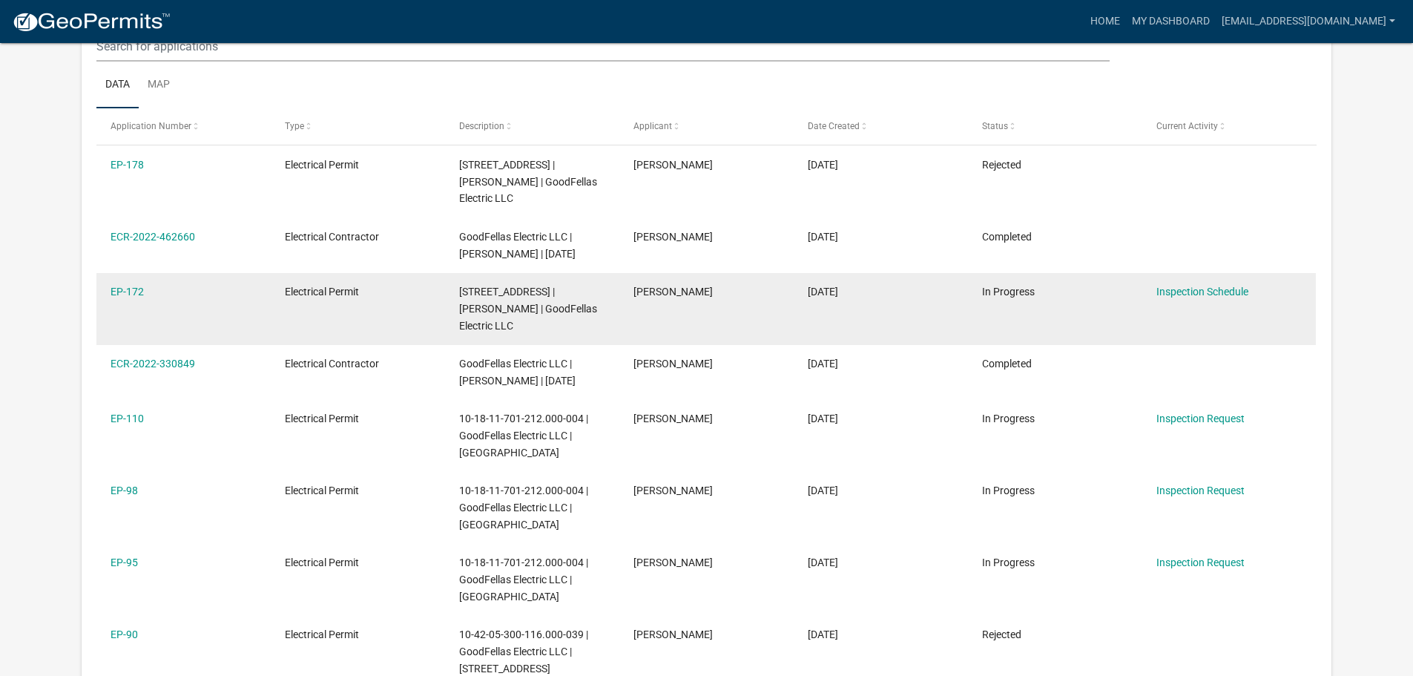
scroll to position [197, 0]
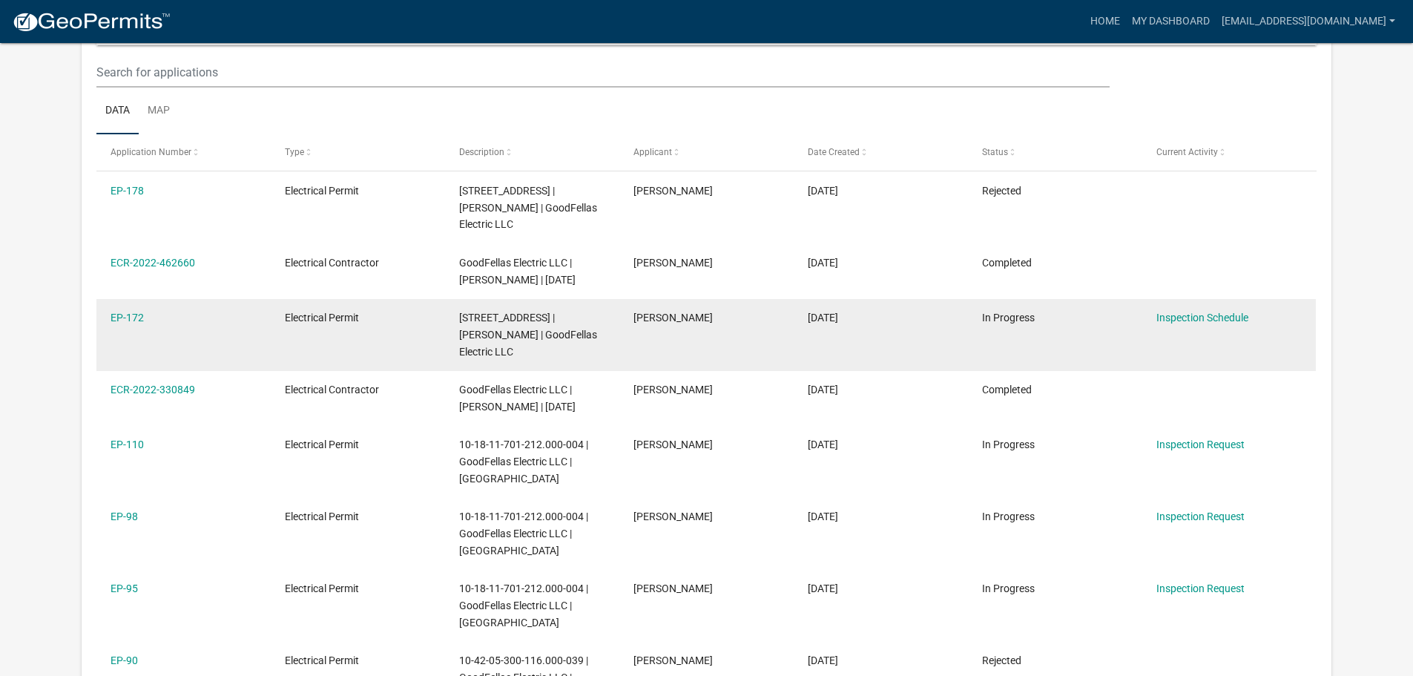
click at [1173, 309] on datatable-body-cell "Inspection Schedule" at bounding box center [1229, 335] width 174 height 72
click at [1183, 310] on datatable-body-cell "Inspection Schedule" at bounding box center [1229, 335] width 174 height 72
click at [1183, 316] on link "Inspection Schedule" at bounding box center [1202, 318] width 92 height 12
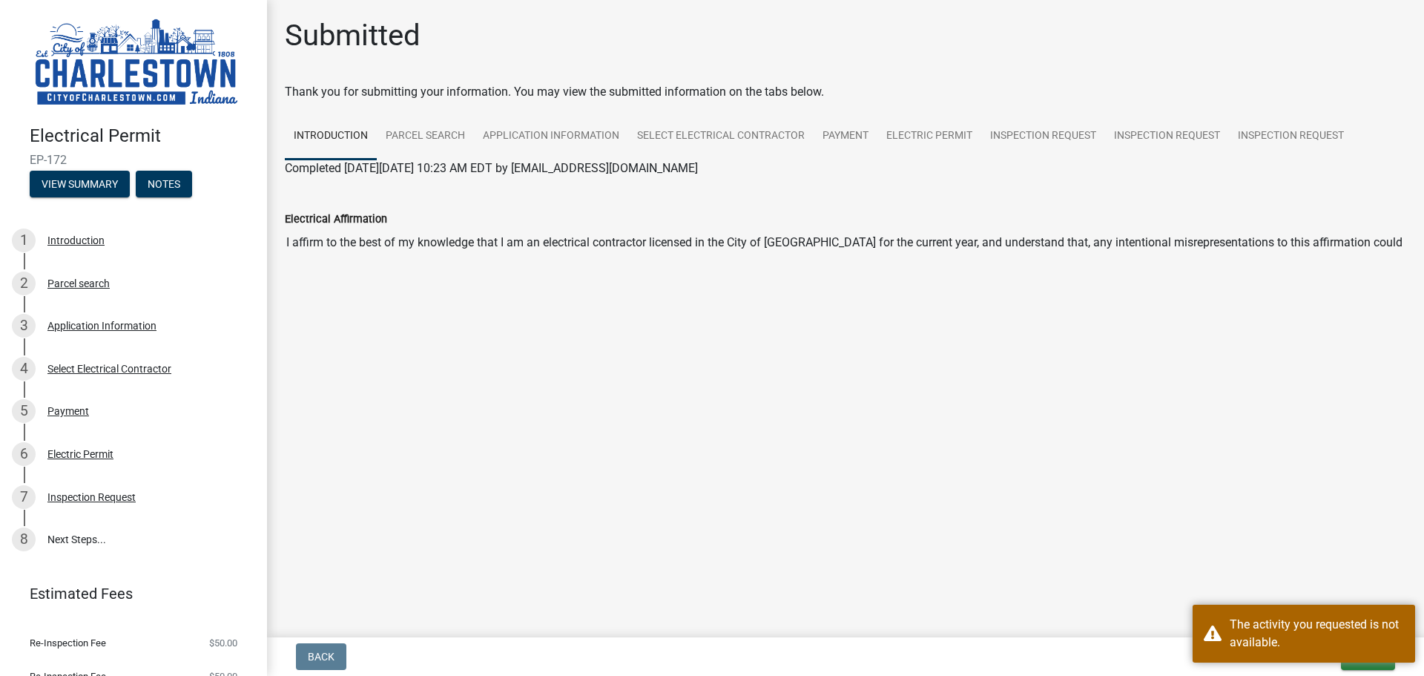
click at [1352, 539] on main "Submitted Thank you for submitting your information. You may view the submitted…" at bounding box center [845, 315] width 1157 height 631
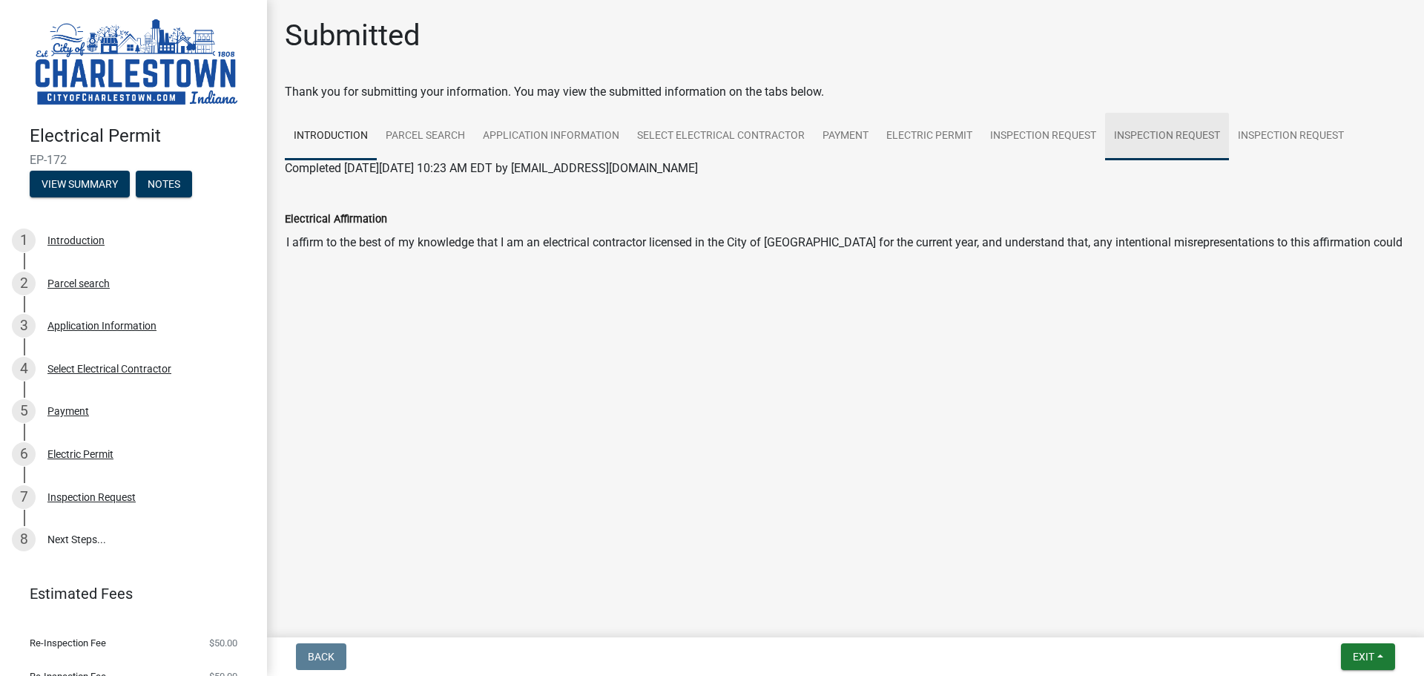
click at [1119, 129] on link "Inspection Request" at bounding box center [1167, 136] width 124 height 47
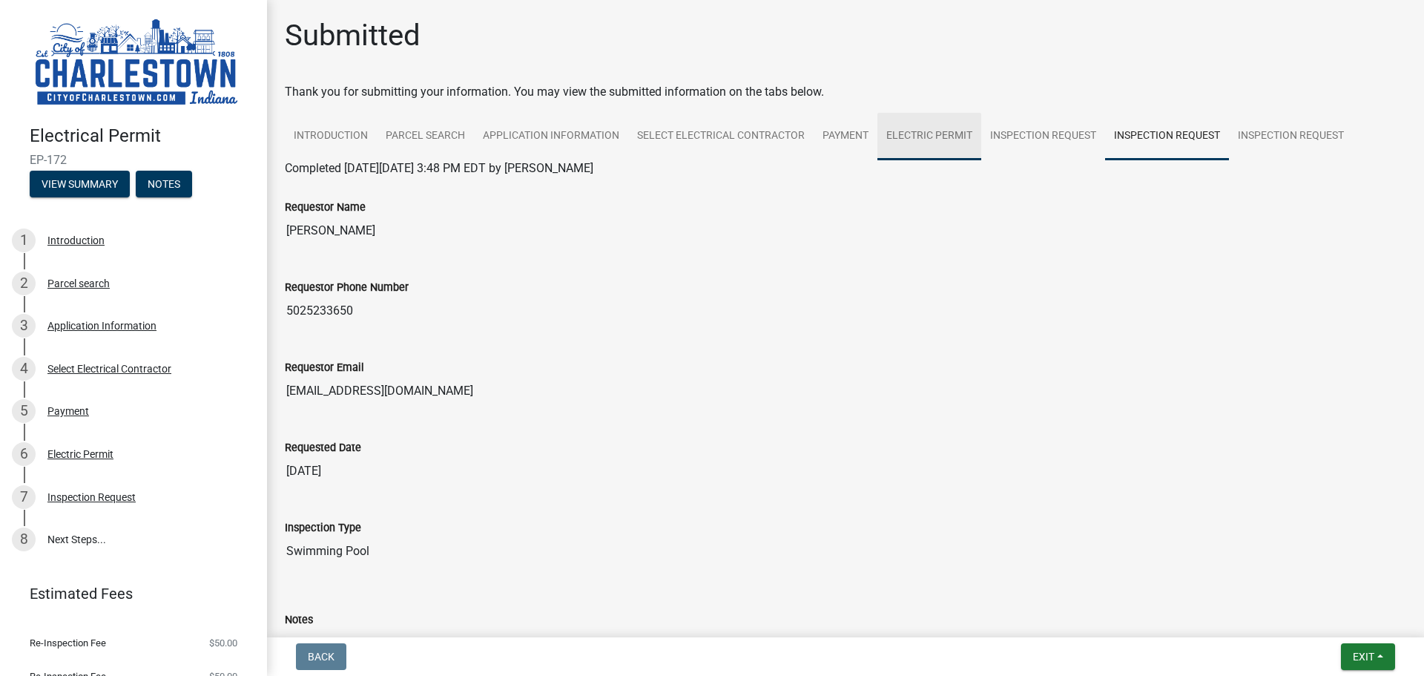
click at [969, 119] on link "Electric Permit" at bounding box center [929, 136] width 104 height 47
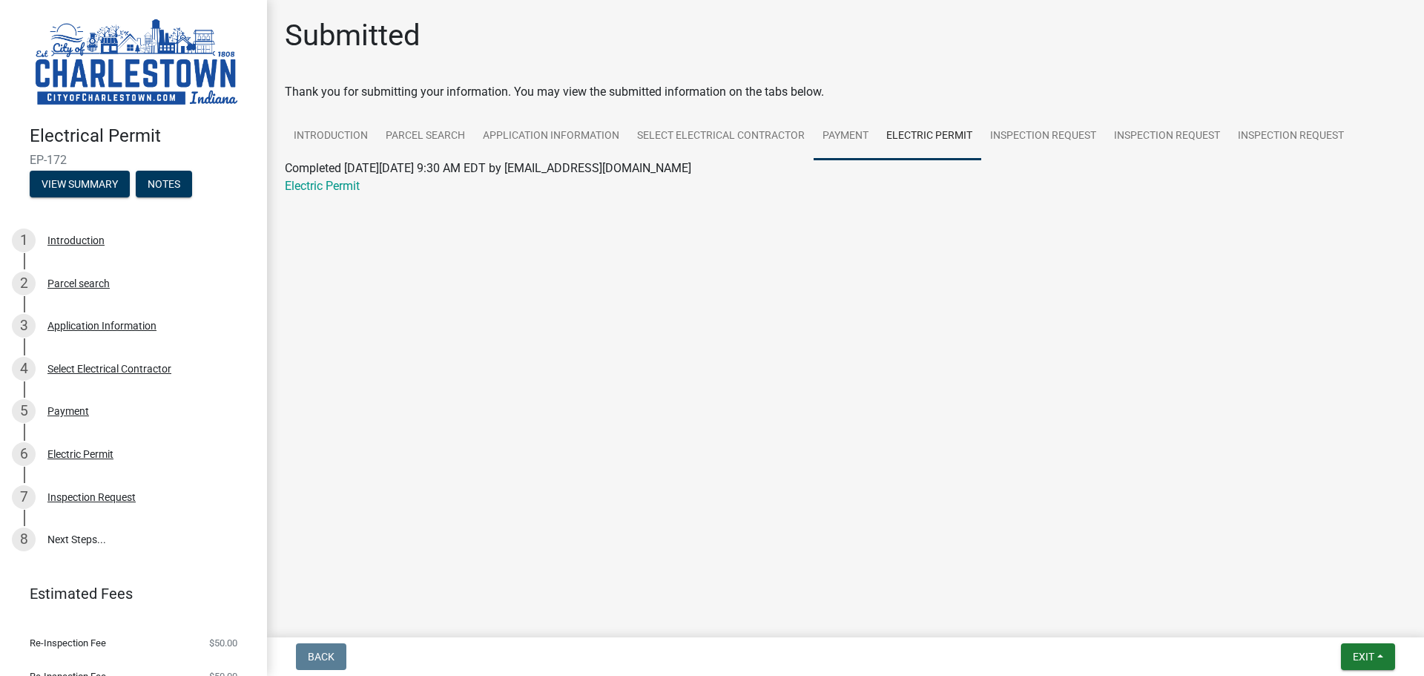
click at [831, 141] on link "Payment" at bounding box center [846, 136] width 64 height 47
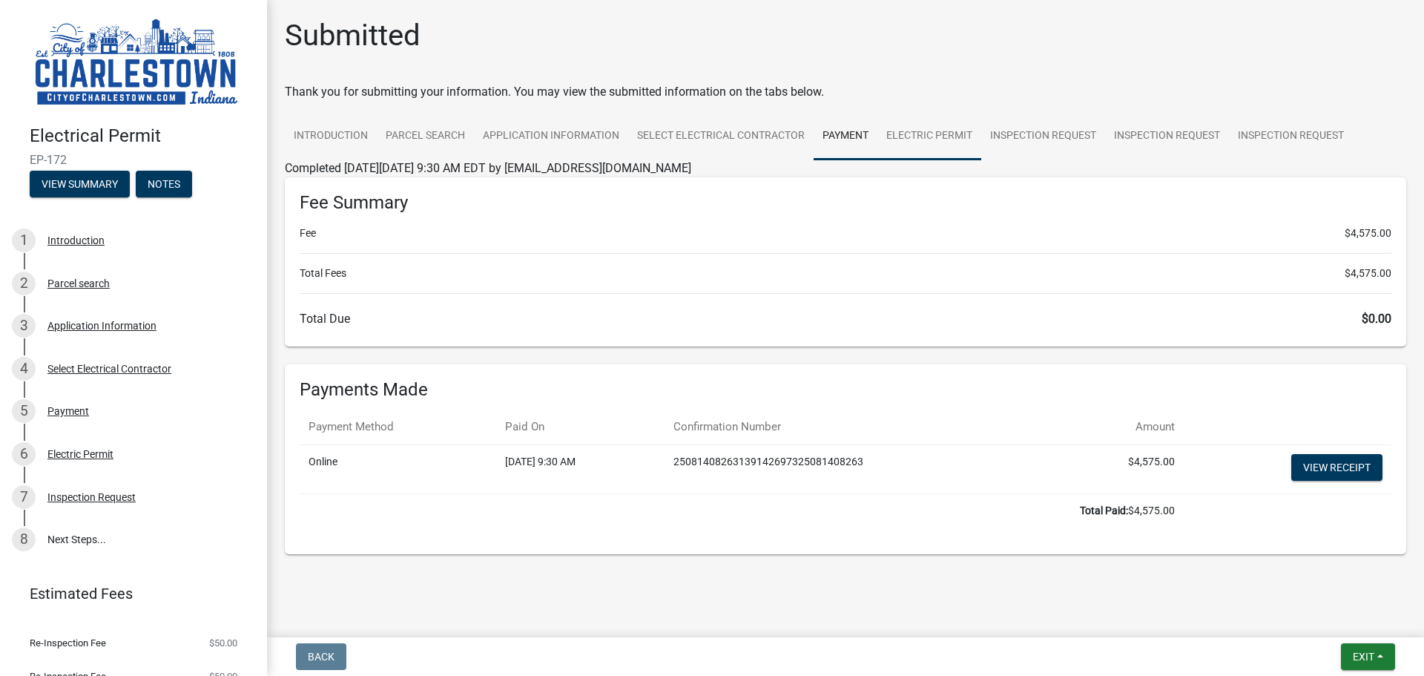
click at [940, 136] on link "Electric Permit" at bounding box center [929, 136] width 104 height 47
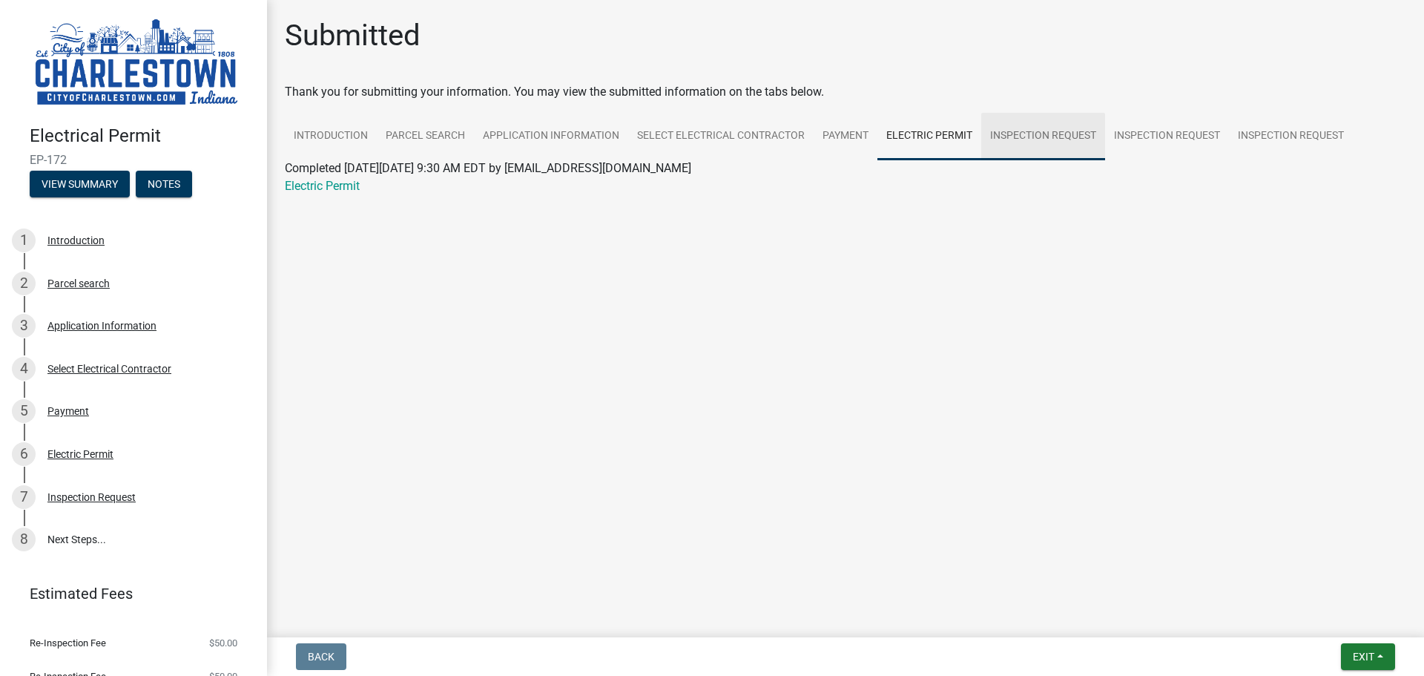
click at [1027, 131] on link "Inspection Request" at bounding box center [1043, 136] width 124 height 47
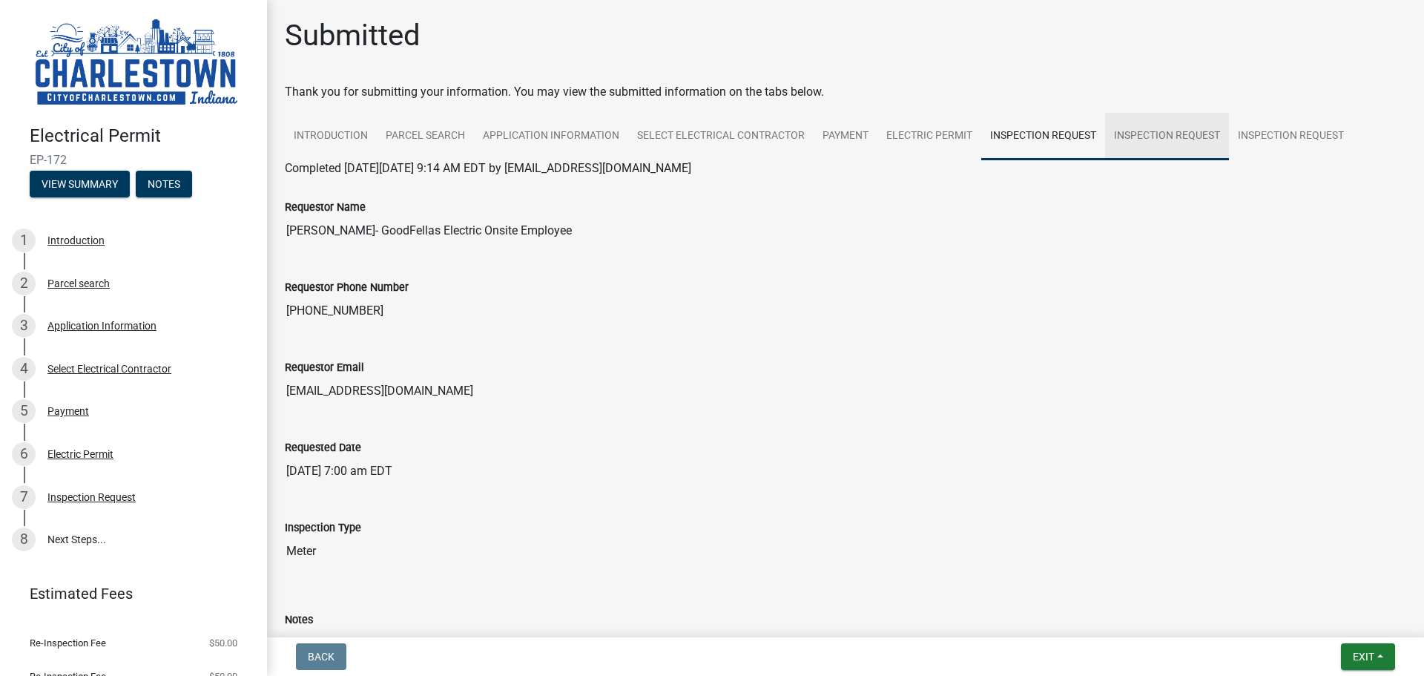
click at [1169, 131] on link "Inspection Request" at bounding box center [1167, 136] width 124 height 47
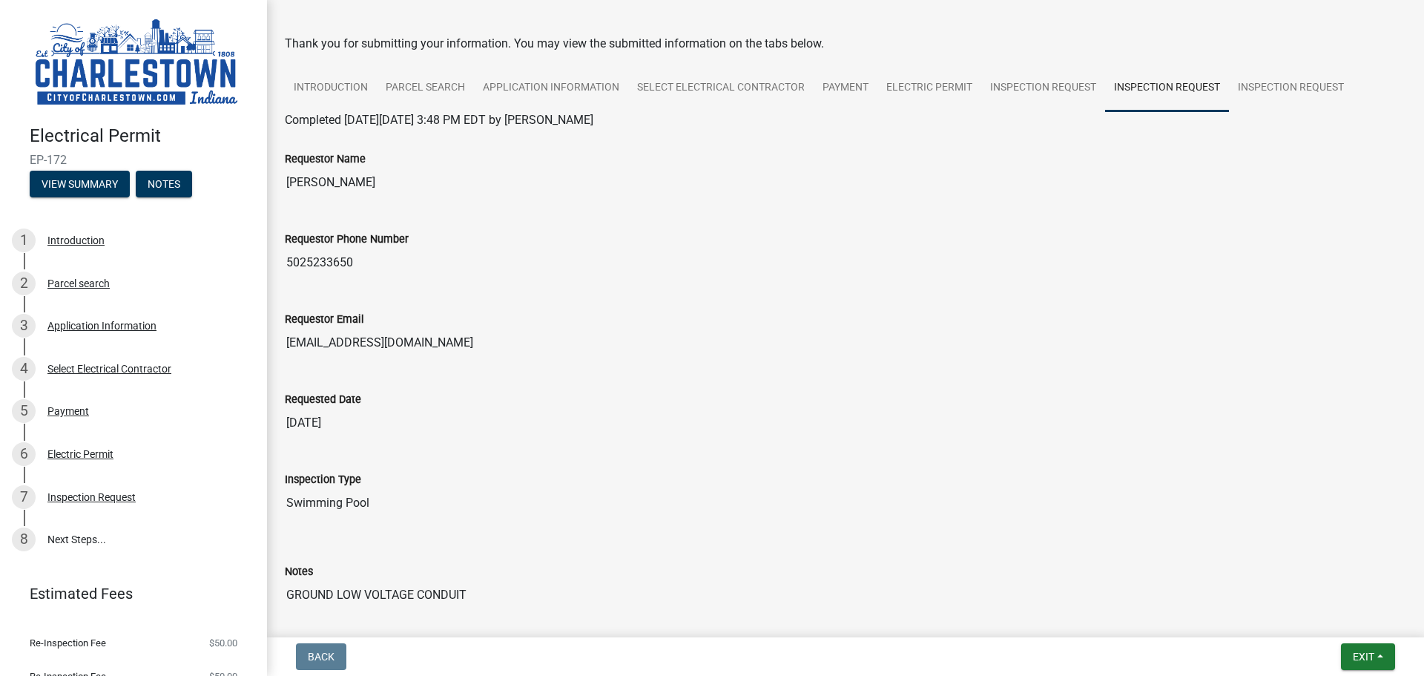
scroll to position [74, 0]
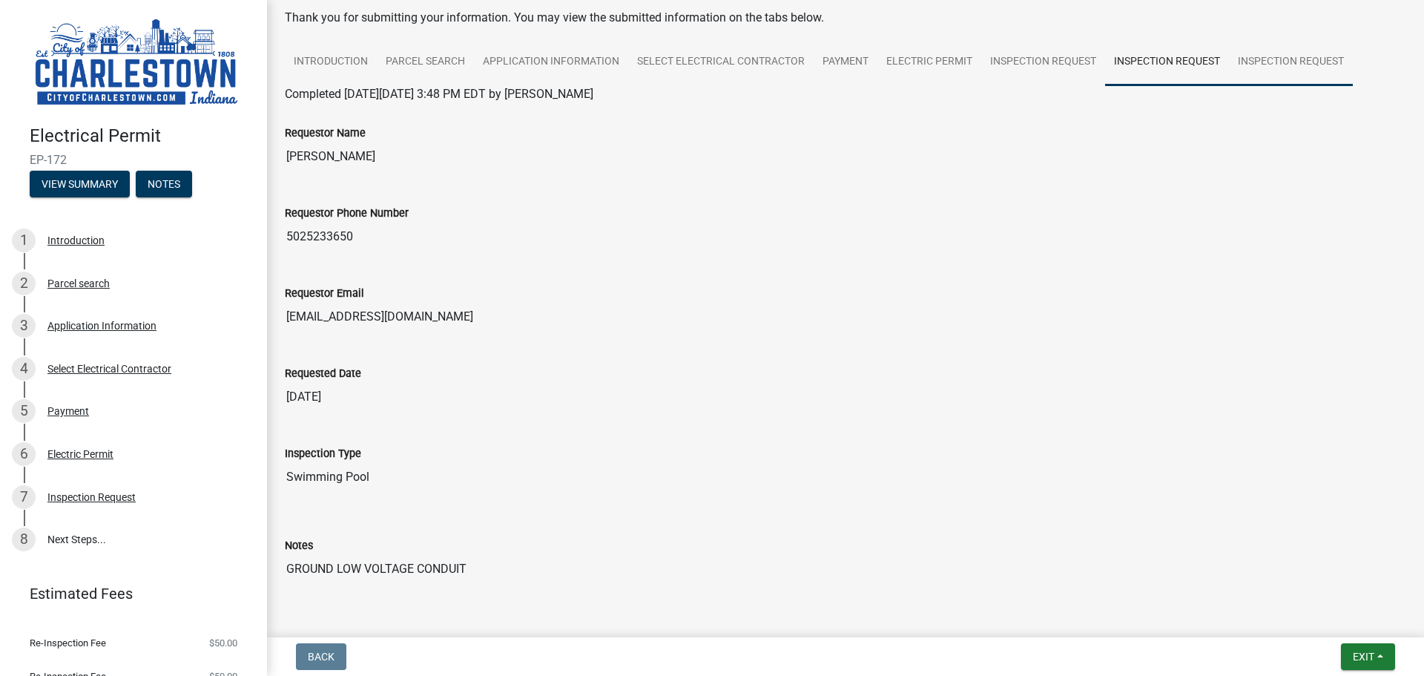
click at [1285, 62] on link "Inspection Request" at bounding box center [1291, 62] width 124 height 47
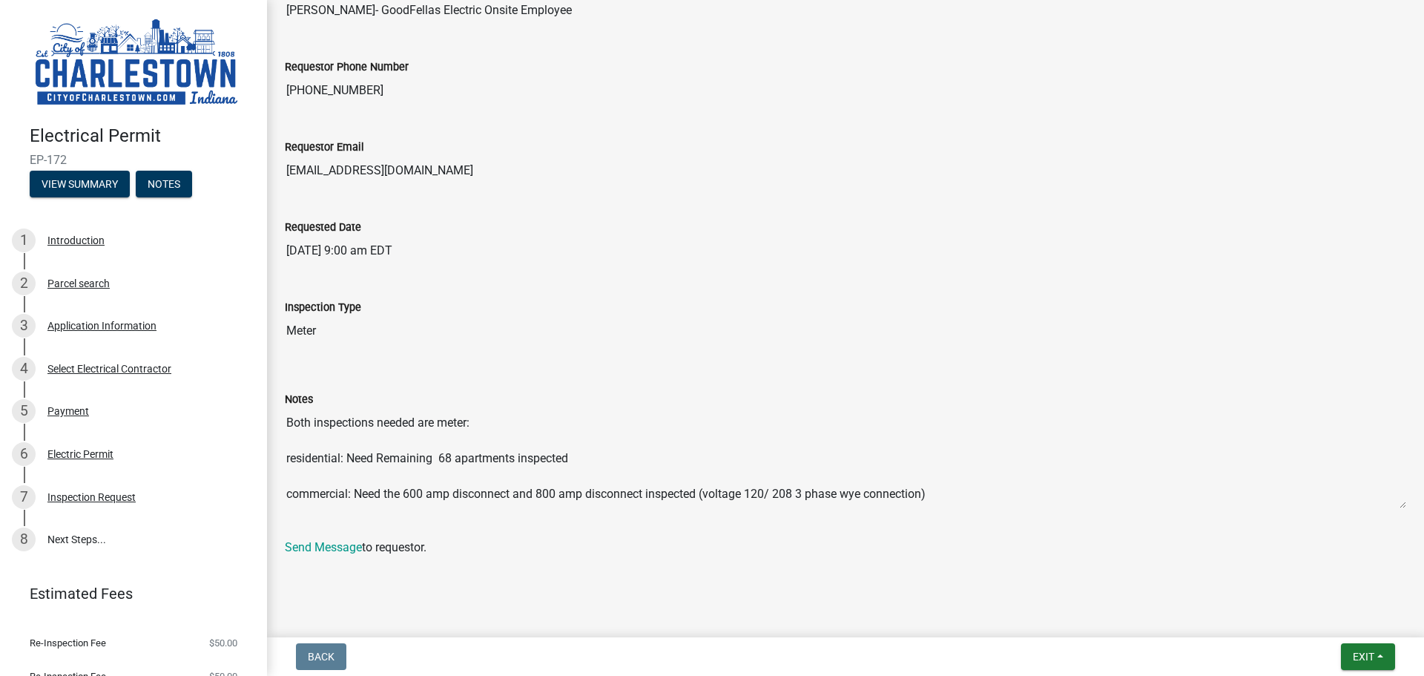
scroll to position [221, 0]
click at [90, 533] on link "8 Next Steps..." at bounding box center [133, 539] width 267 height 43
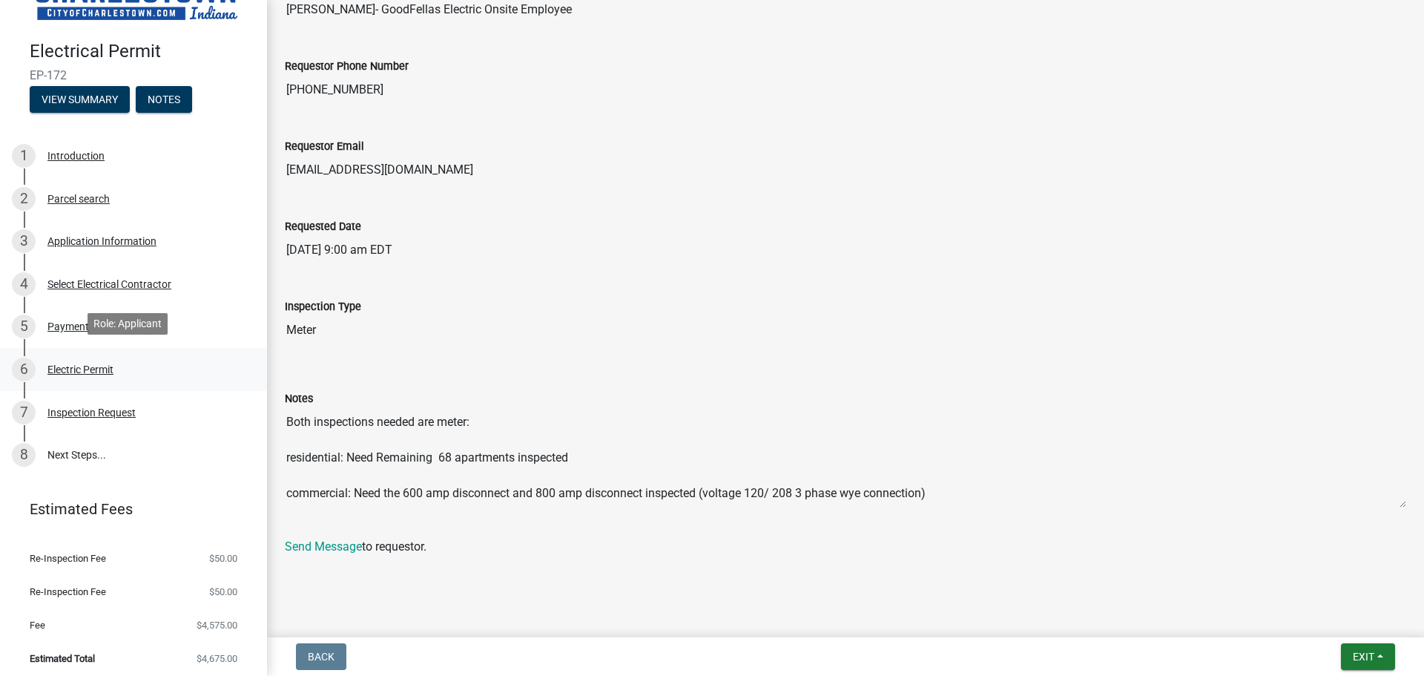
click at [74, 366] on div "Electric Permit" at bounding box center [80, 369] width 66 height 10
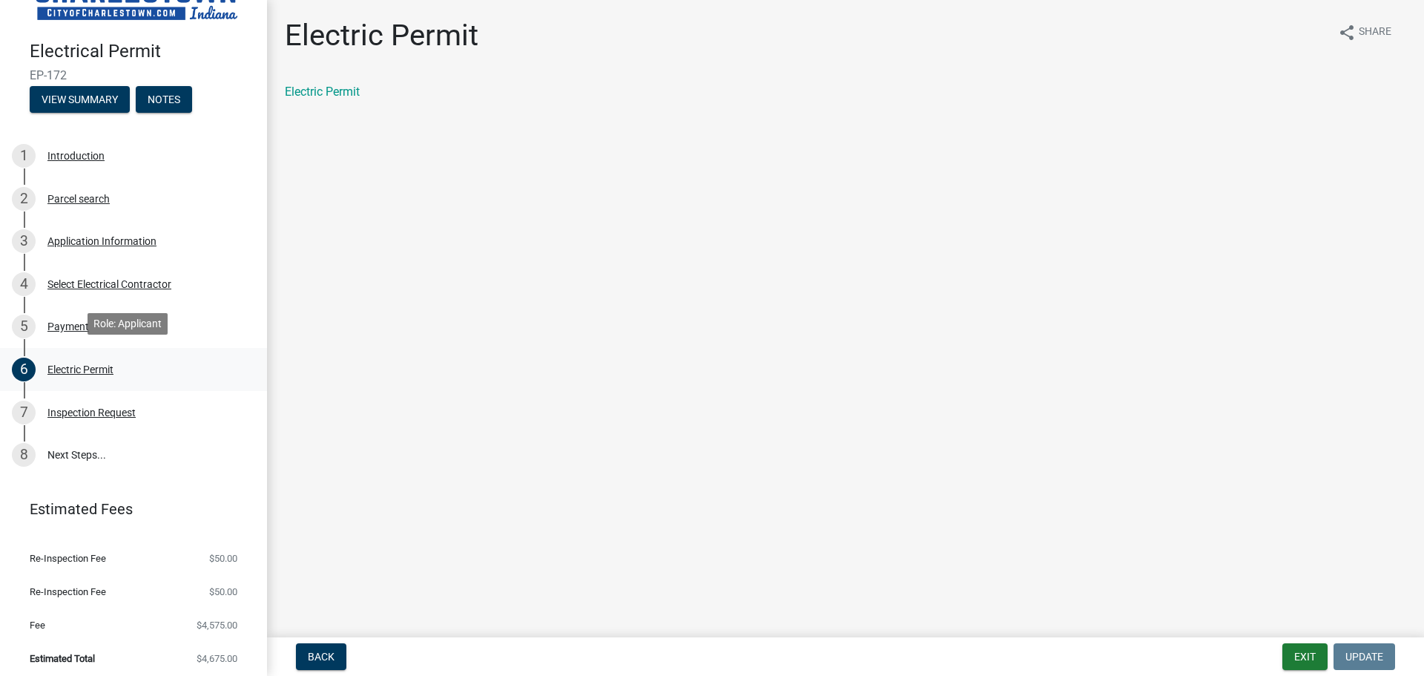
click at [85, 365] on div "Electric Permit" at bounding box center [80, 369] width 66 height 10
click at [70, 279] on div "Select Electrical Contractor" at bounding box center [109, 284] width 124 height 10
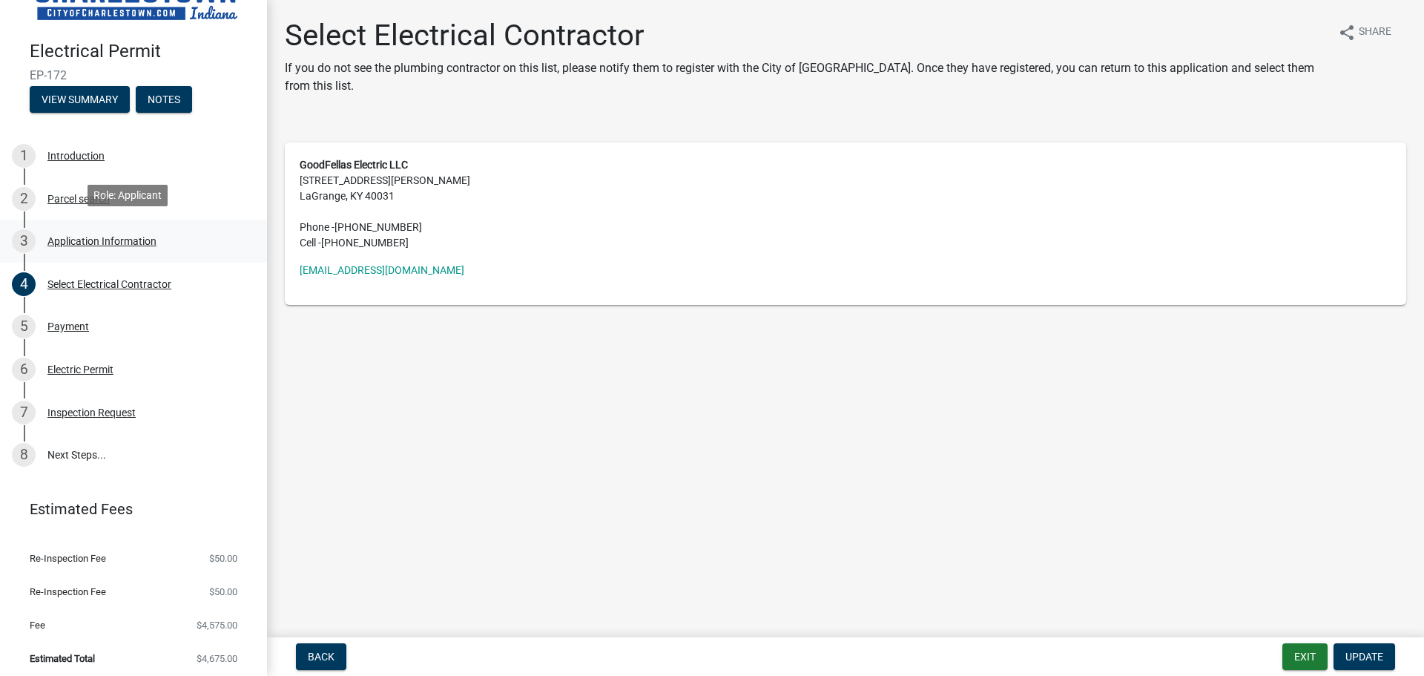
click at [128, 226] on link "3 Application Information" at bounding box center [133, 241] width 267 height 43
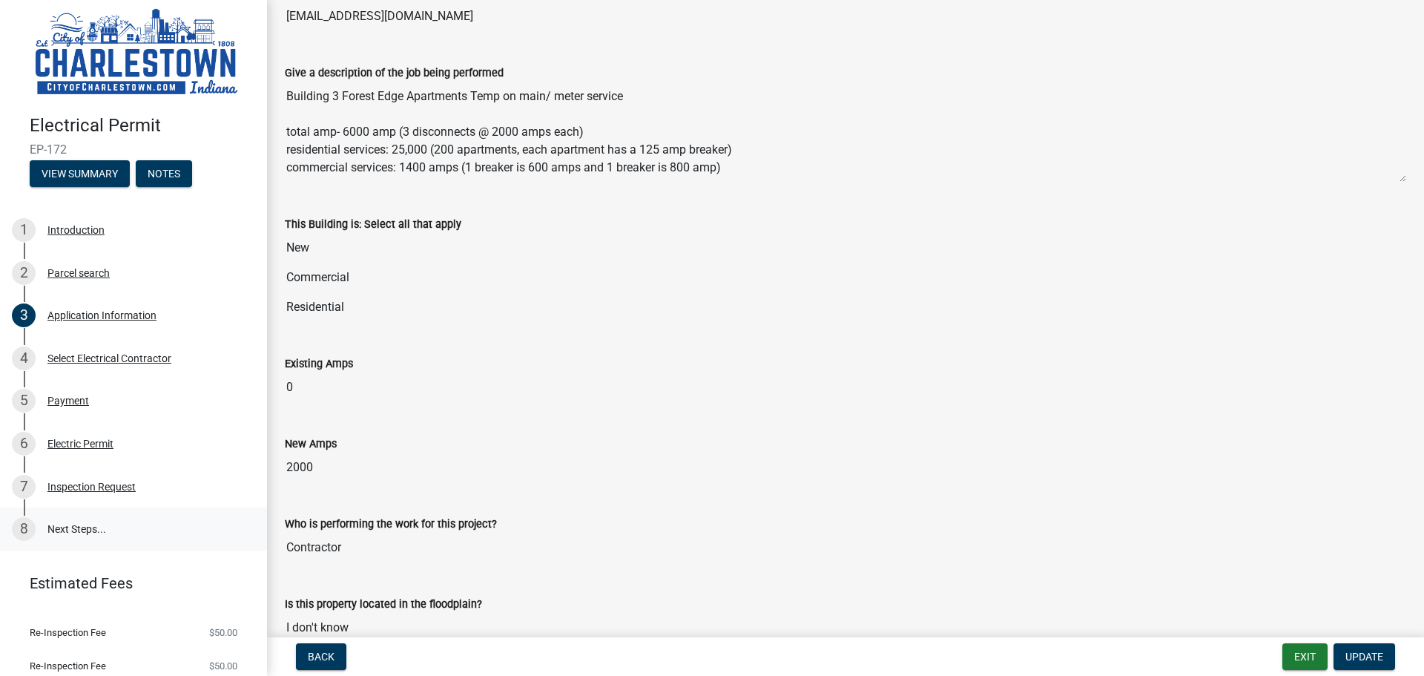
scroll to position [532, 0]
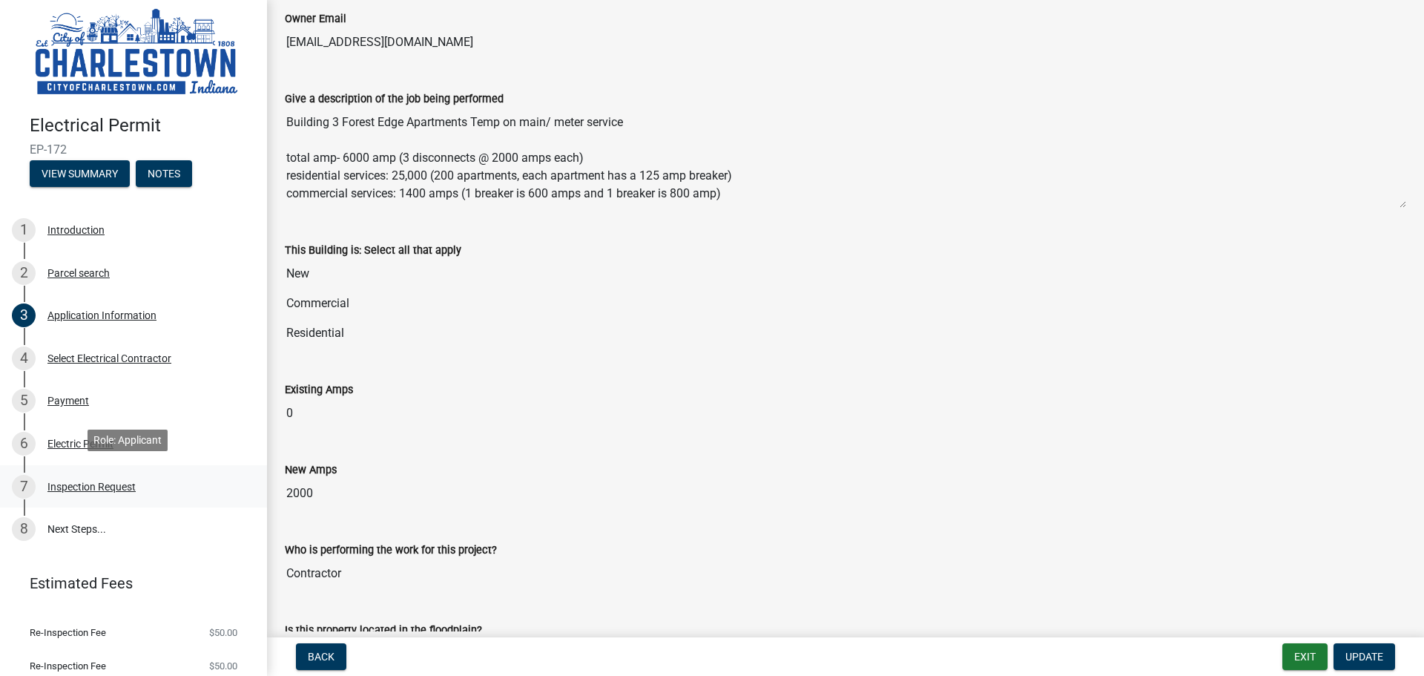
click at [62, 484] on div "Inspection Request" at bounding box center [91, 486] width 88 height 10
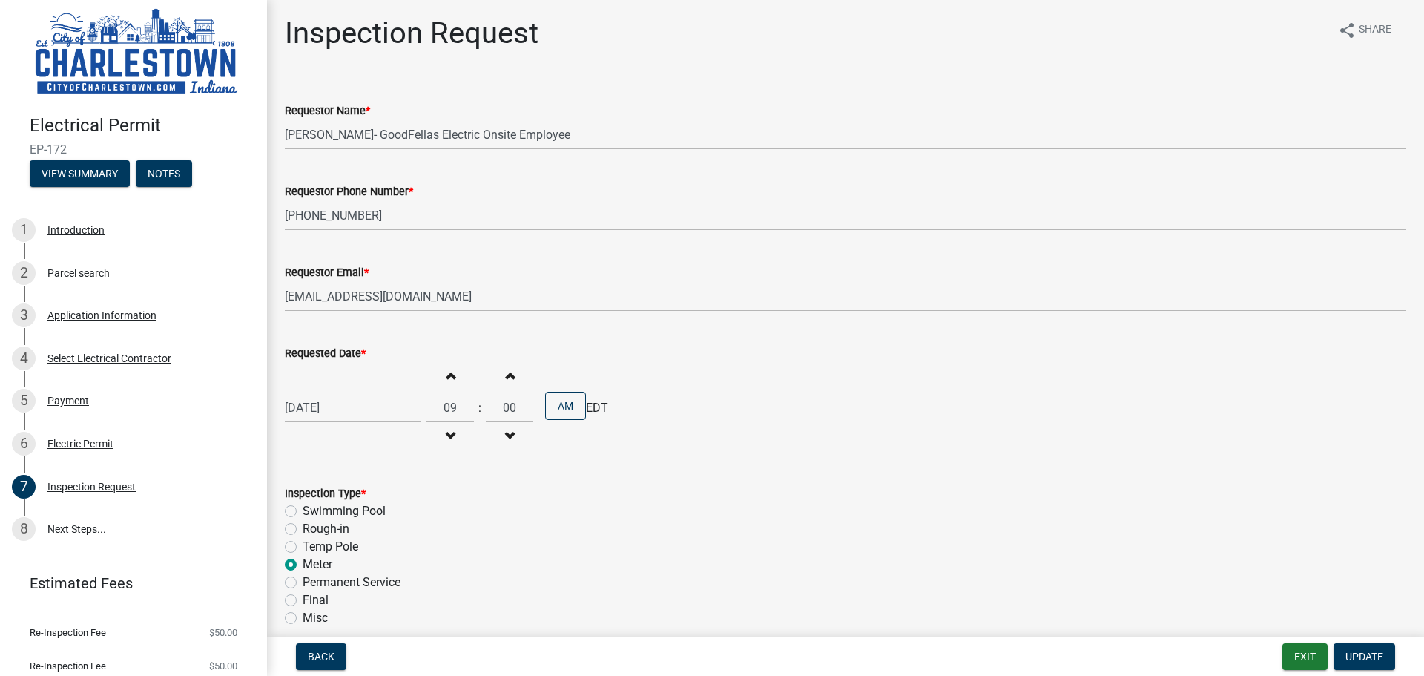
scroll to position [0, 0]
click at [85, 314] on div "Application Information" at bounding box center [101, 315] width 109 height 10
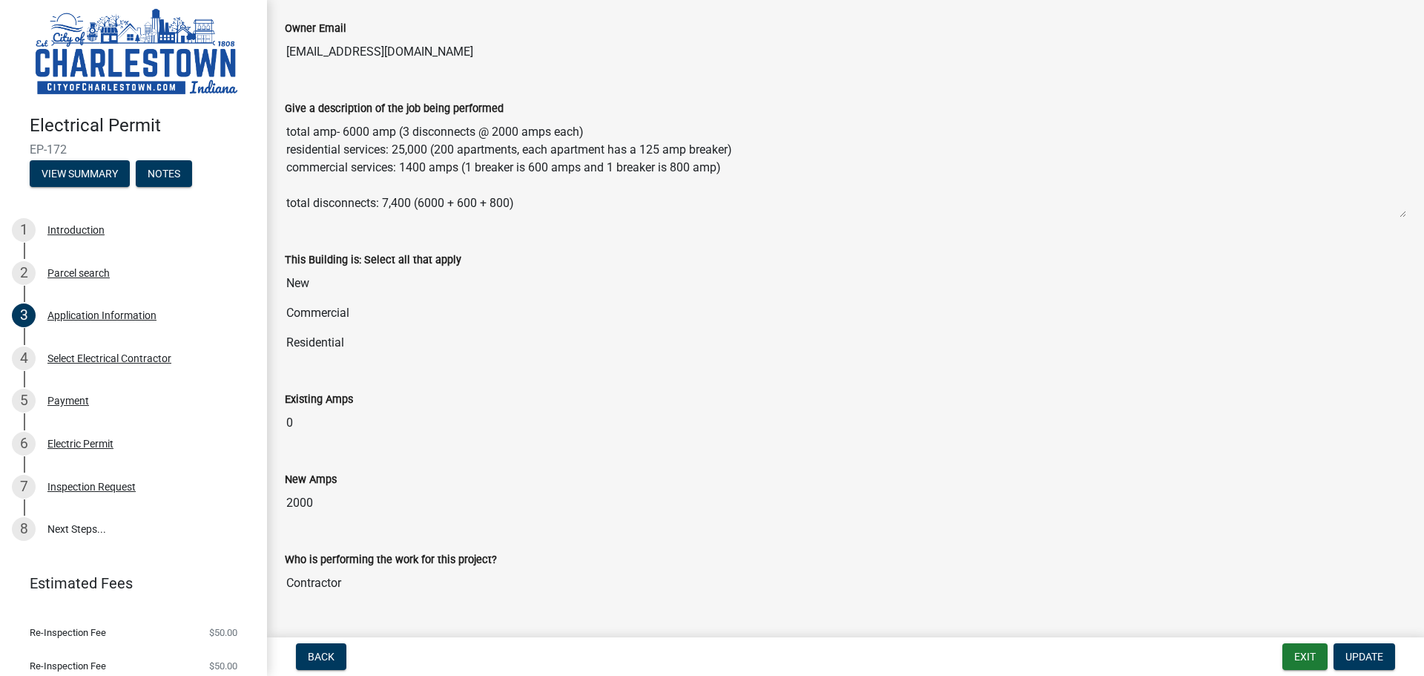
scroll to position [606, 0]
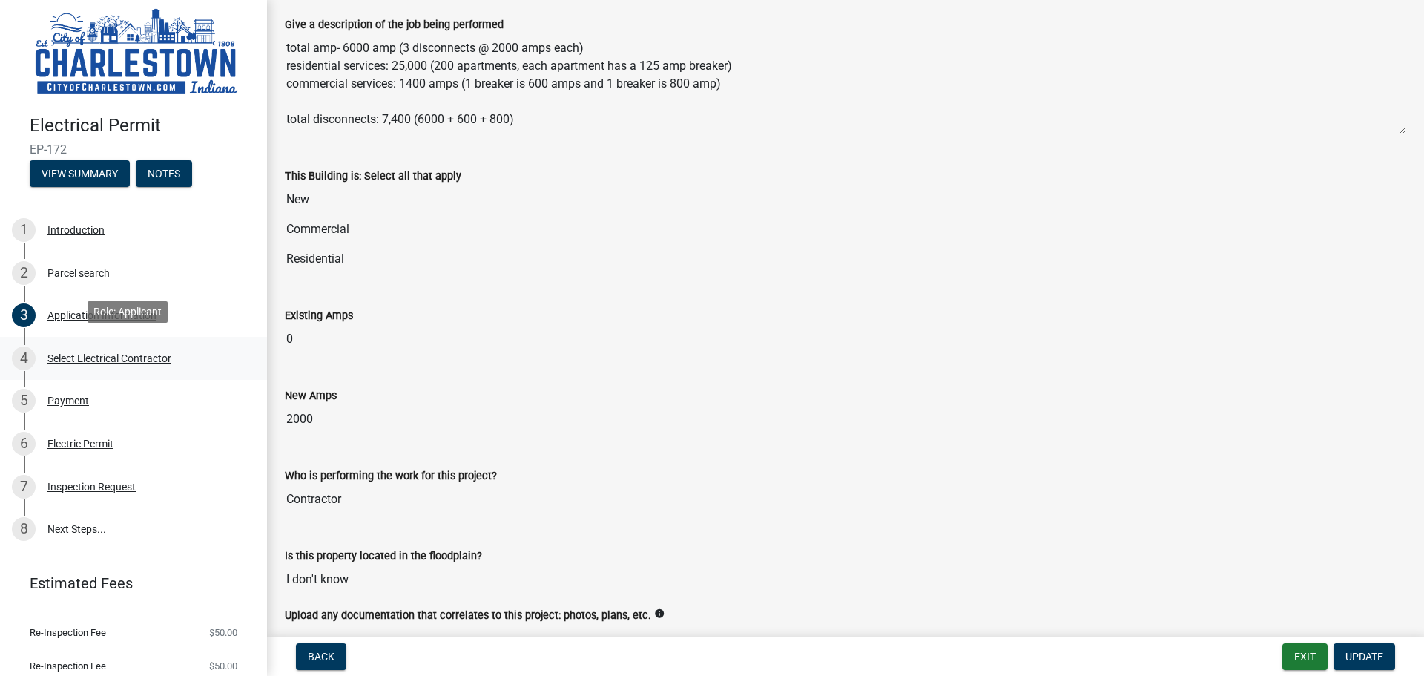
click at [96, 353] on div "Select Electrical Contractor" at bounding box center [109, 358] width 124 height 10
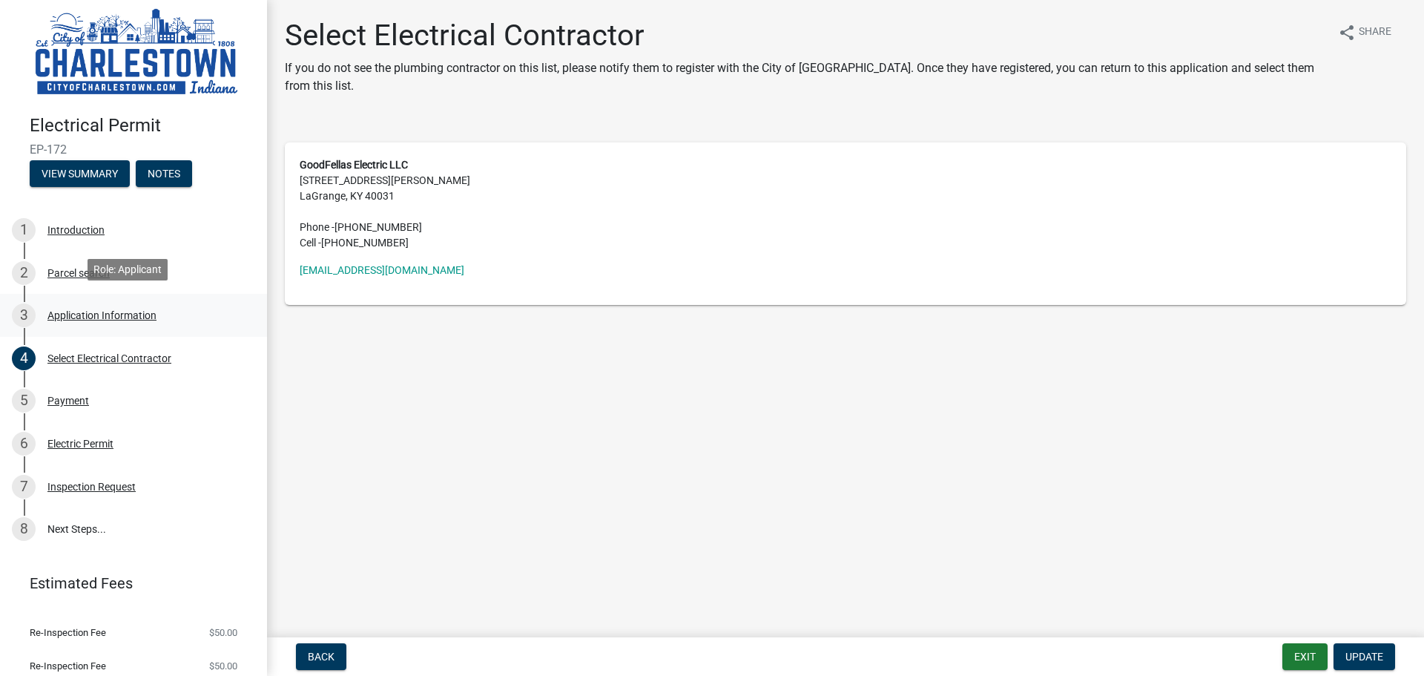
click at [71, 312] on div "Application Information" at bounding box center [101, 315] width 109 height 10
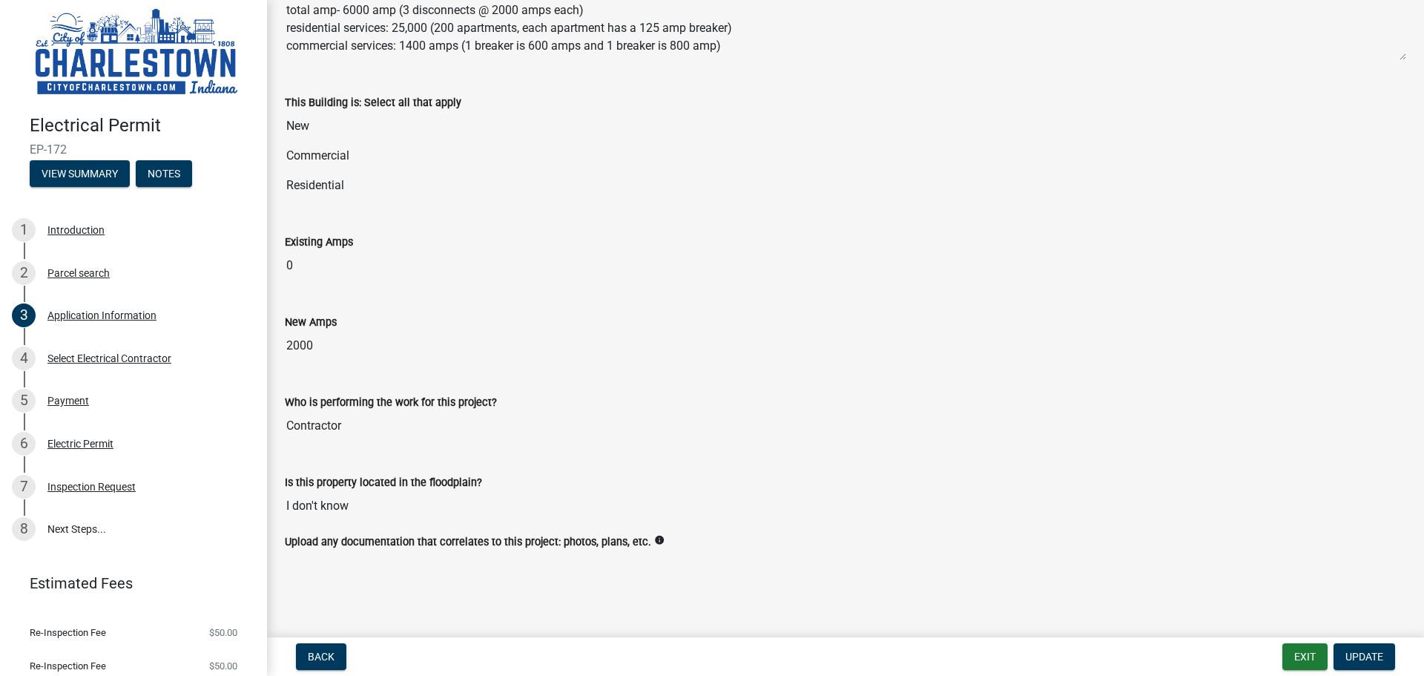
scroll to position [680, 0]
click at [90, 438] on div "Electric Permit" at bounding box center [80, 443] width 66 height 10
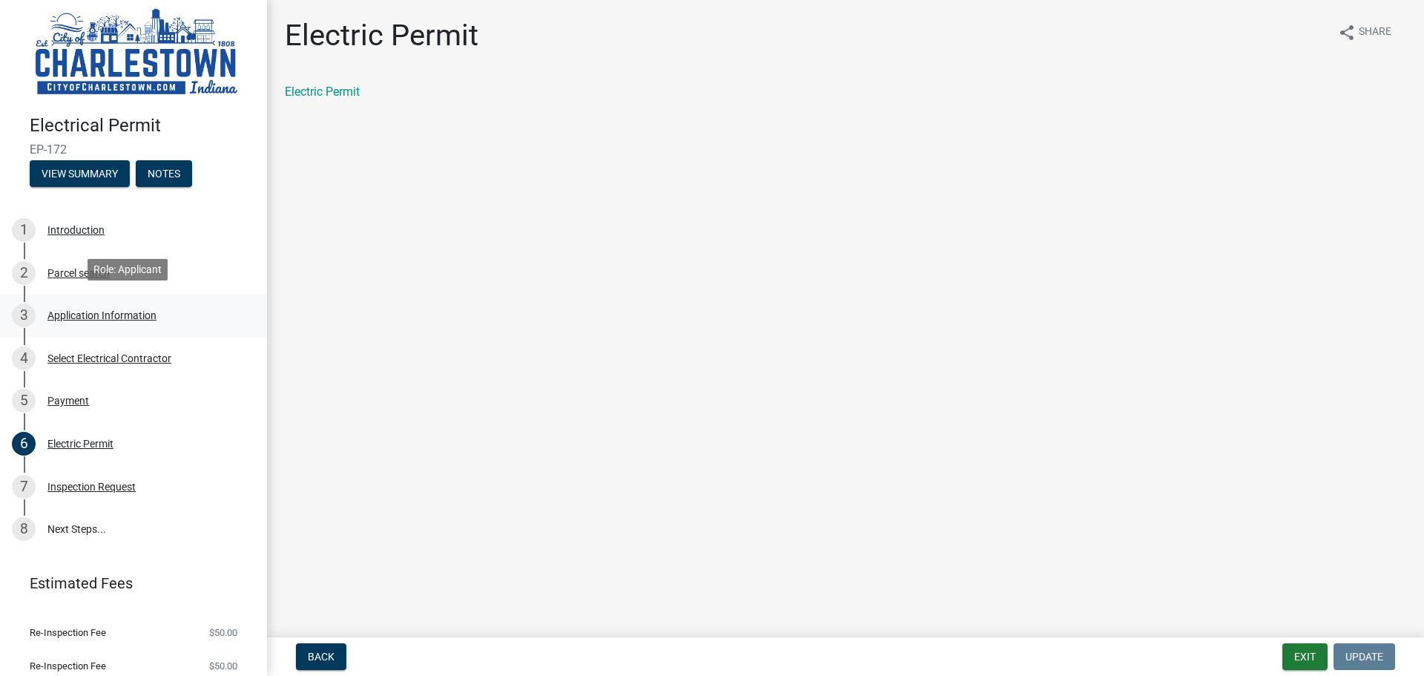
click at [123, 310] on div "Application Information" at bounding box center [101, 315] width 109 height 10
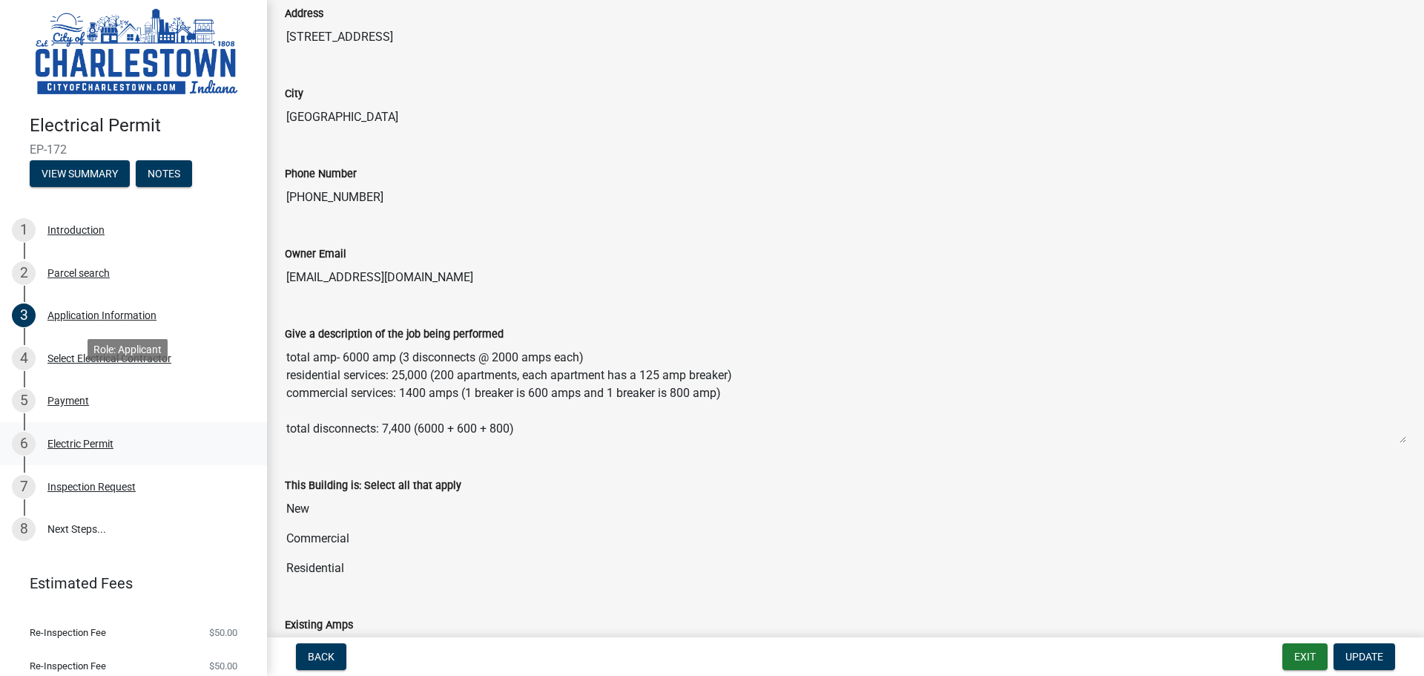
scroll to position [85, 0]
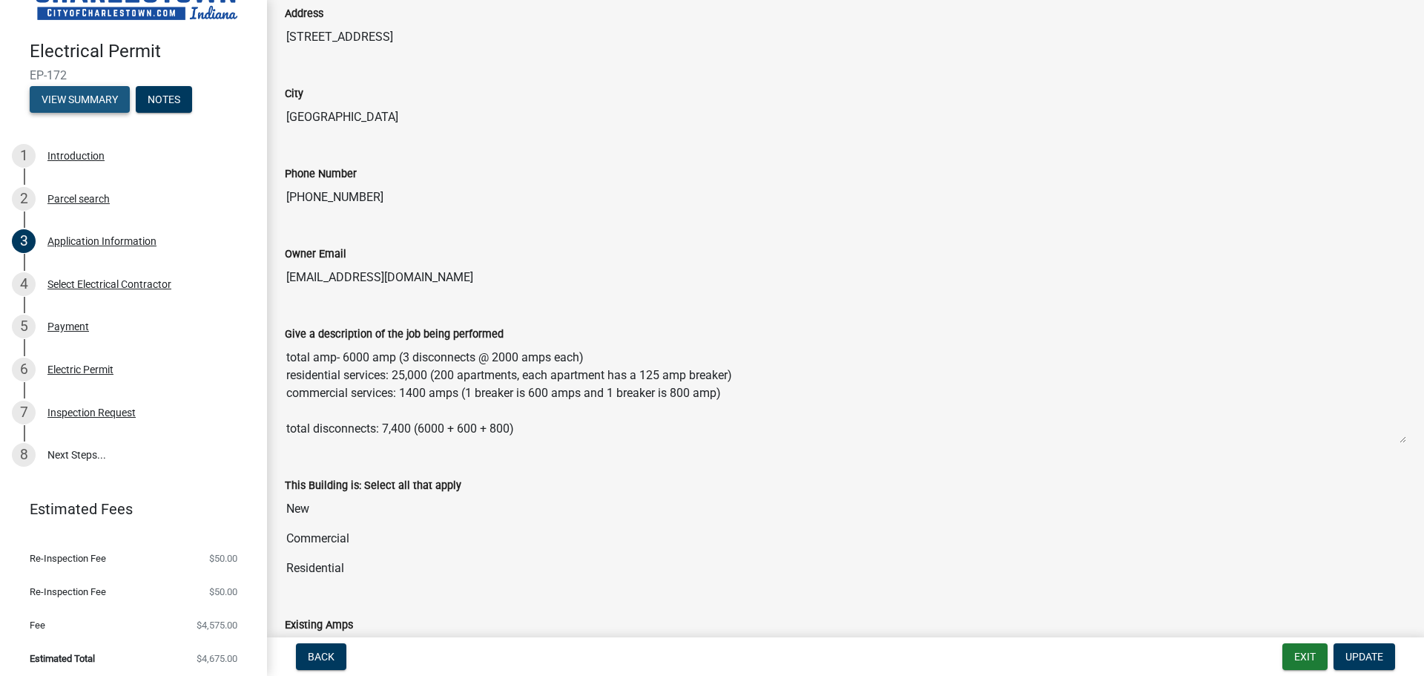
click at [73, 99] on button "View Summary" at bounding box center [80, 99] width 100 height 27
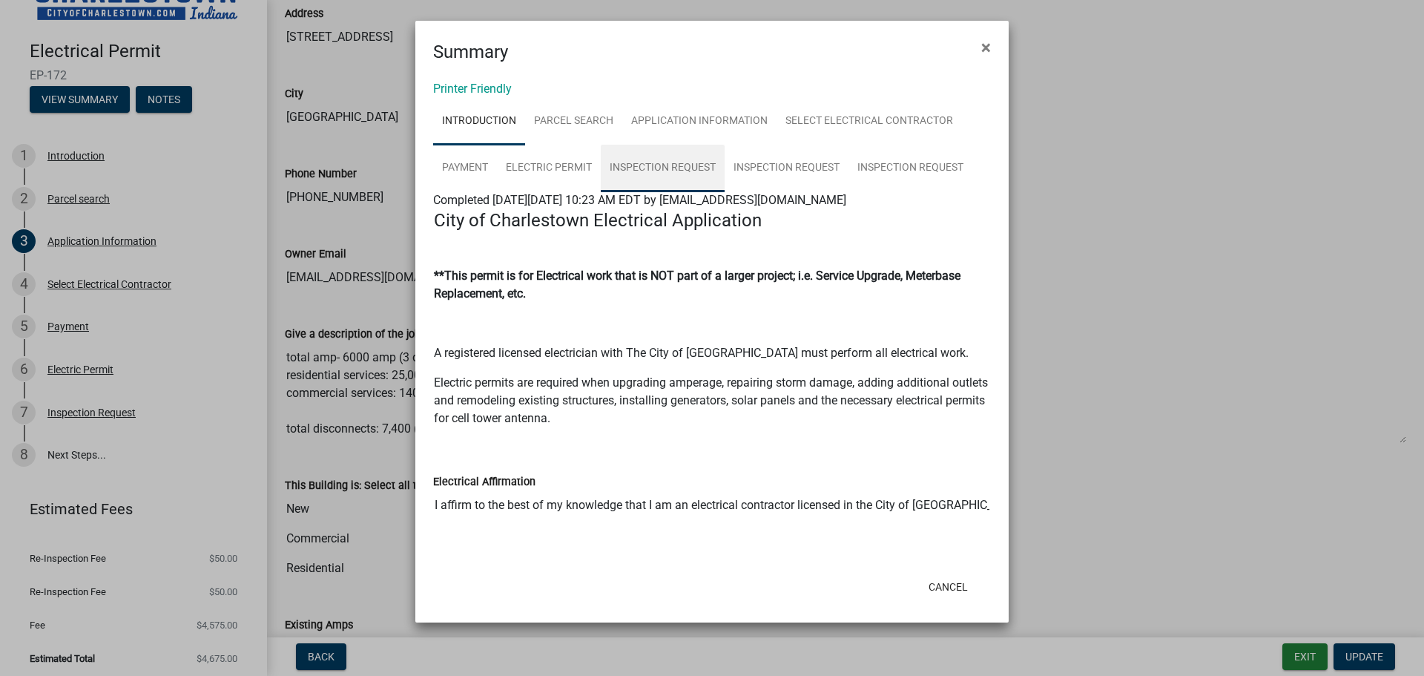
click at [638, 162] on link "Inspection Request" at bounding box center [663, 168] width 124 height 47
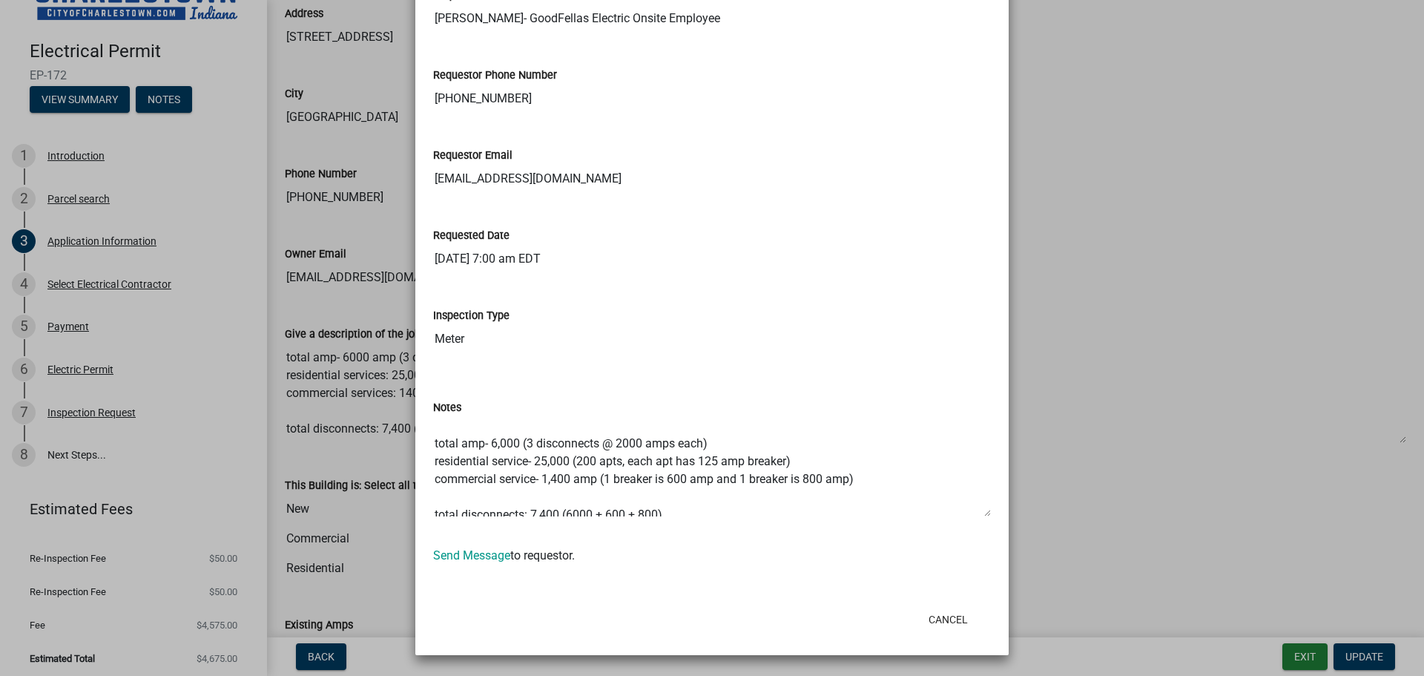
scroll to position [36, 0]
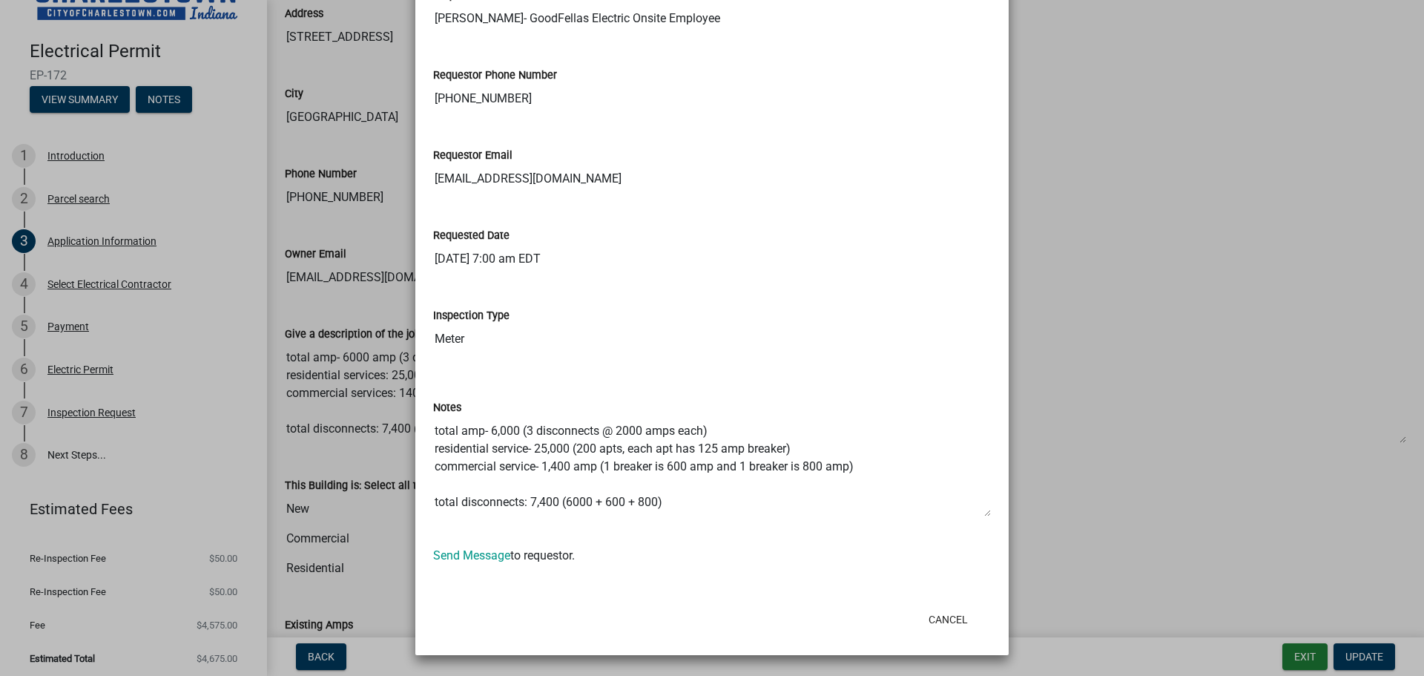
click at [1199, 640] on ngb-modal-window "Summary × Printer Friendly Introduction Parcel search Application Information S…" at bounding box center [712, 338] width 1424 height 676
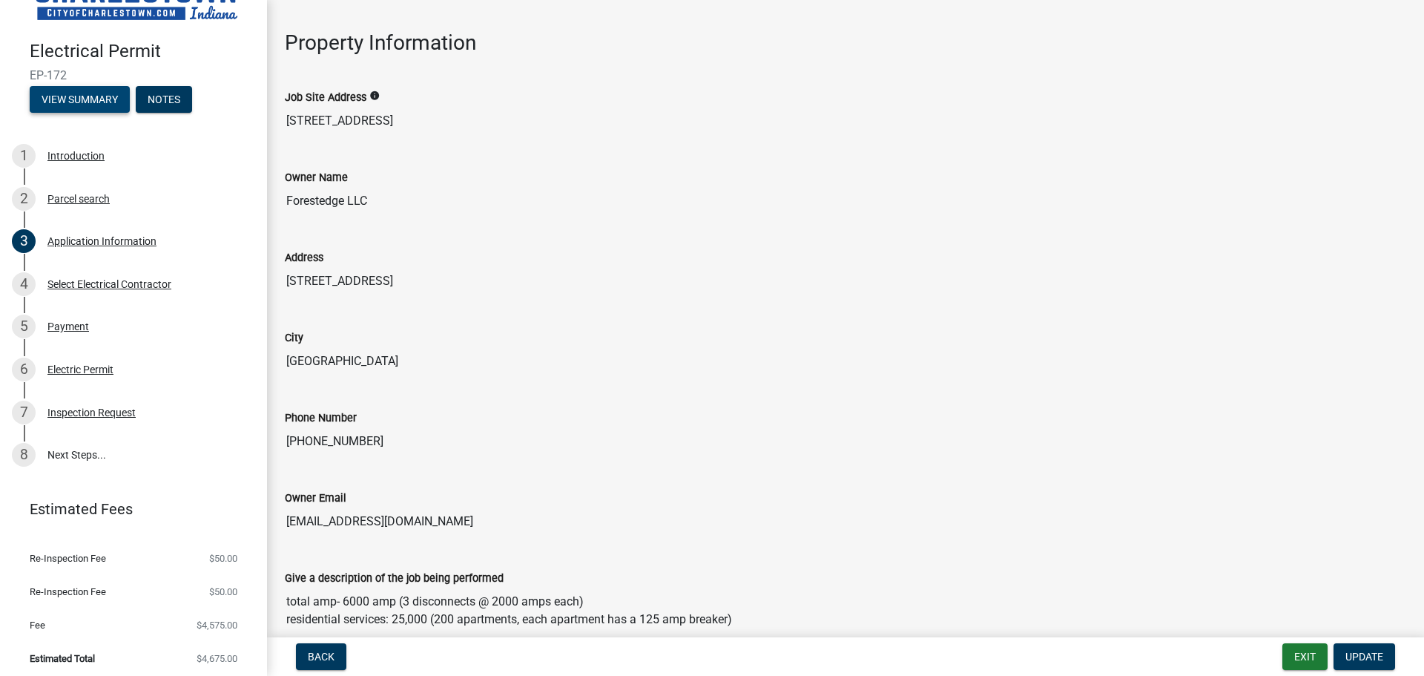
scroll to position [0, 0]
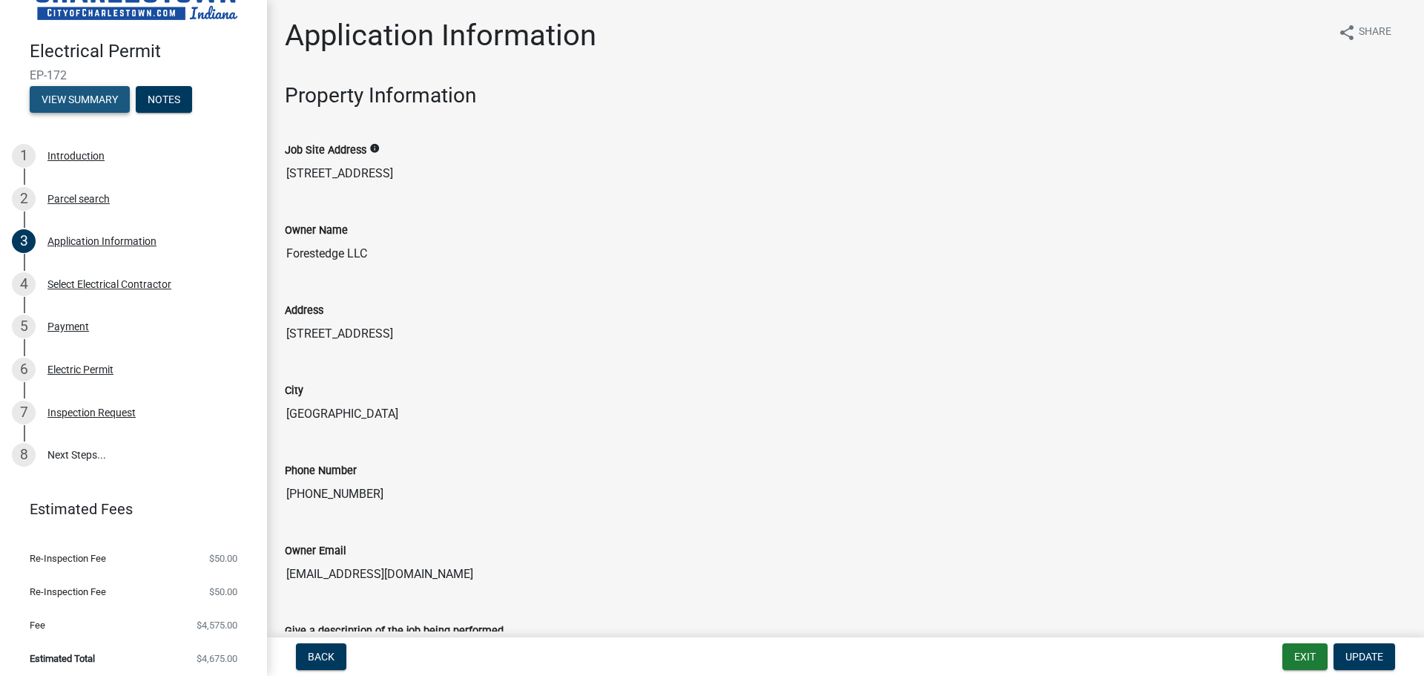
click at [108, 93] on button "View Summary" at bounding box center [80, 99] width 100 height 27
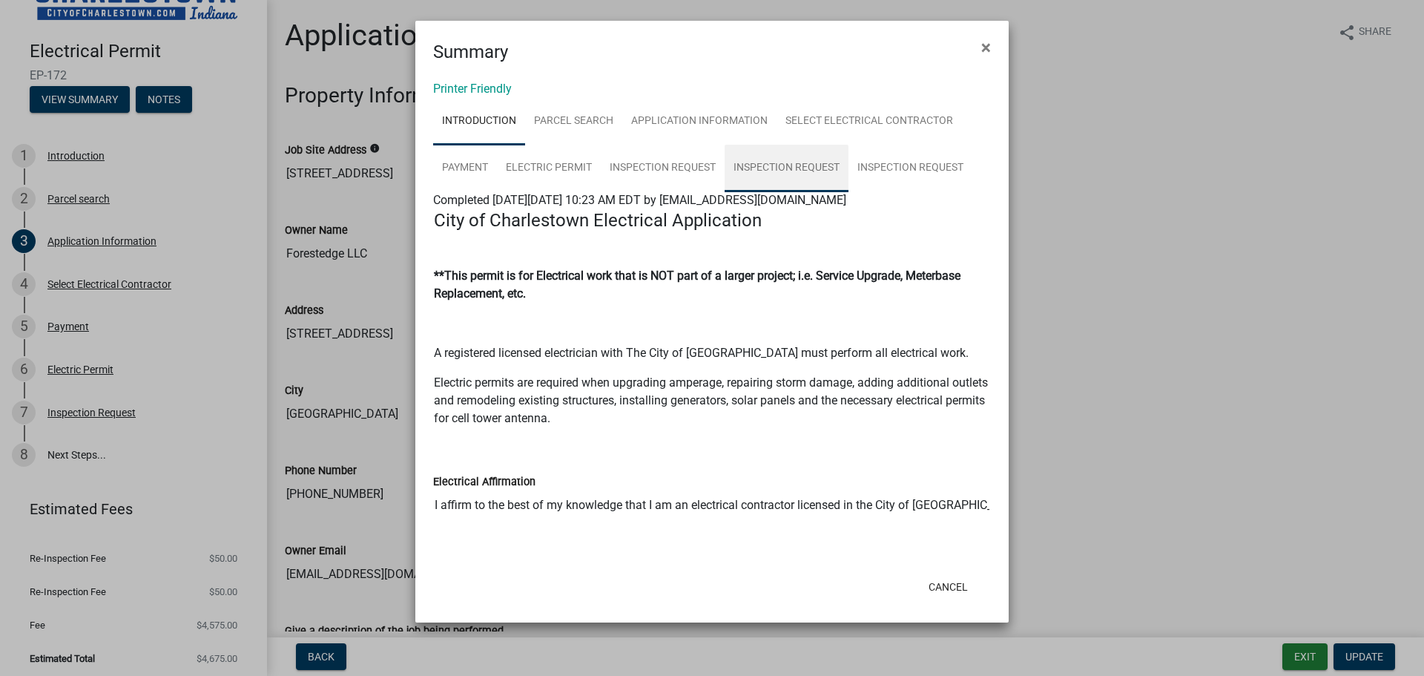
click at [778, 174] on link "Inspection Request" at bounding box center [787, 168] width 124 height 47
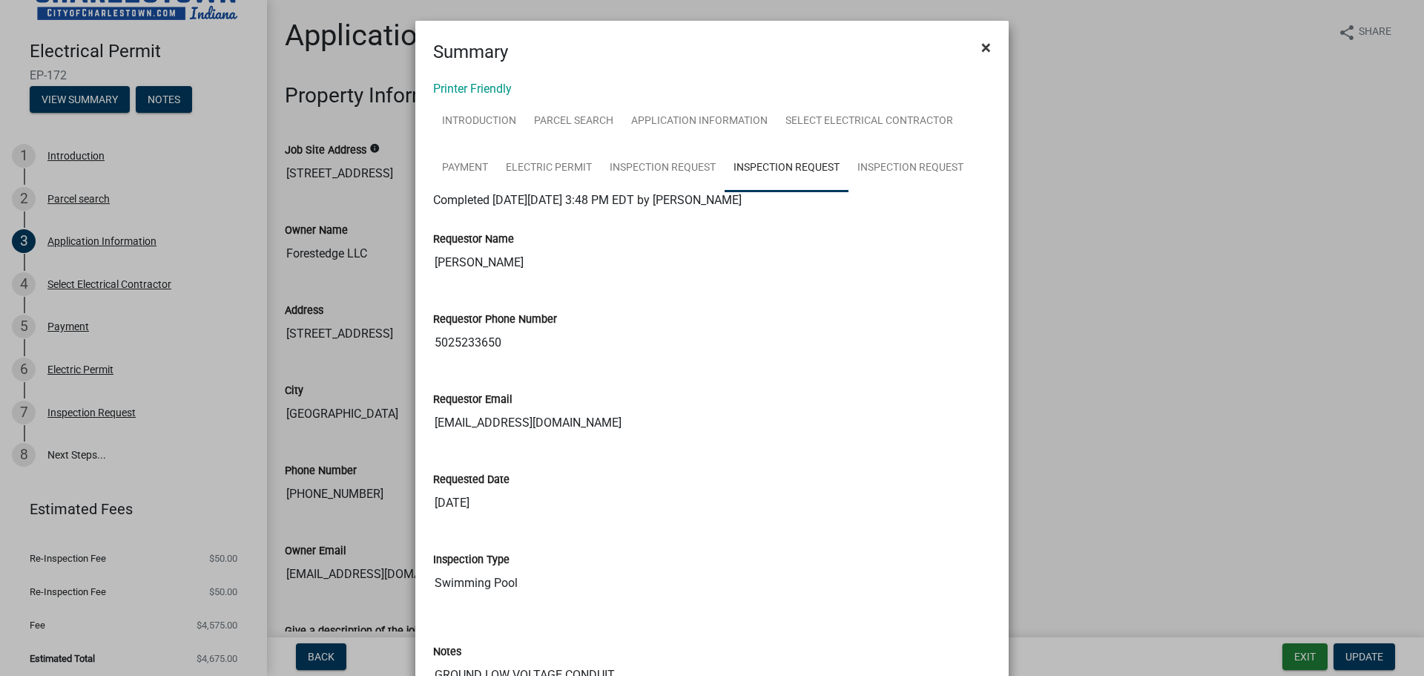
click at [969, 46] on button "×" at bounding box center [985, 48] width 33 height 42
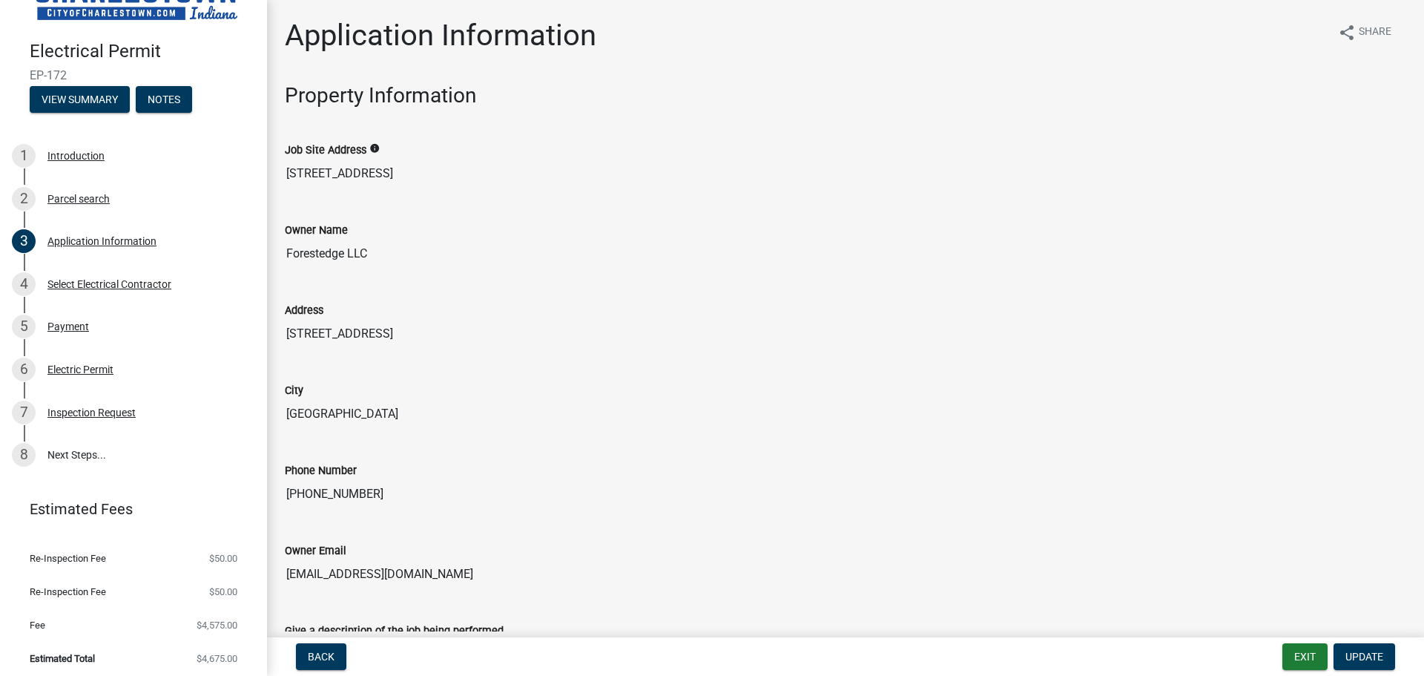
click at [984, 47] on div "Printer Friendly Introduction Parcel search Application Information Select Elec…" at bounding box center [711, 417] width 593 height 779
click at [111, 97] on button "View Summary" at bounding box center [80, 99] width 100 height 27
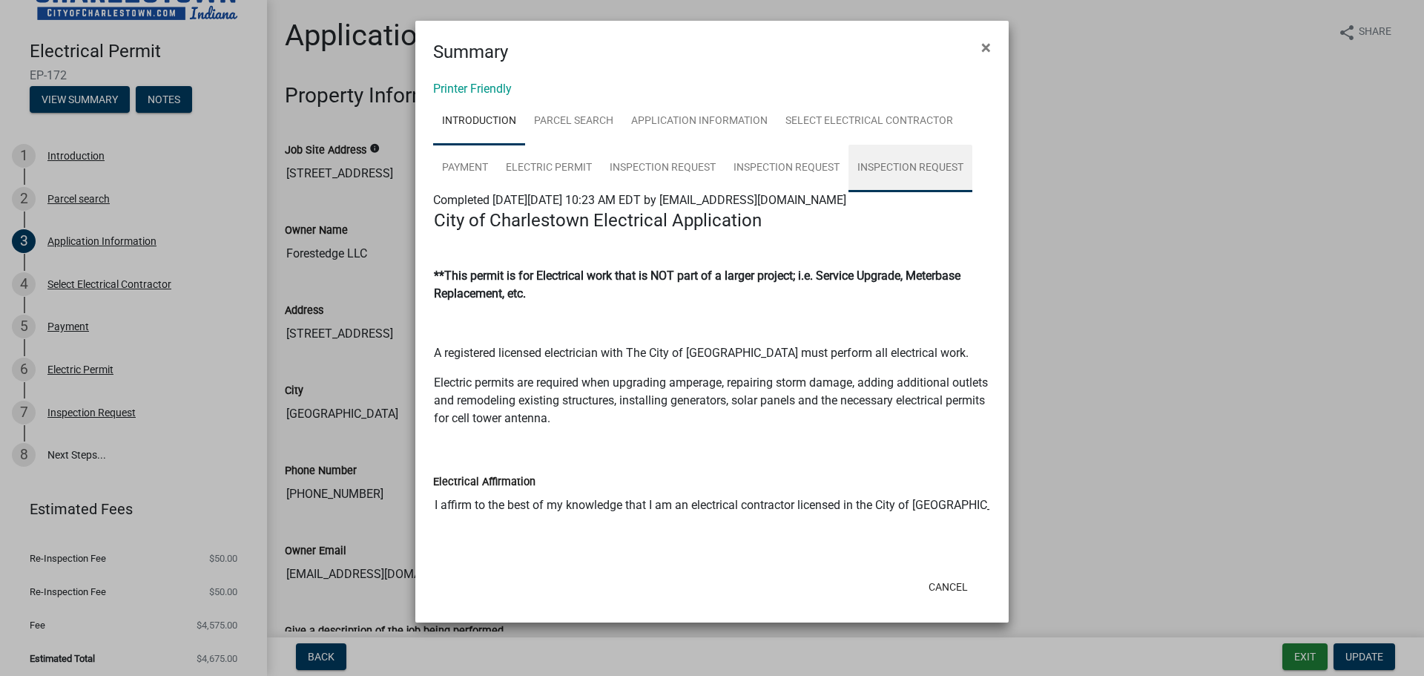
click at [877, 167] on link "Inspection Request" at bounding box center [911, 168] width 124 height 47
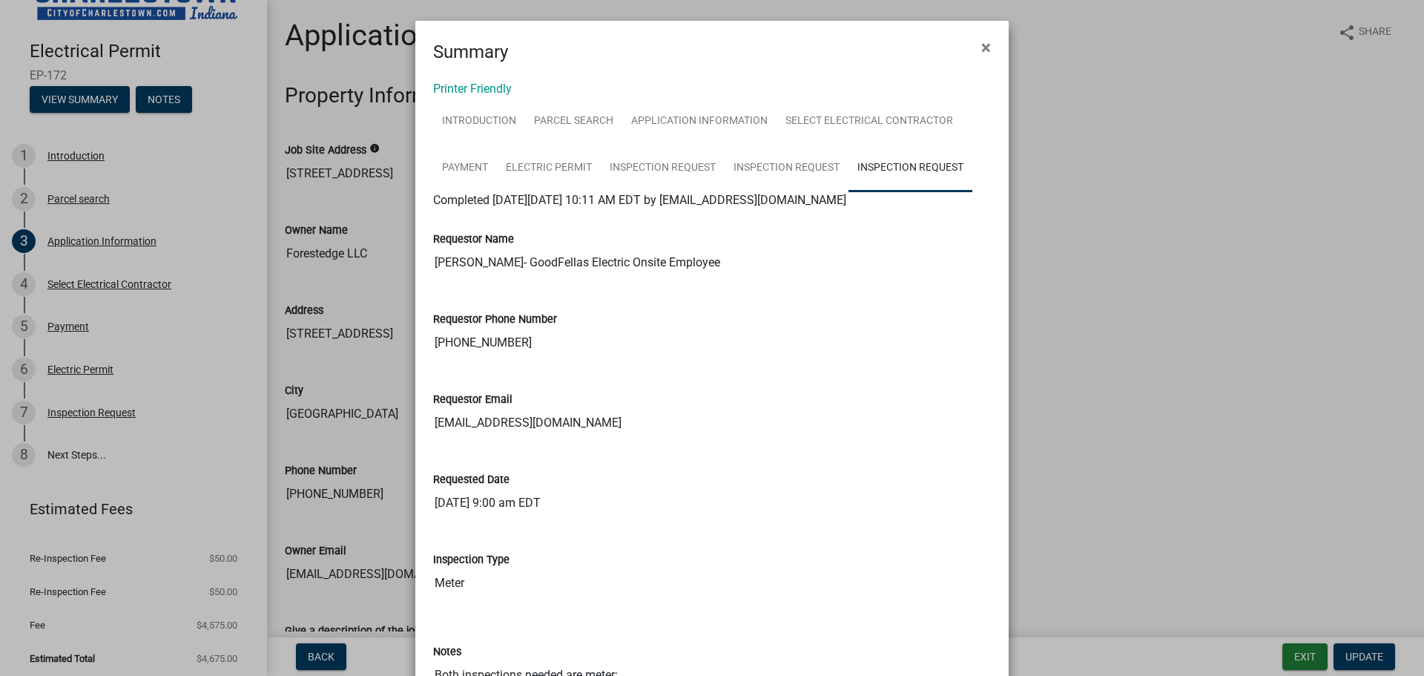
click at [1030, 127] on ngb-modal-window "Summary × Printer Friendly Introduction Parcel search Application Information S…" at bounding box center [712, 338] width 1424 height 676
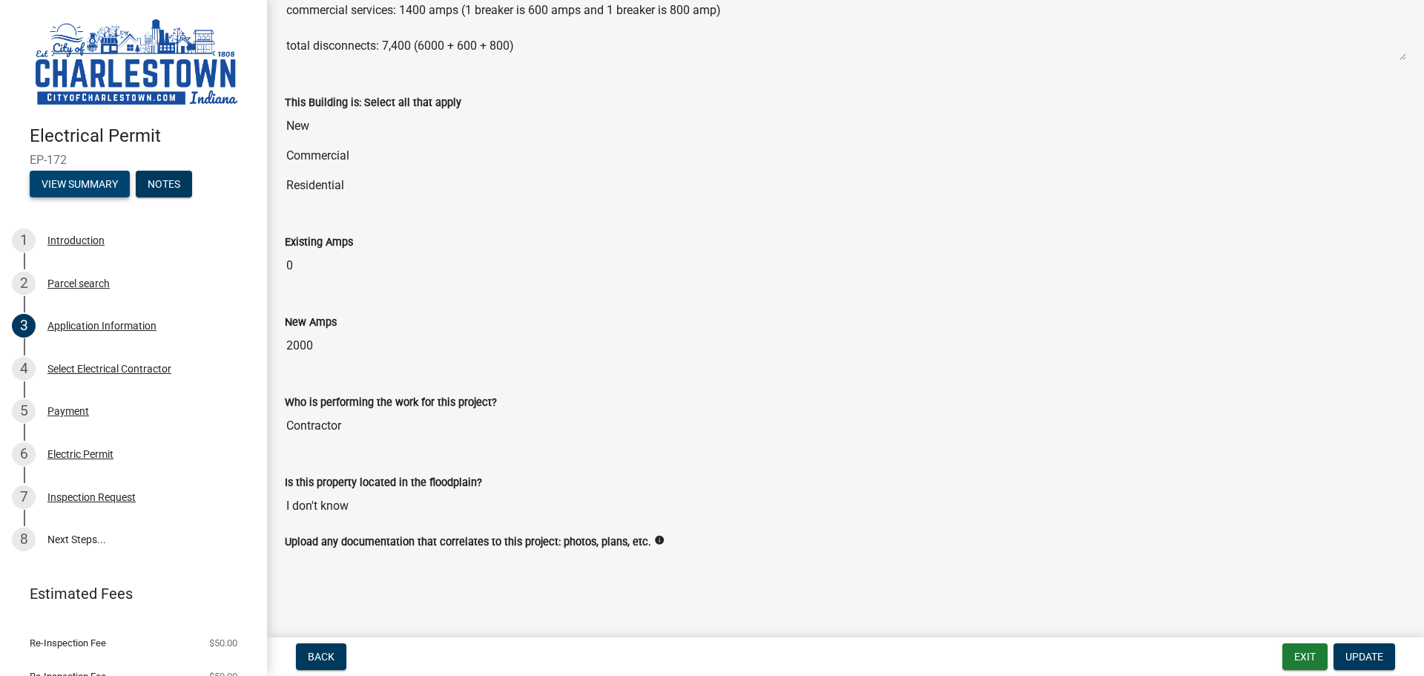
scroll to position [680, 0]
click at [44, 415] on div "5 Payment" at bounding box center [127, 411] width 231 height 24
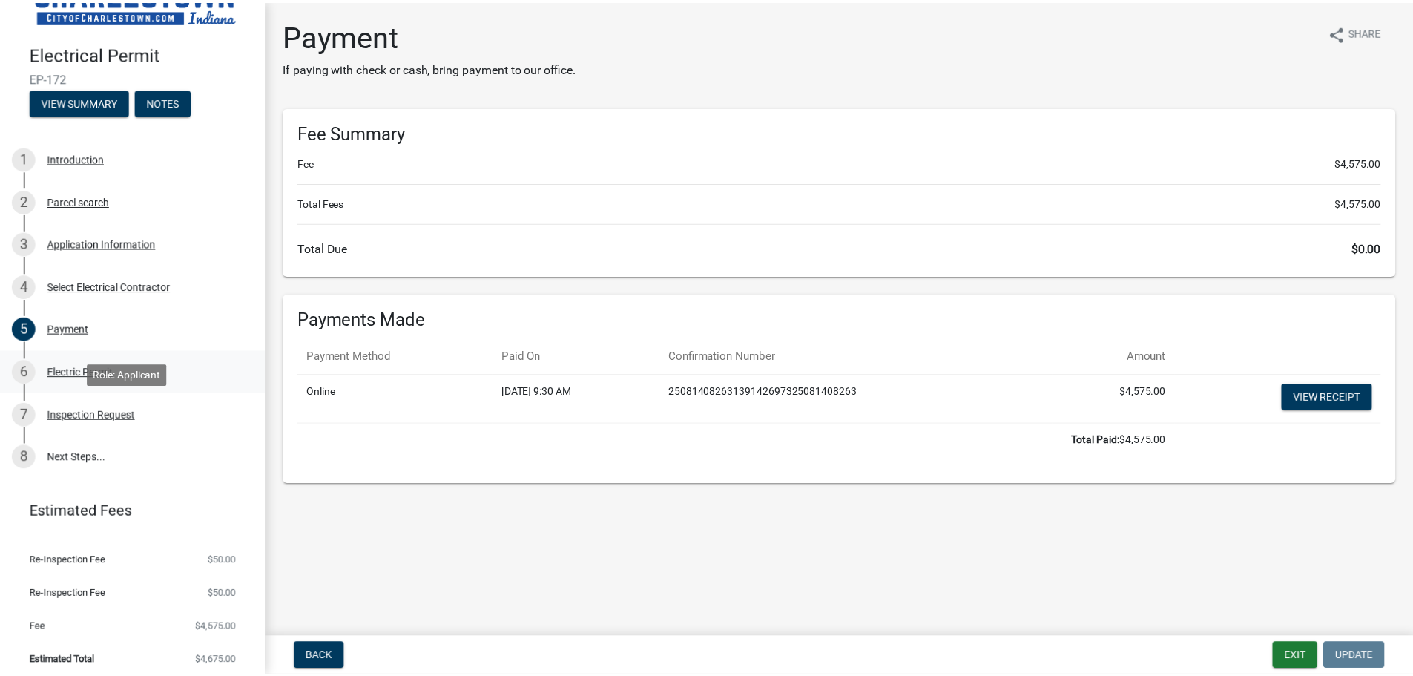
scroll to position [85, 0]
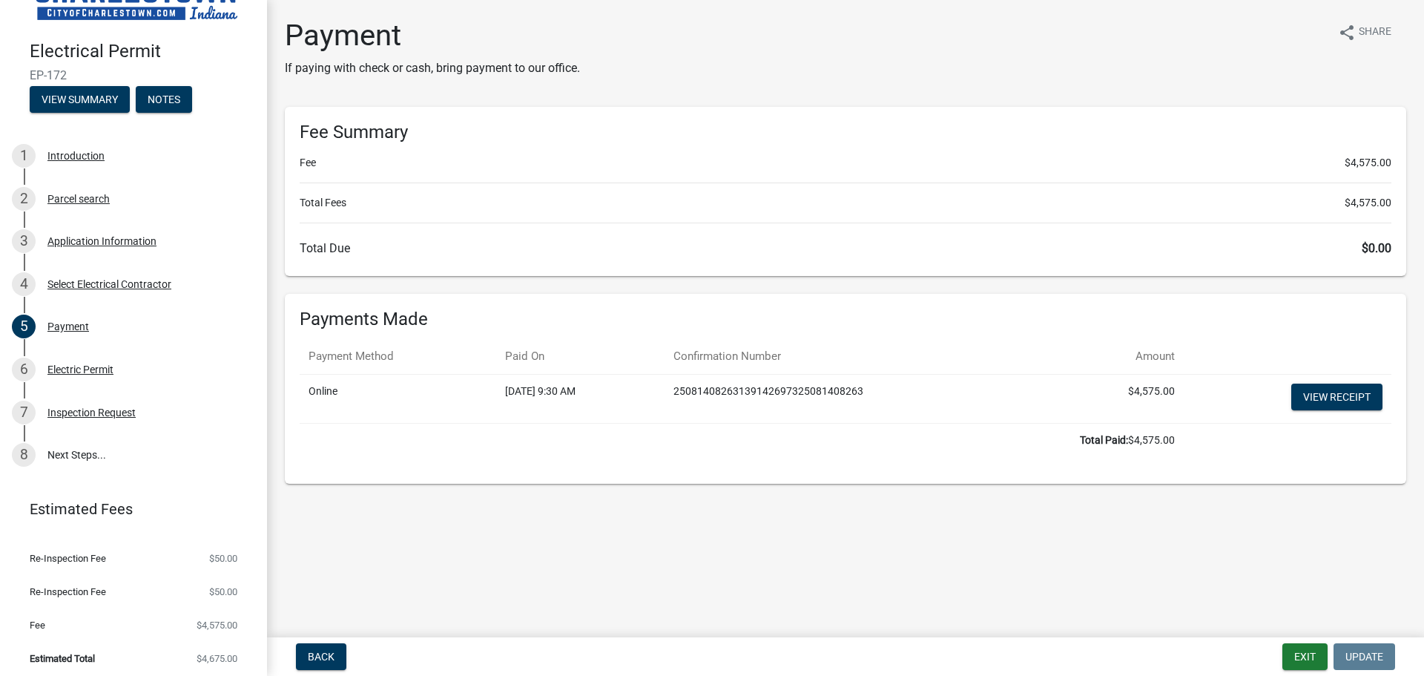
click at [1202, 515] on main "Payment If paying with check or cash, bring payment to our office. share Share …" at bounding box center [845, 315] width 1157 height 631
click at [76, 96] on button "View Summary" at bounding box center [80, 99] width 100 height 27
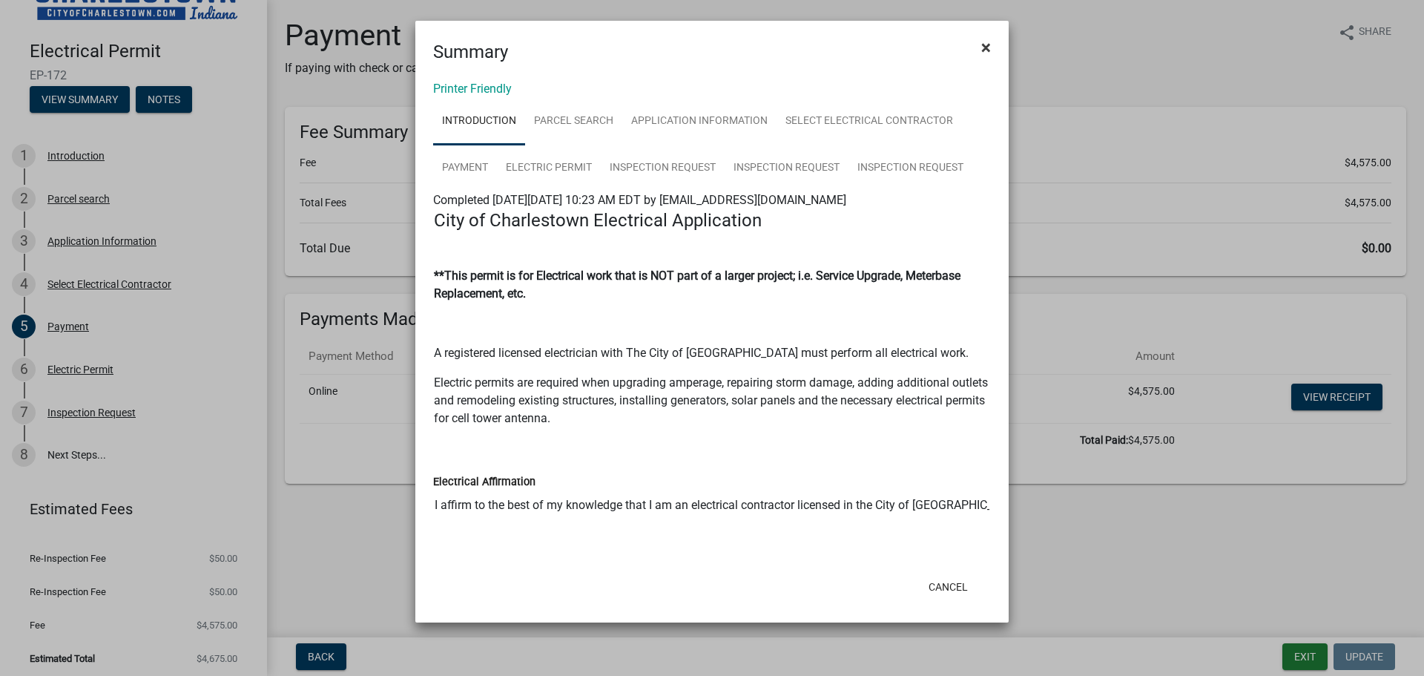
click at [988, 41] on span "×" at bounding box center [986, 47] width 10 height 21
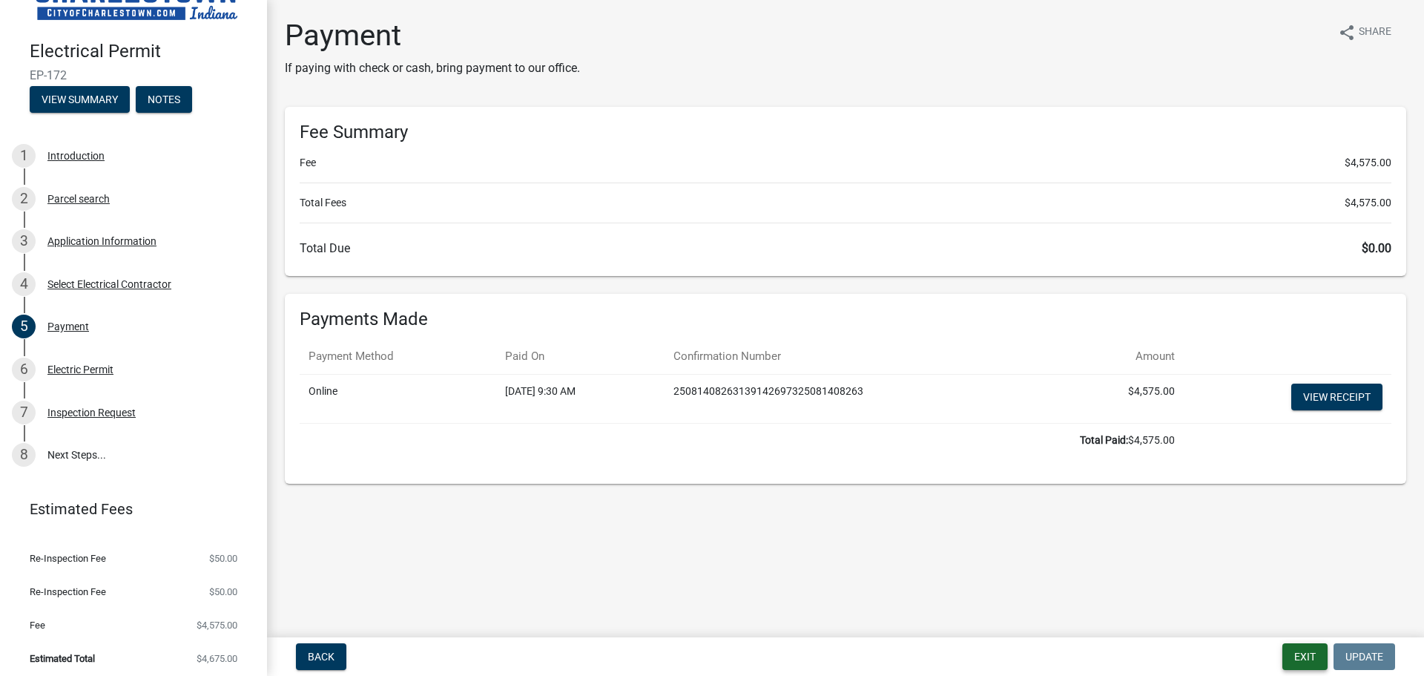
click at [1314, 659] on button "Exit" at bounding box center [1304, 656] width 45 height 27
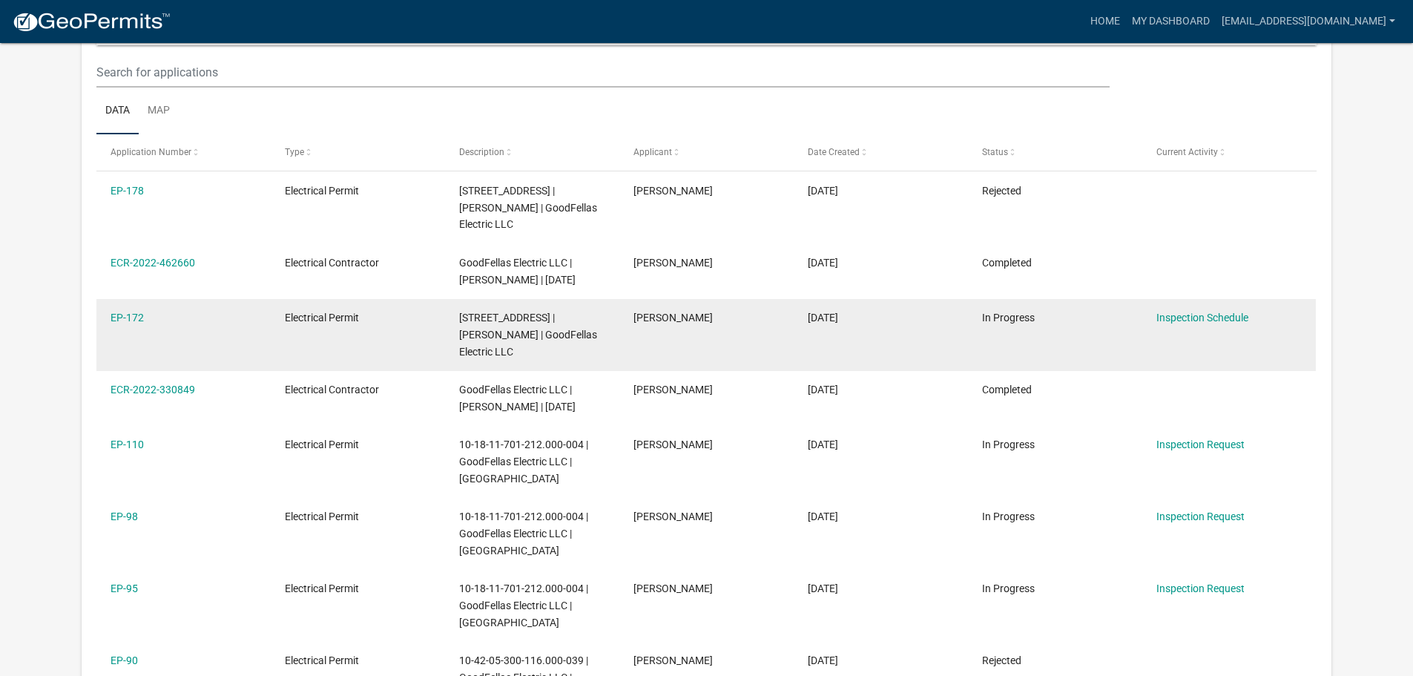
scroll to position [197, 0]
click at [1228, 314] on link "Inspection Schedule" at bounding box center [1202, 318] width 92 height 12
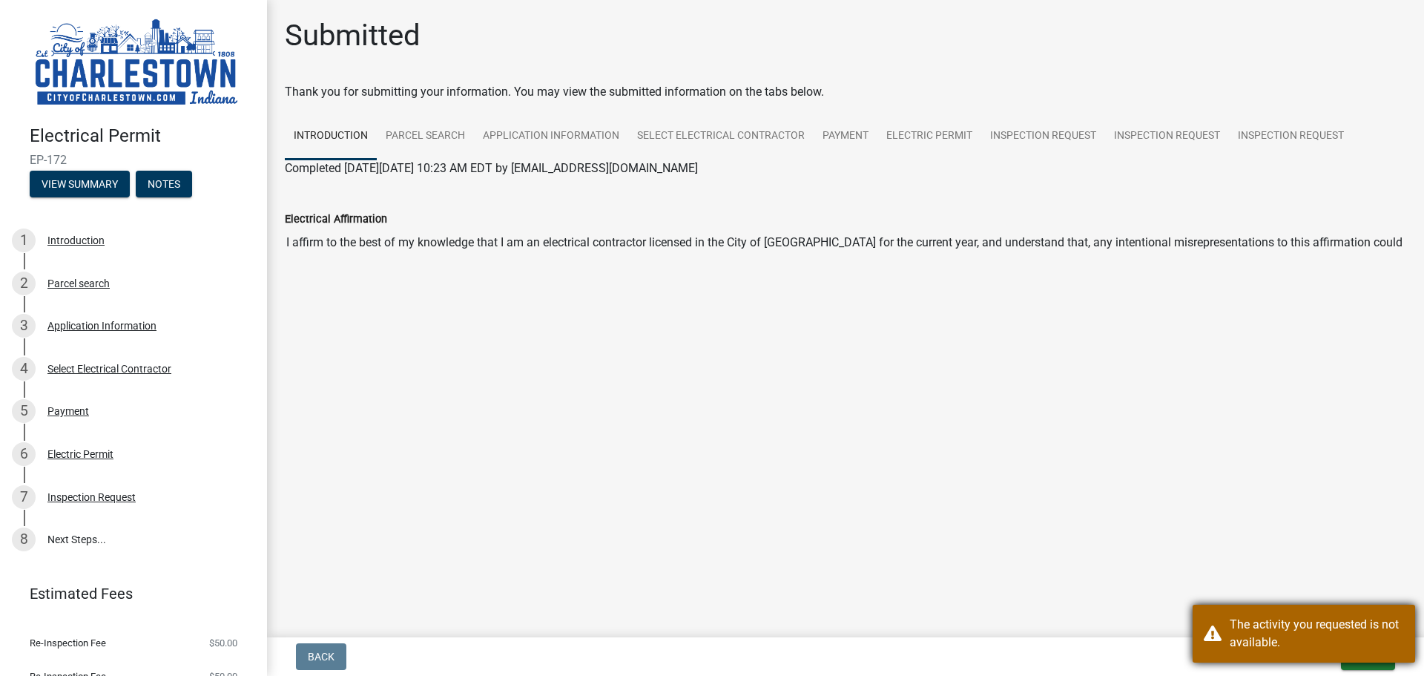
click at [1327, 619] on div "The activity you requested is not available." at bounding box center [1317, 634] width 174 height 36
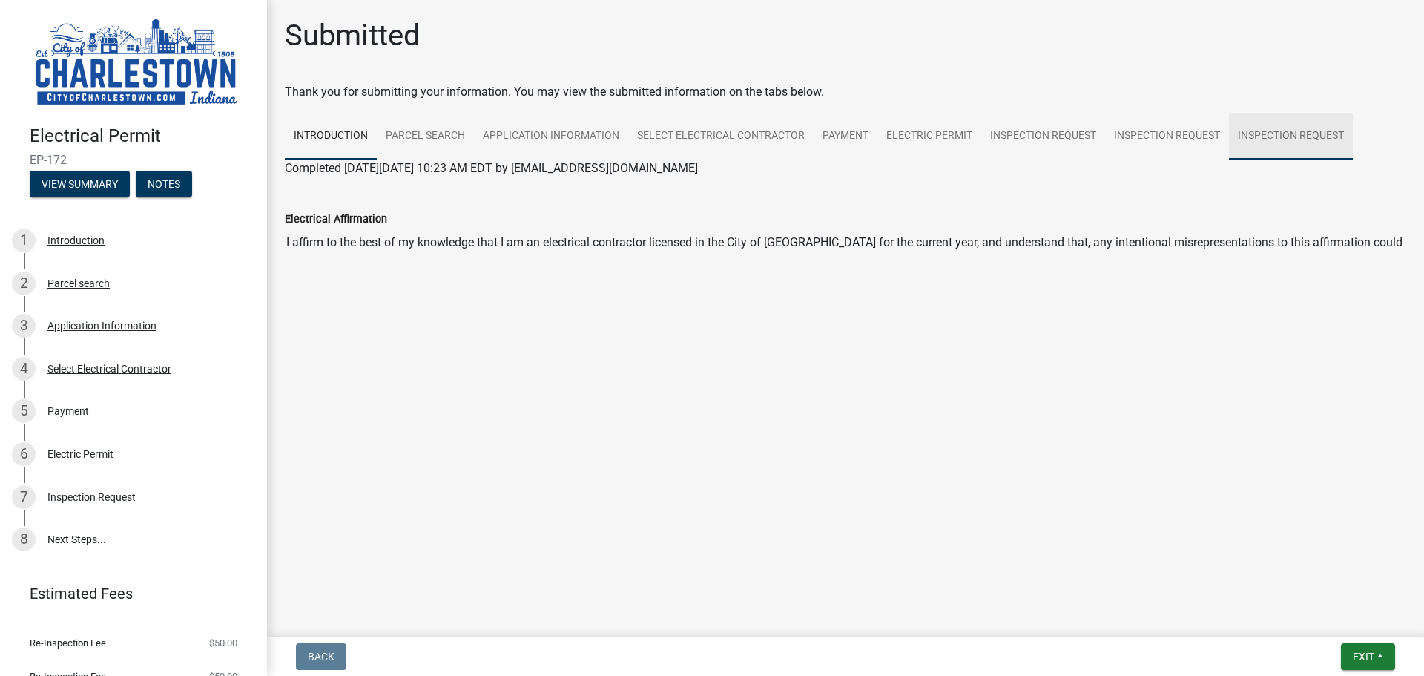
click at [1261, 115] on link "Inspection Request" at bounding box center [1291, 136] width 124 height 47
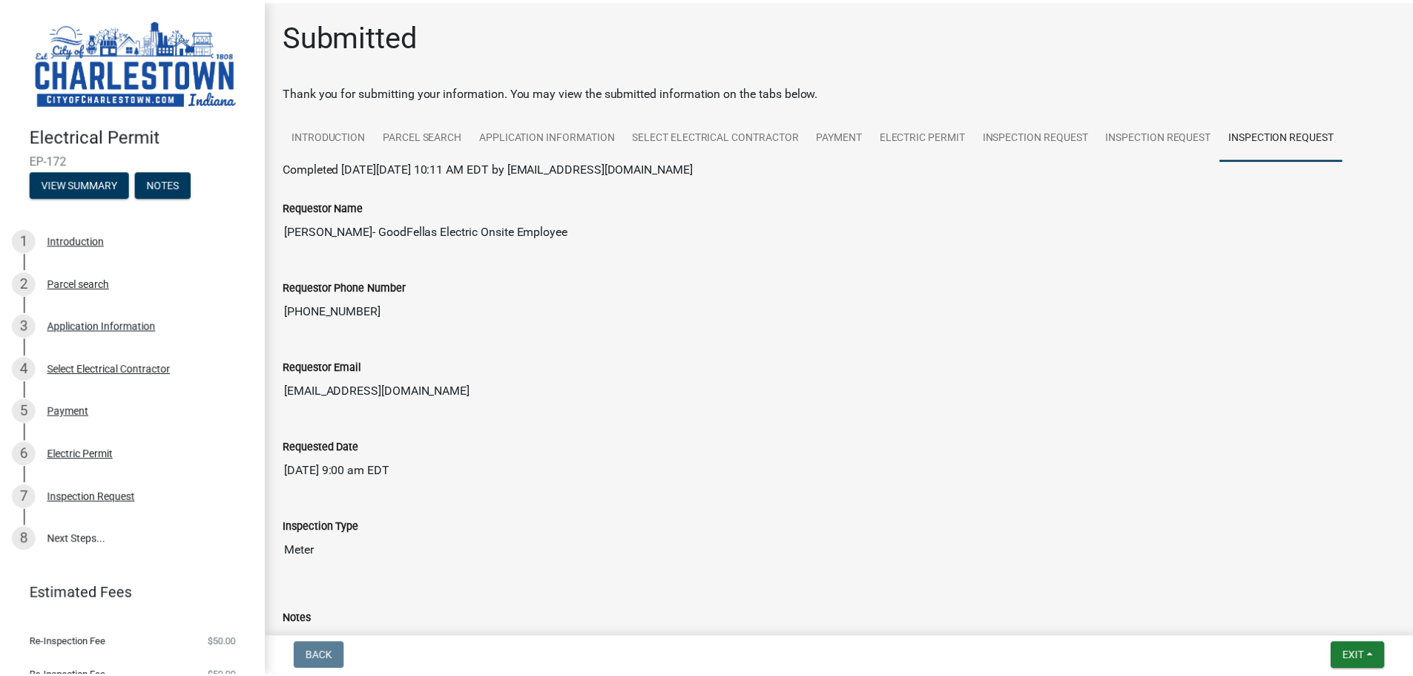
scroll to position [74, 0]
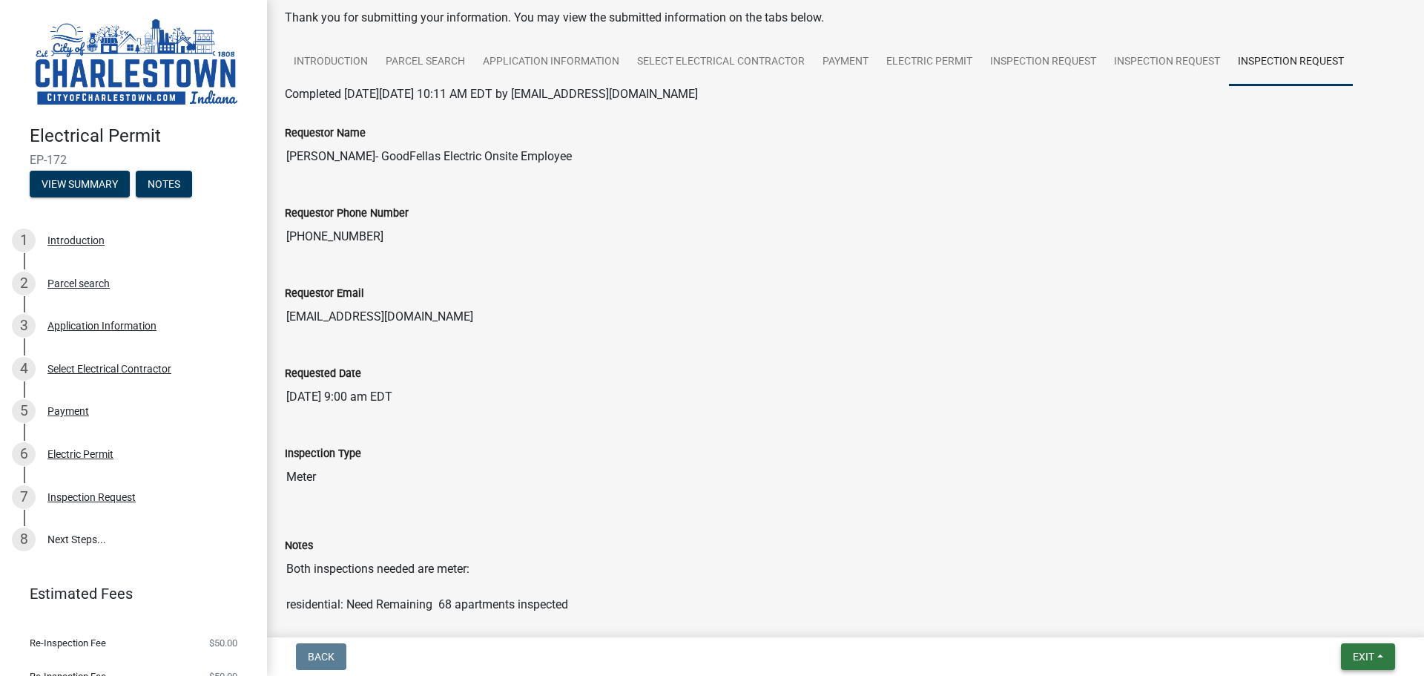
click at [1375, 656] on button "Exit" at bounding box center [1368, 656] width 54 height 27
click at [1337, 623] on button "Save & Exit" at bounding box center [1335, 618] width 119 height 36
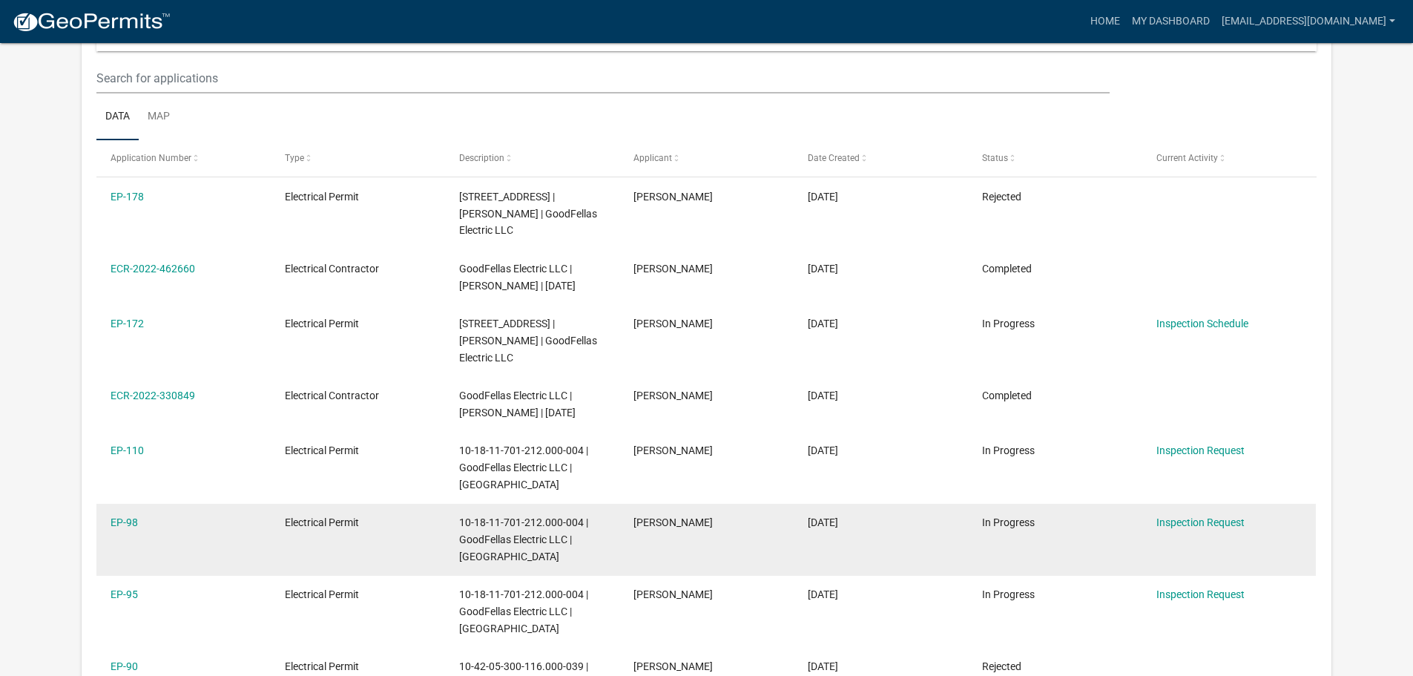
scroll to position [223, 0]
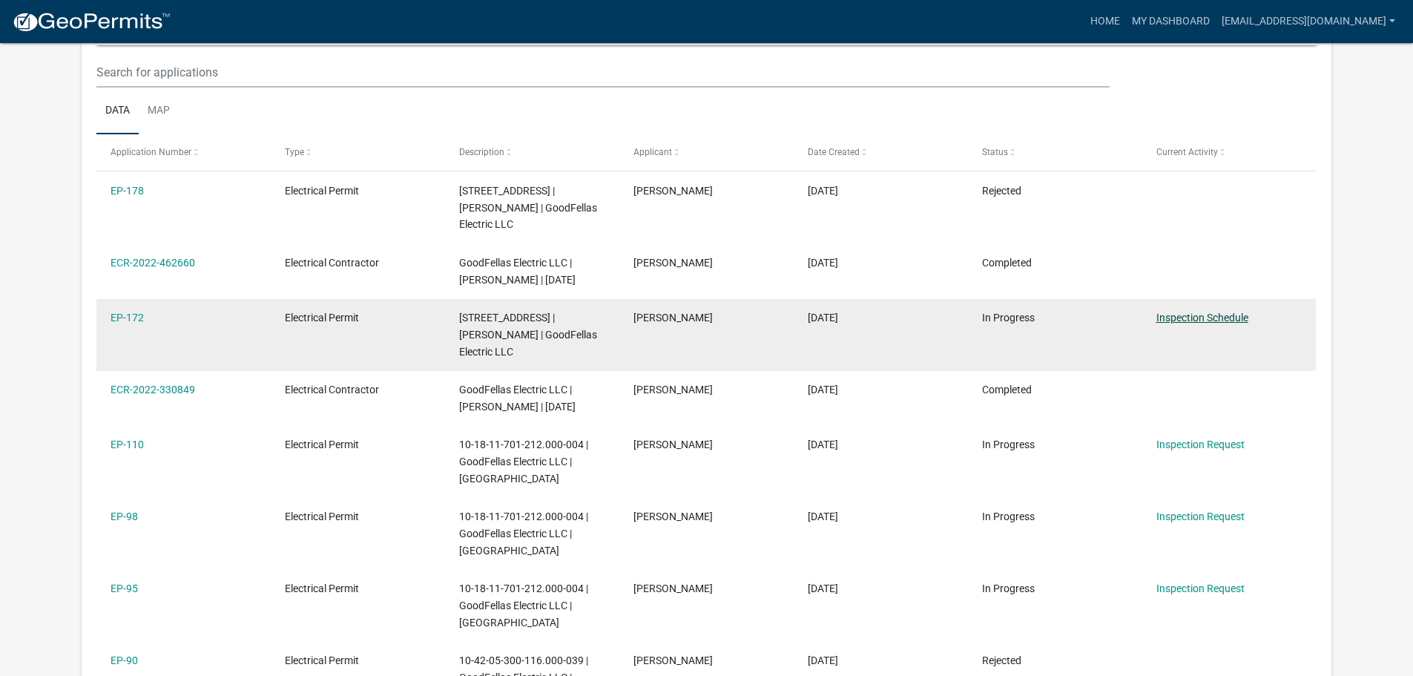
click at [1180, 320] on link "Inspection Schedule" at bounding box center [1202, 318] width 92 height 12
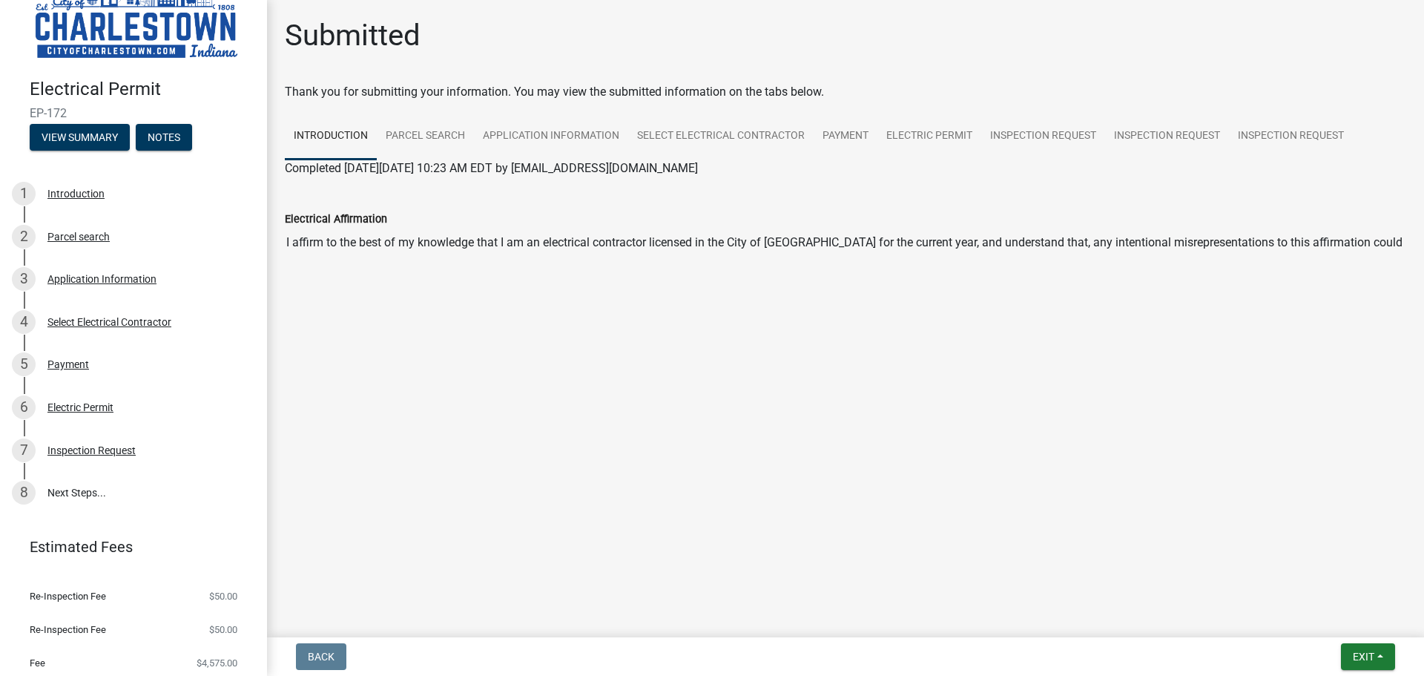
scroll to position [85, 0]
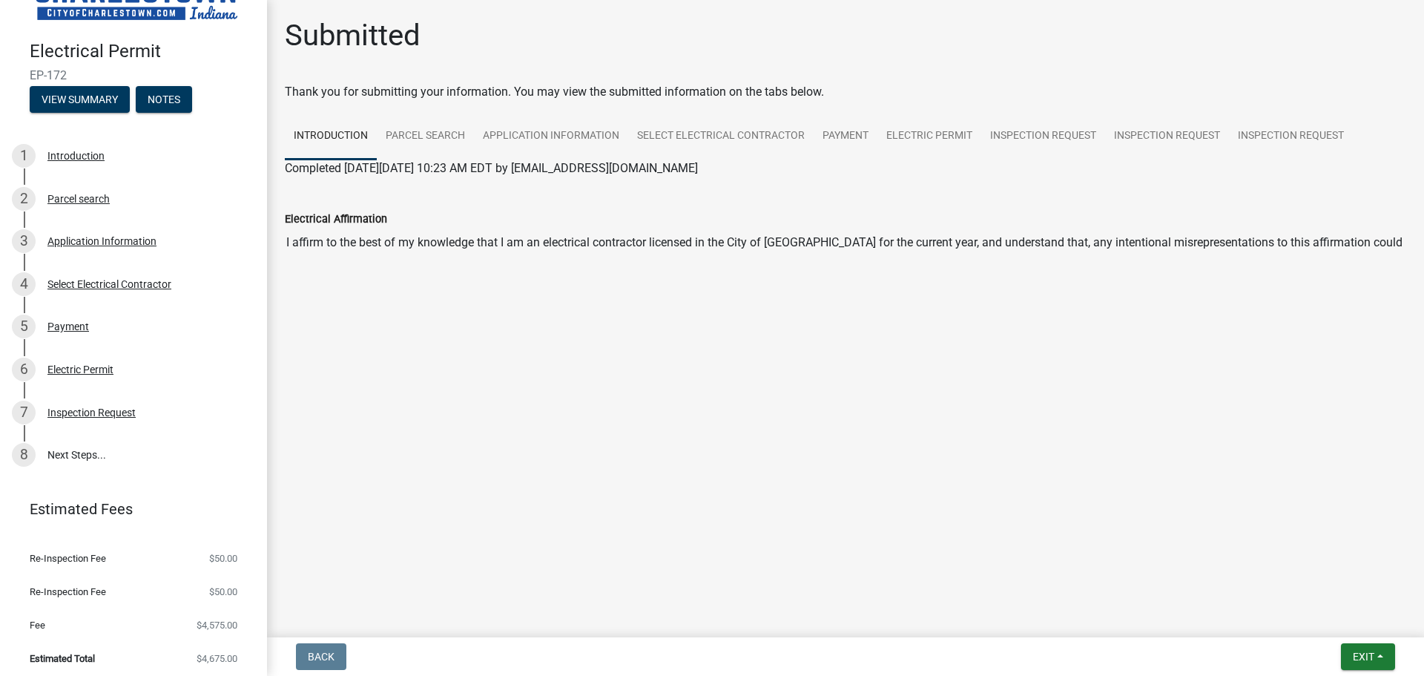
click at [1350, 631] on div "Electrical Permit EP-172 View Summary Notes 1 Introduction 2 Parcel search 3 Ap…" at bounding box center [712, 338] width 1424 height 676
click at [1352, 648] on button "Exit" at bounding box center [1368, 656] width 54 height 27
click at [1317, 582] on button "Save" at bounding box center [1335, 582] width 119 height 36
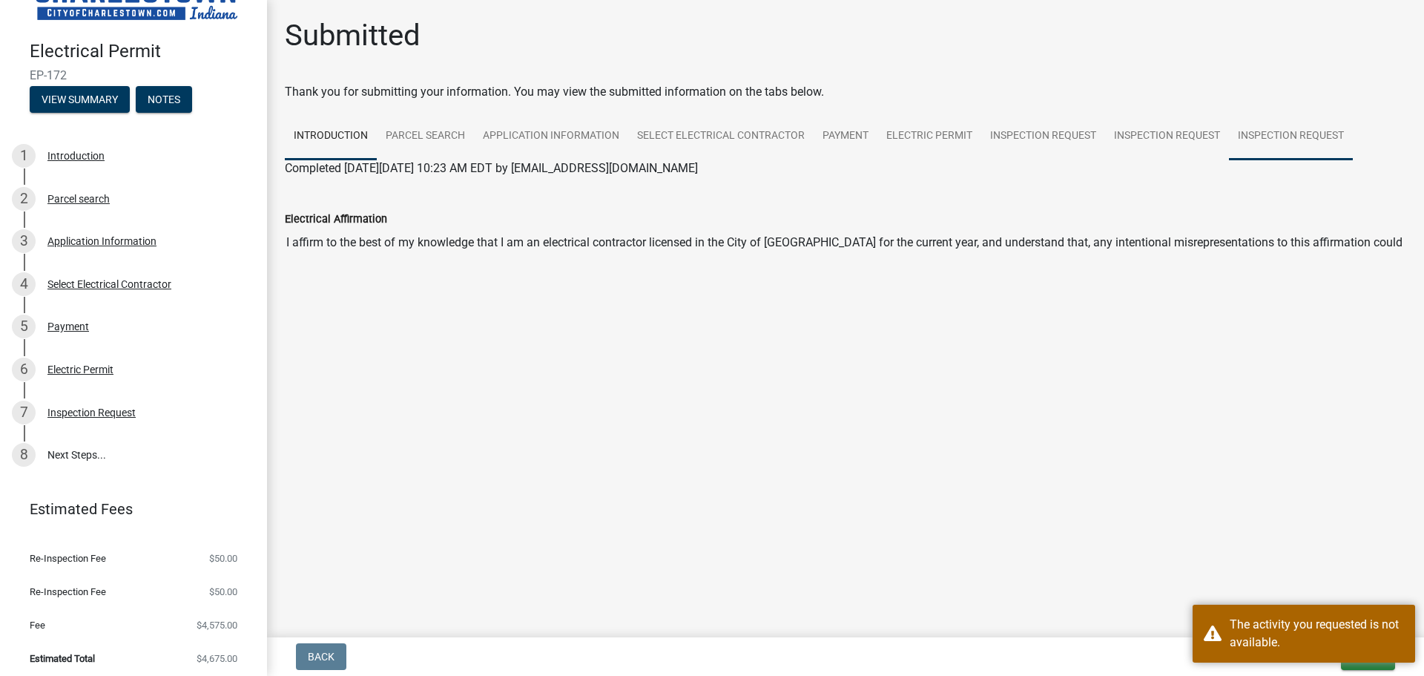
click at [1256, 122] on link "Inspection Request" at bounding box center [1291, 136] width 124 height 47
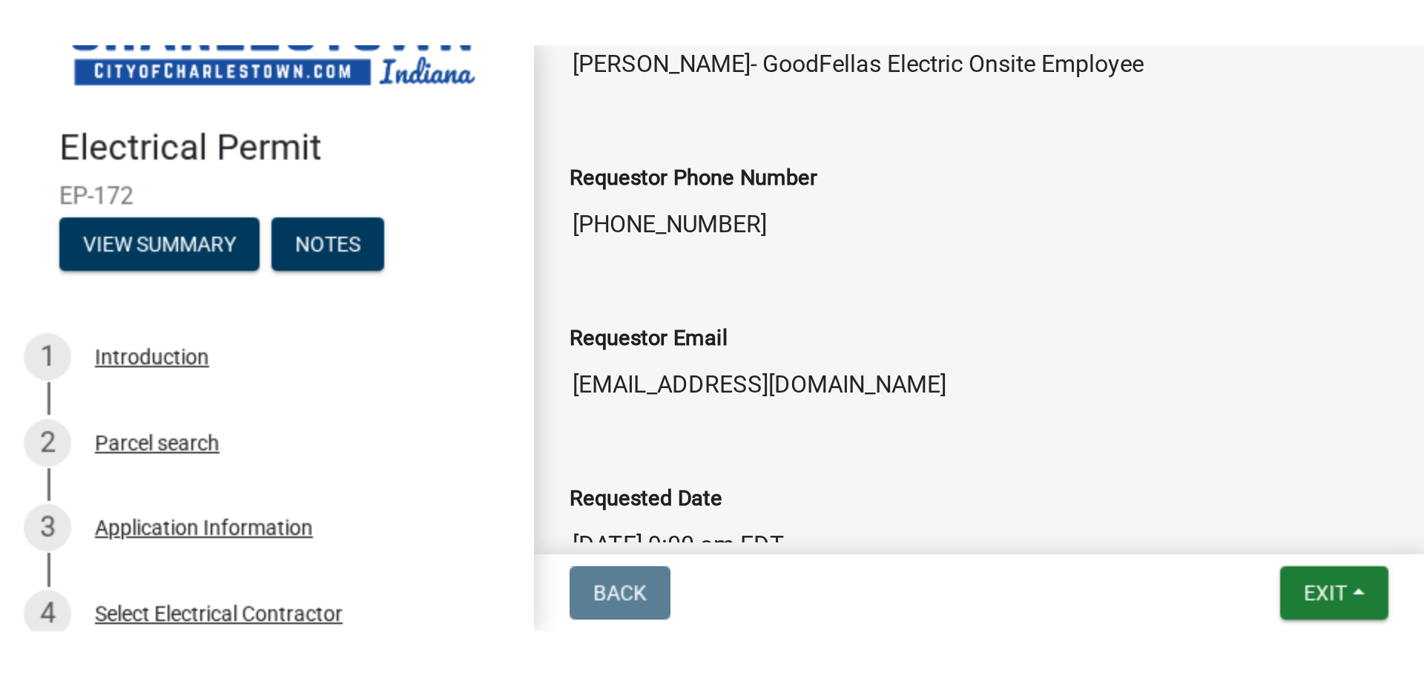
scroll to position [221, 0]
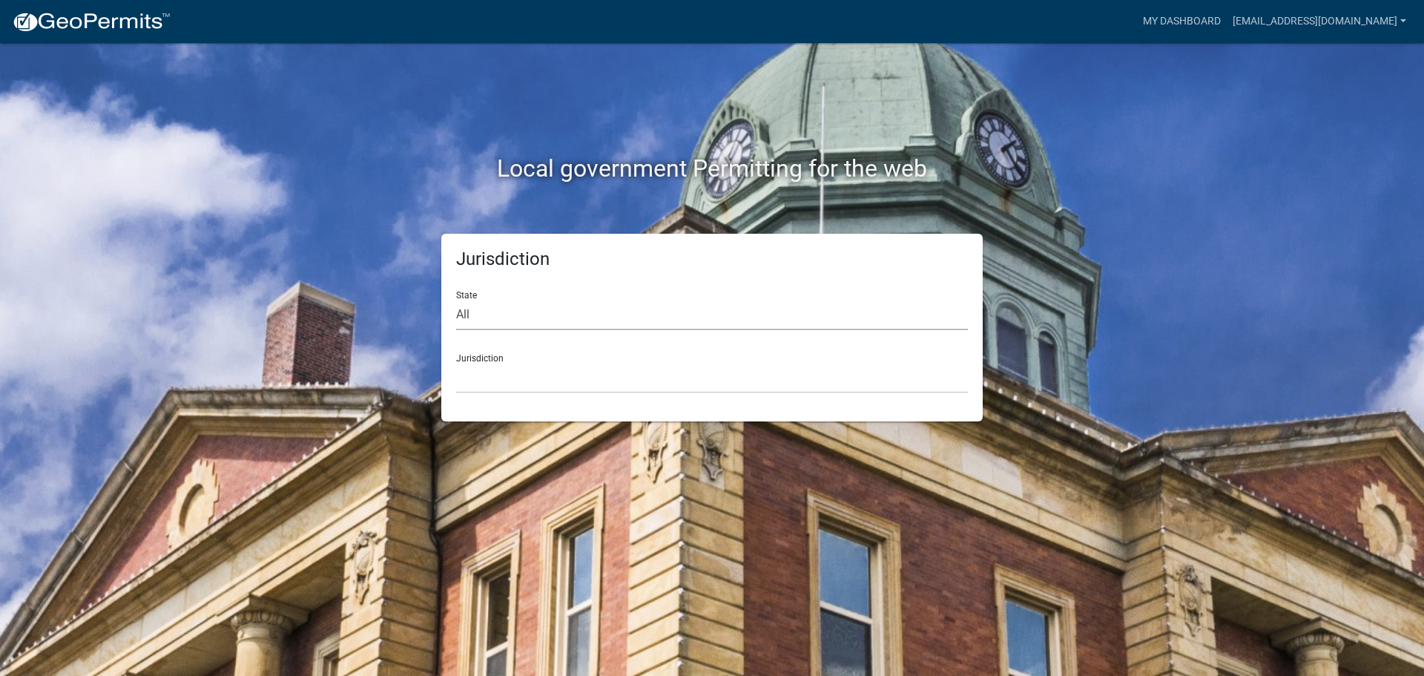
click at [498, 292] on select "All [US_STATE] [US_STATE] [US_STATE] [US_STATE] [US_STATE] [US_STATE] [US_STATE…" at bounding box center [712, 315] width 512 height 30
select select "[US_STATE]"
click at [456, 292] on select "All [US_STATE] [US_STATE] [US_STATE] [US_STATE] [US_STATE] [US_STATE] [US_STATE…" at bounding box center [712, 315] width 512 height 30
click at [493, 292] on select "City of [GEOGRAPHIC_DATA], [US_STATE] City of [GEOGRAPHIC_DATA], [US_STATE] Cit…" at bounding box center [712, 378] width 512 height 30
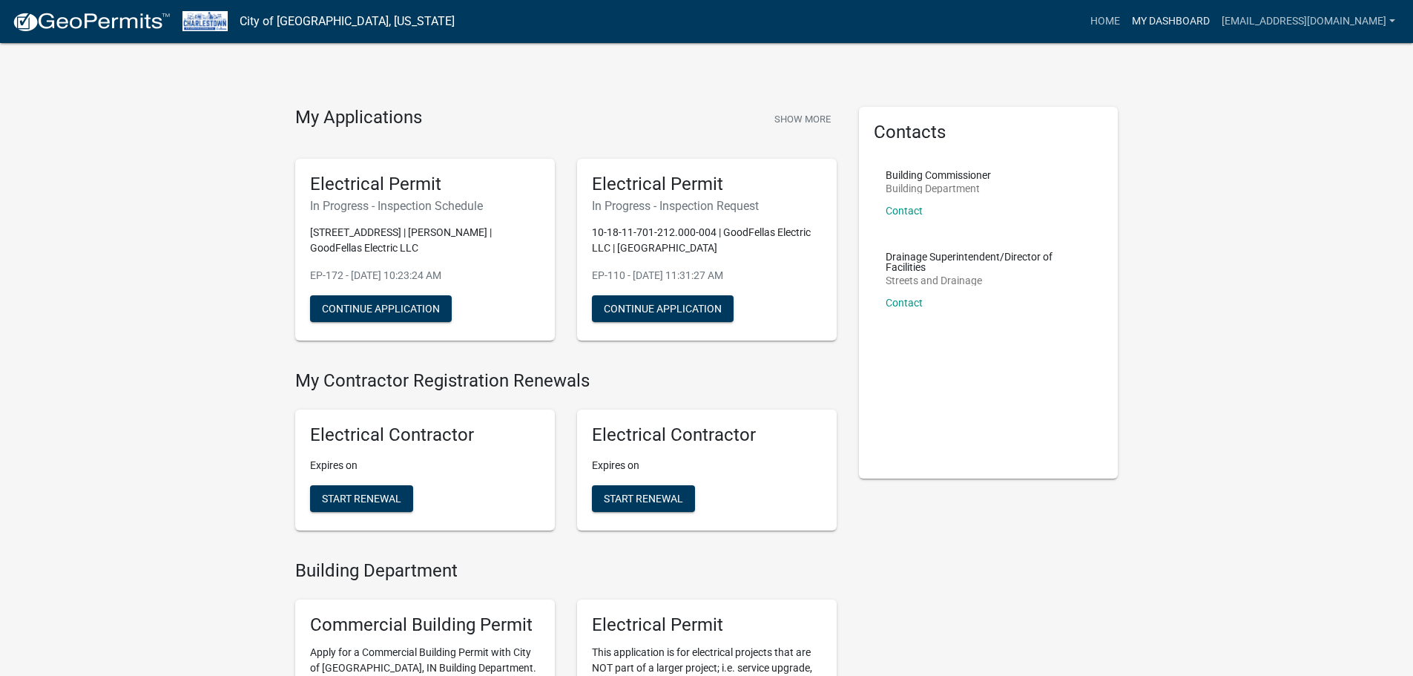
click at [700, 14] on link "My Dashboard" at bounding box center [1171, 21] width 90 height 28
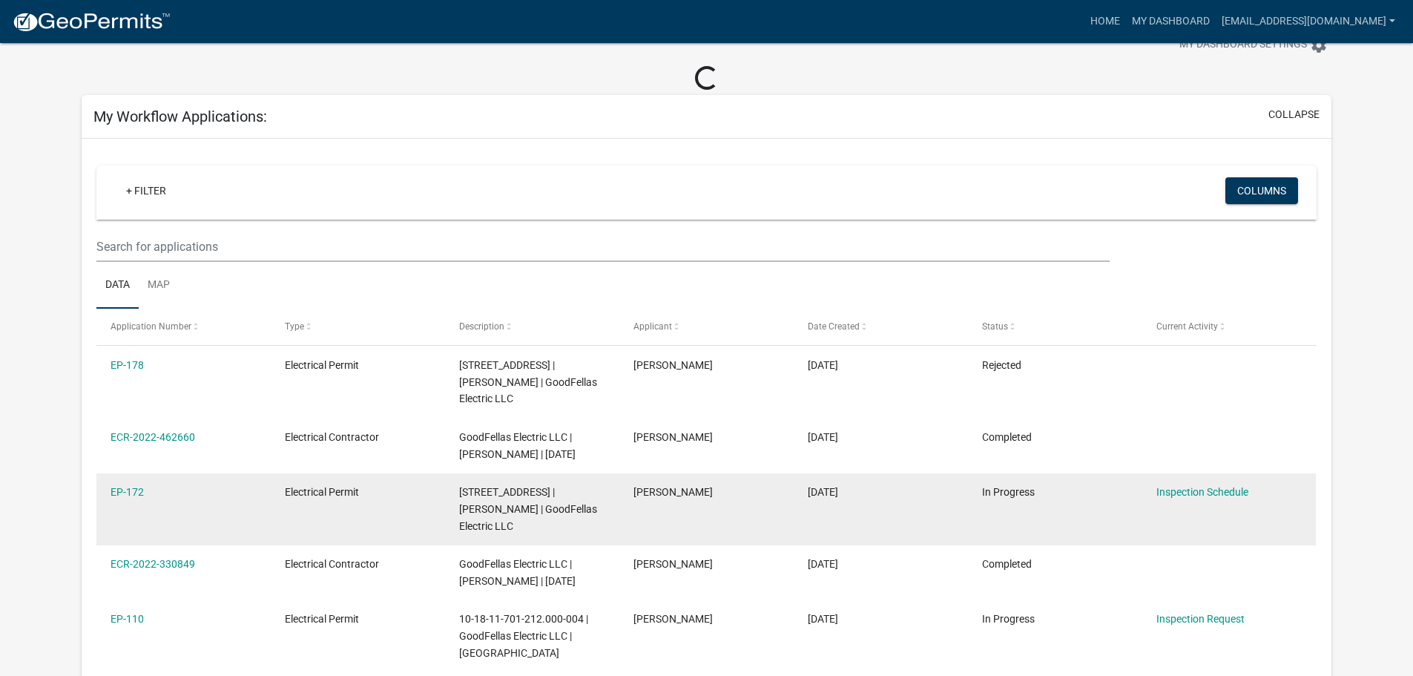
scroll to position [74, 0]
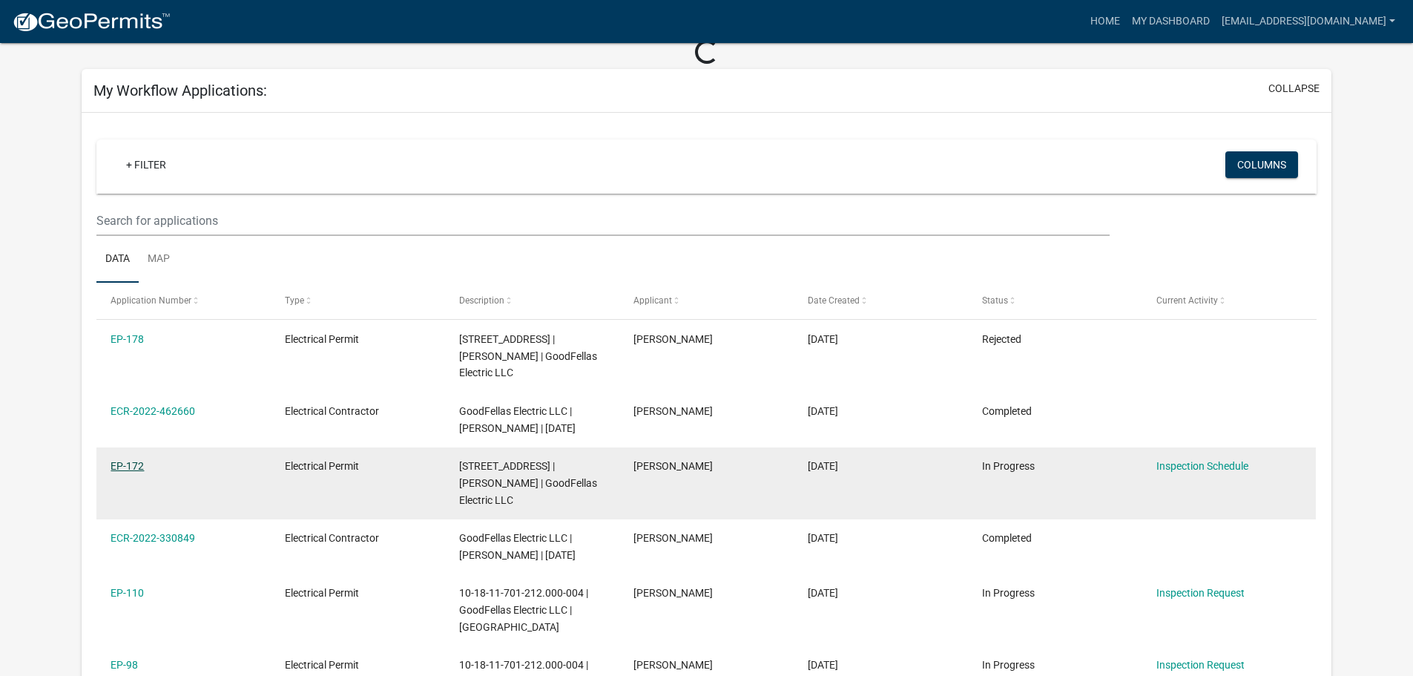
click at [127, 292] on link "EP-172" at bounding box center [127, 466] width 33 height 12
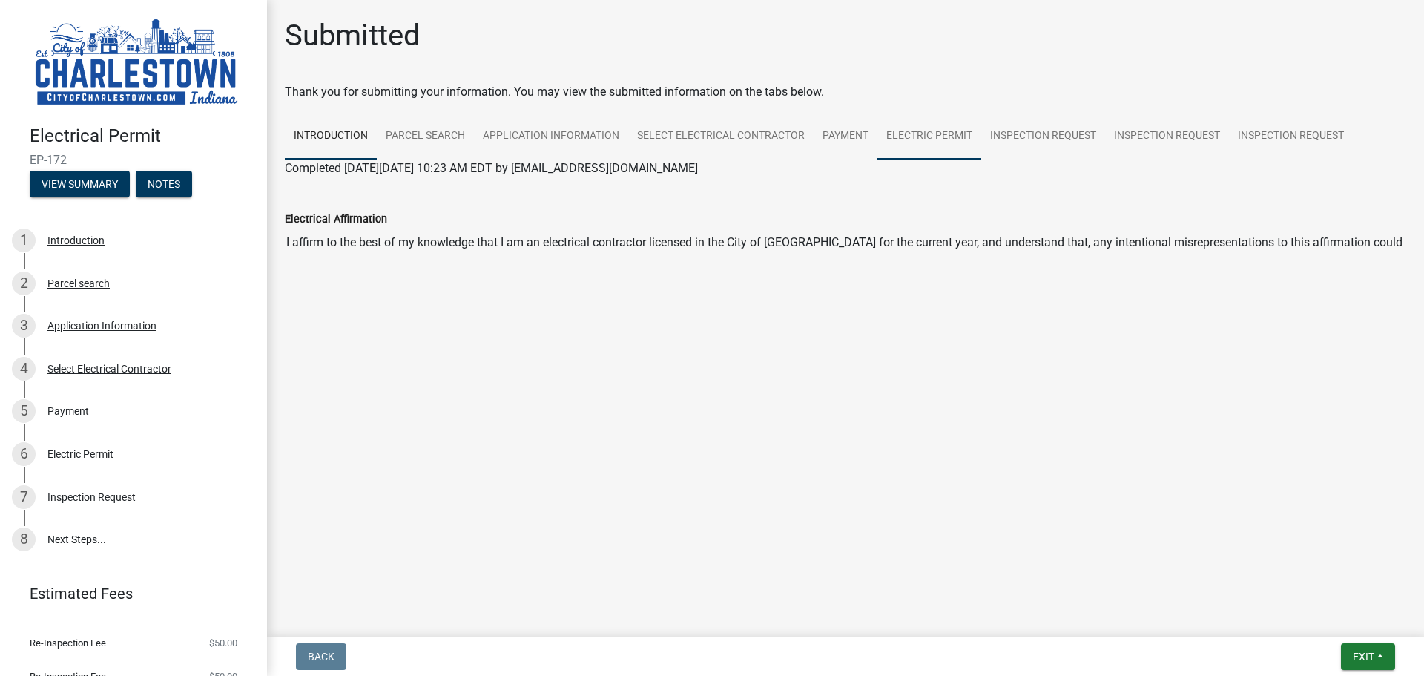
click at [700, 131] on link "Electric Permit" at bounding box center [929, 136] width 104 height 47
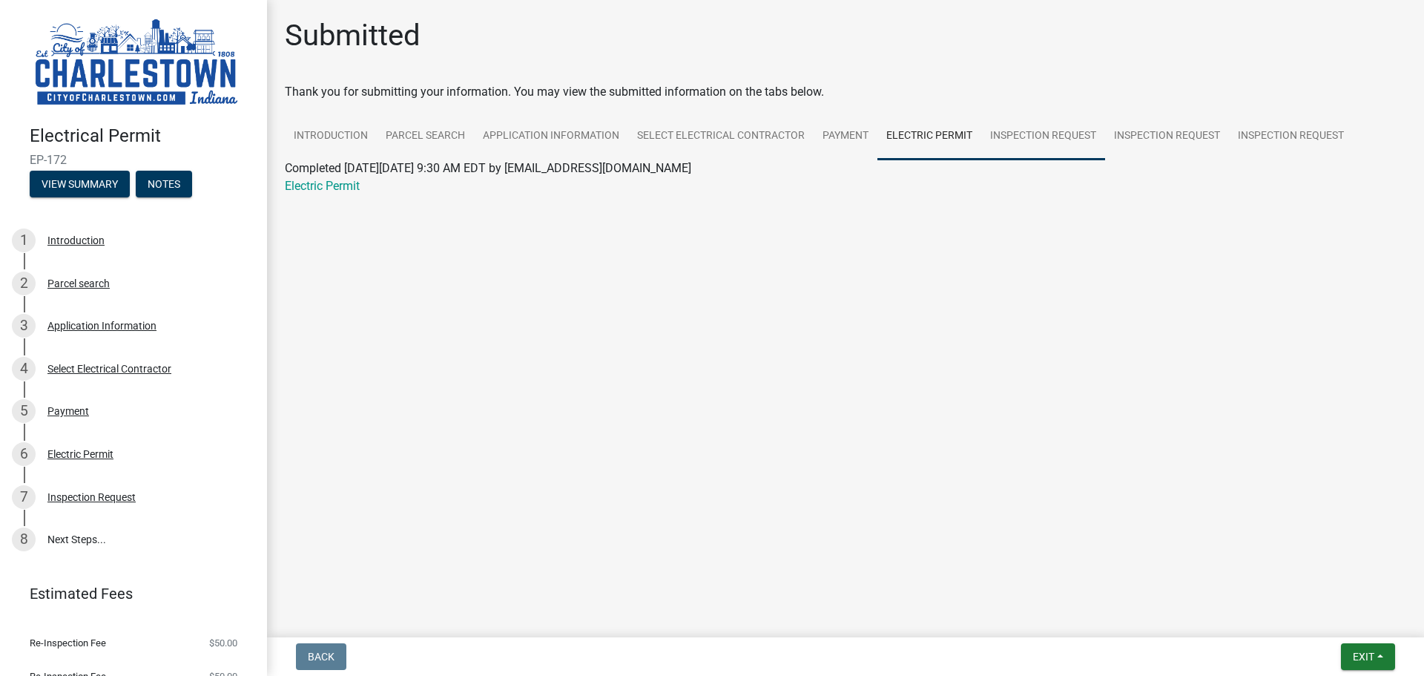
click at [700, 128] on link "Inspection Request" at bounding box center [1043, 136] width 124 height 47
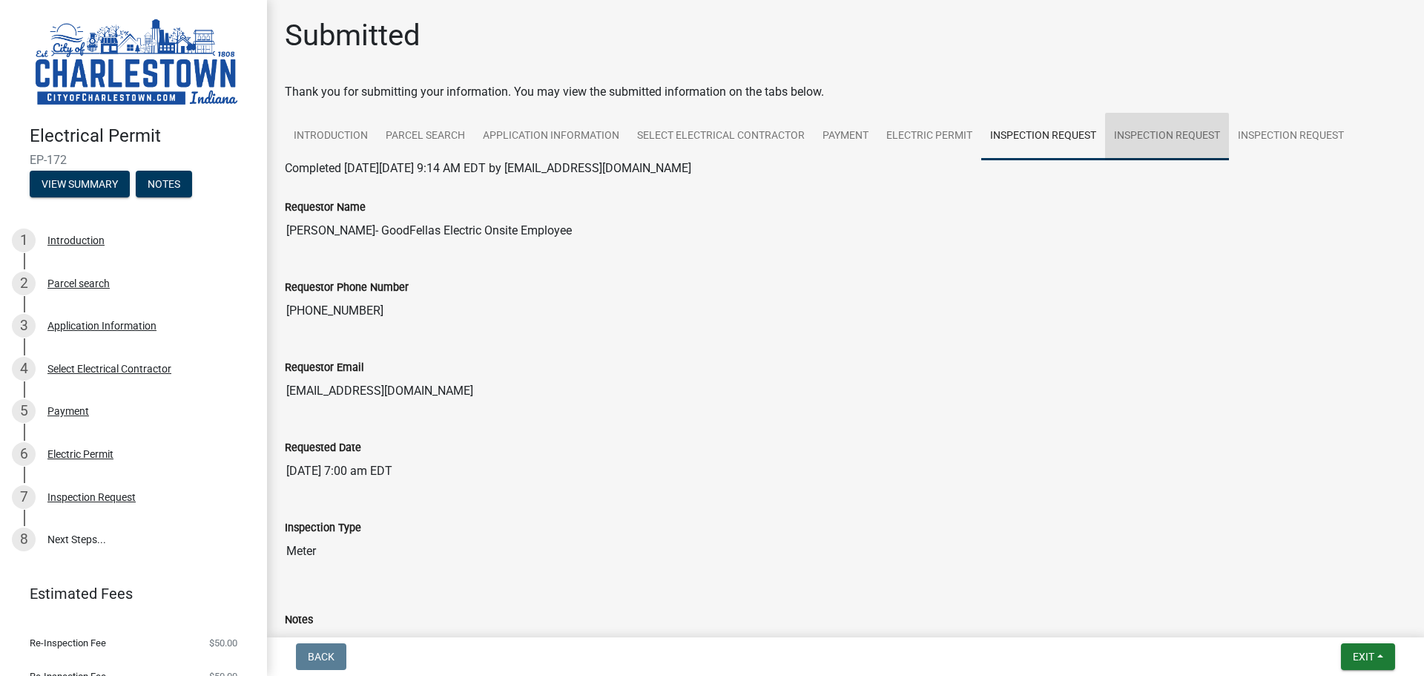
click at [700, 130] on link "Inspection Request" at bounding box center [1167, 136] width 124 height 47
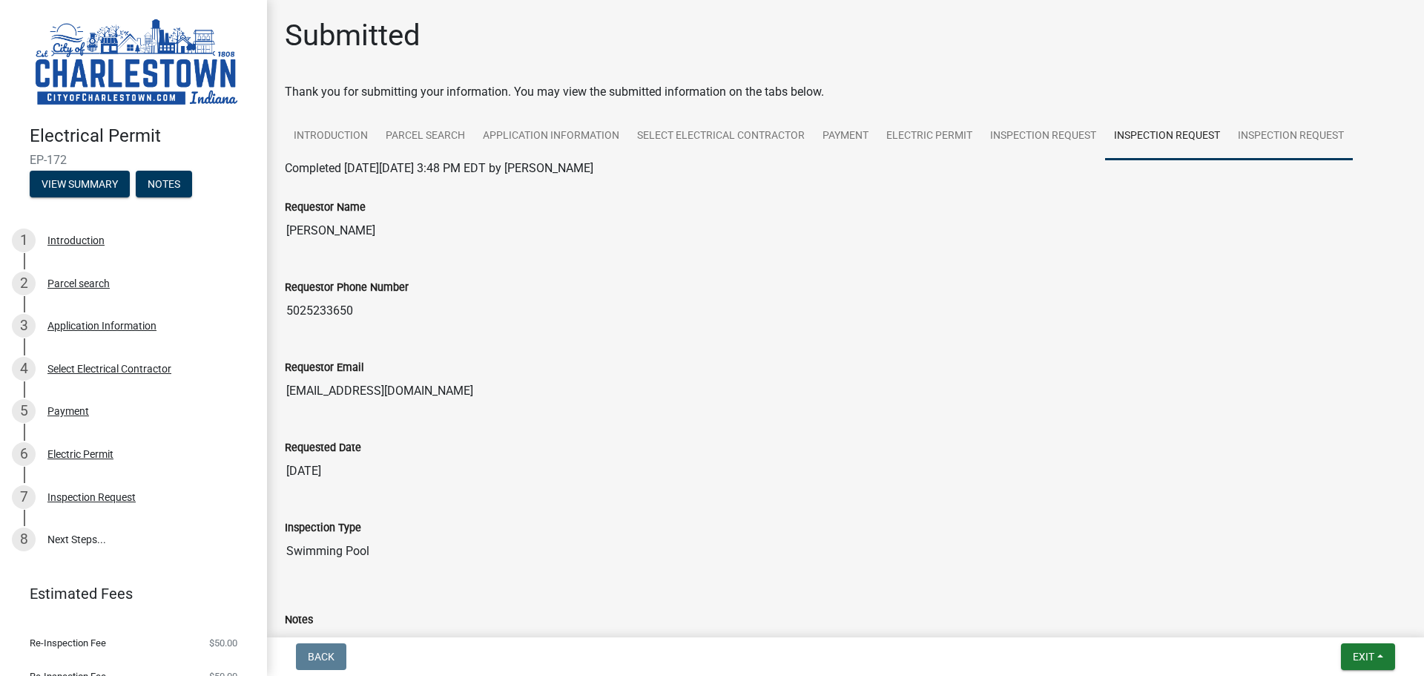
click at [700, 126] on link "Inspection Request" at bounding box center [1291, 136] width 124 height 47
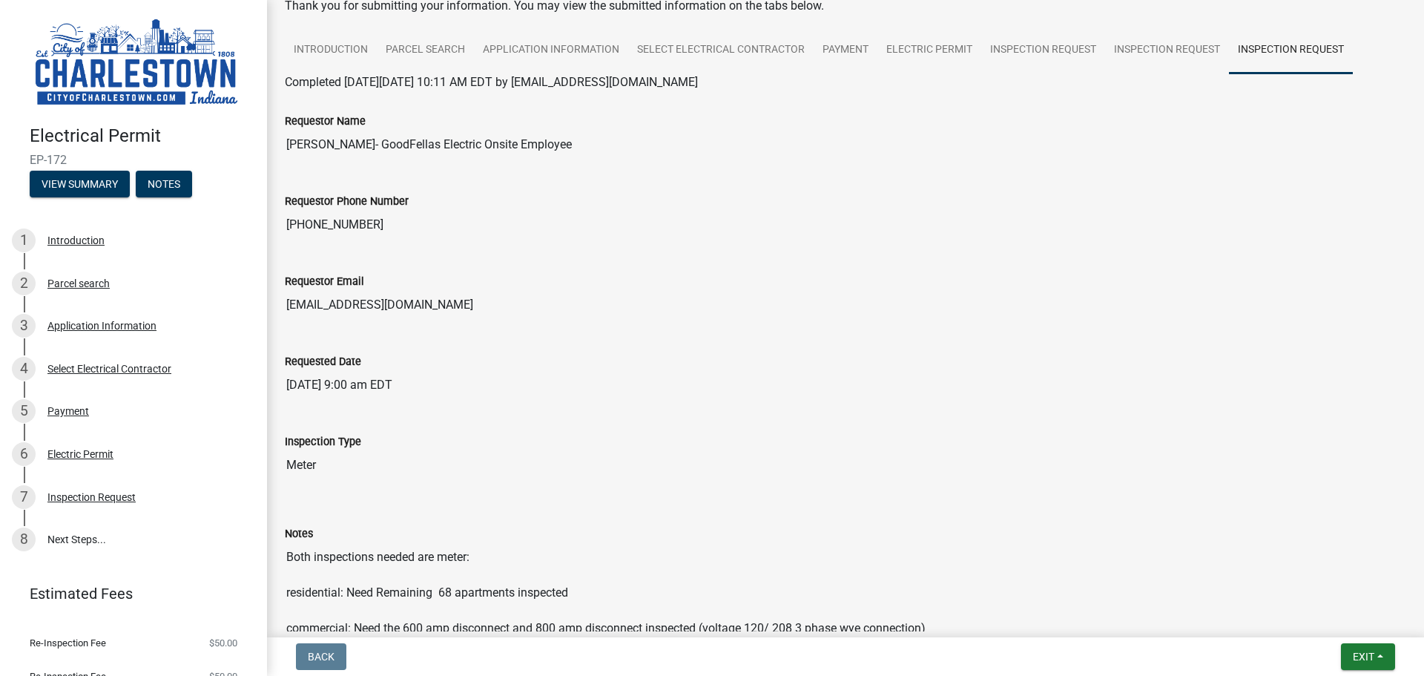
scroll to position [221, 0]
